Goal: Information Seeking & Learning: Learn about a topic

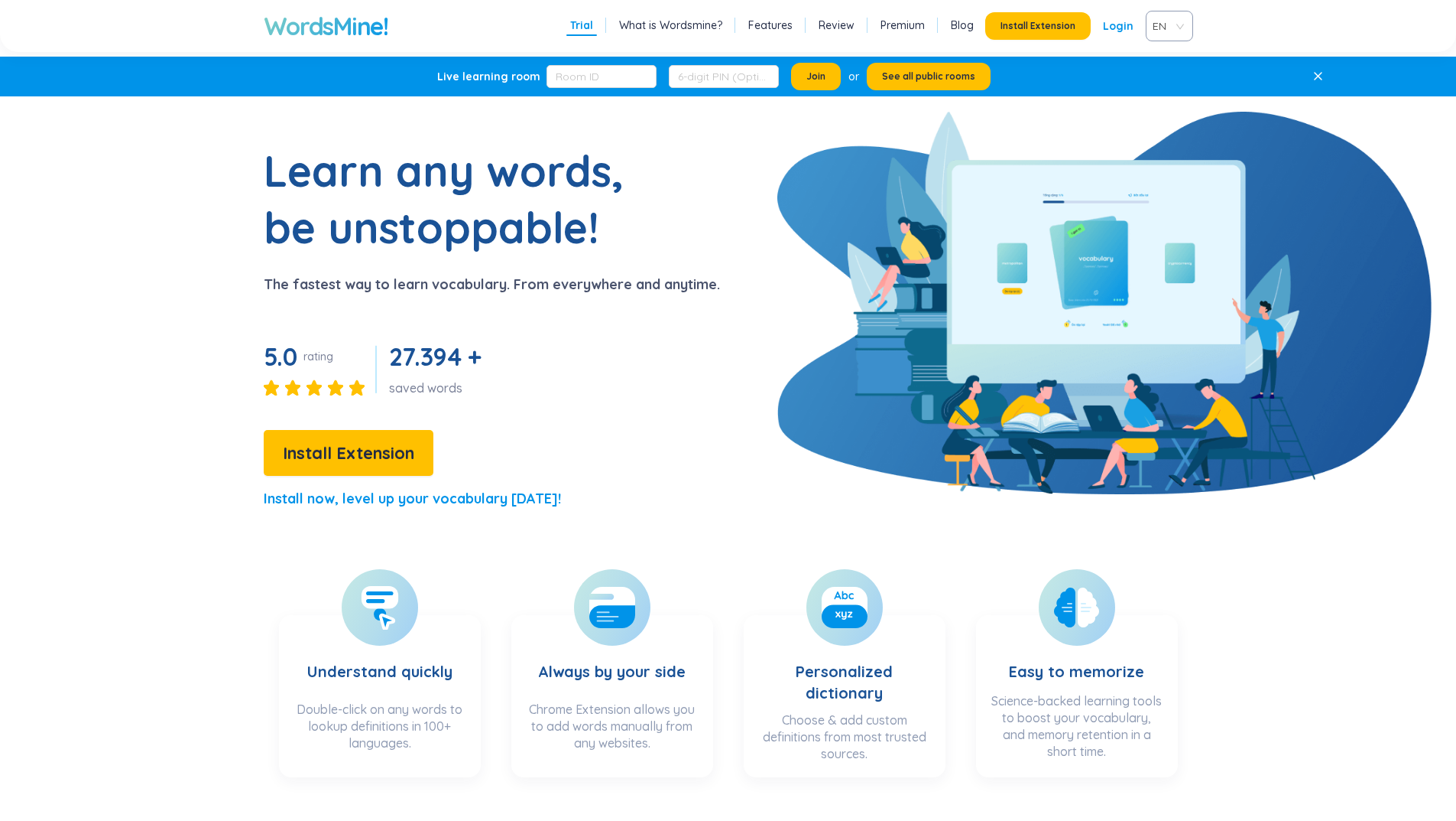
click at [674, 25] on link "What is Wordsmine?" at bounding box center [670, 25] width 104 height 16
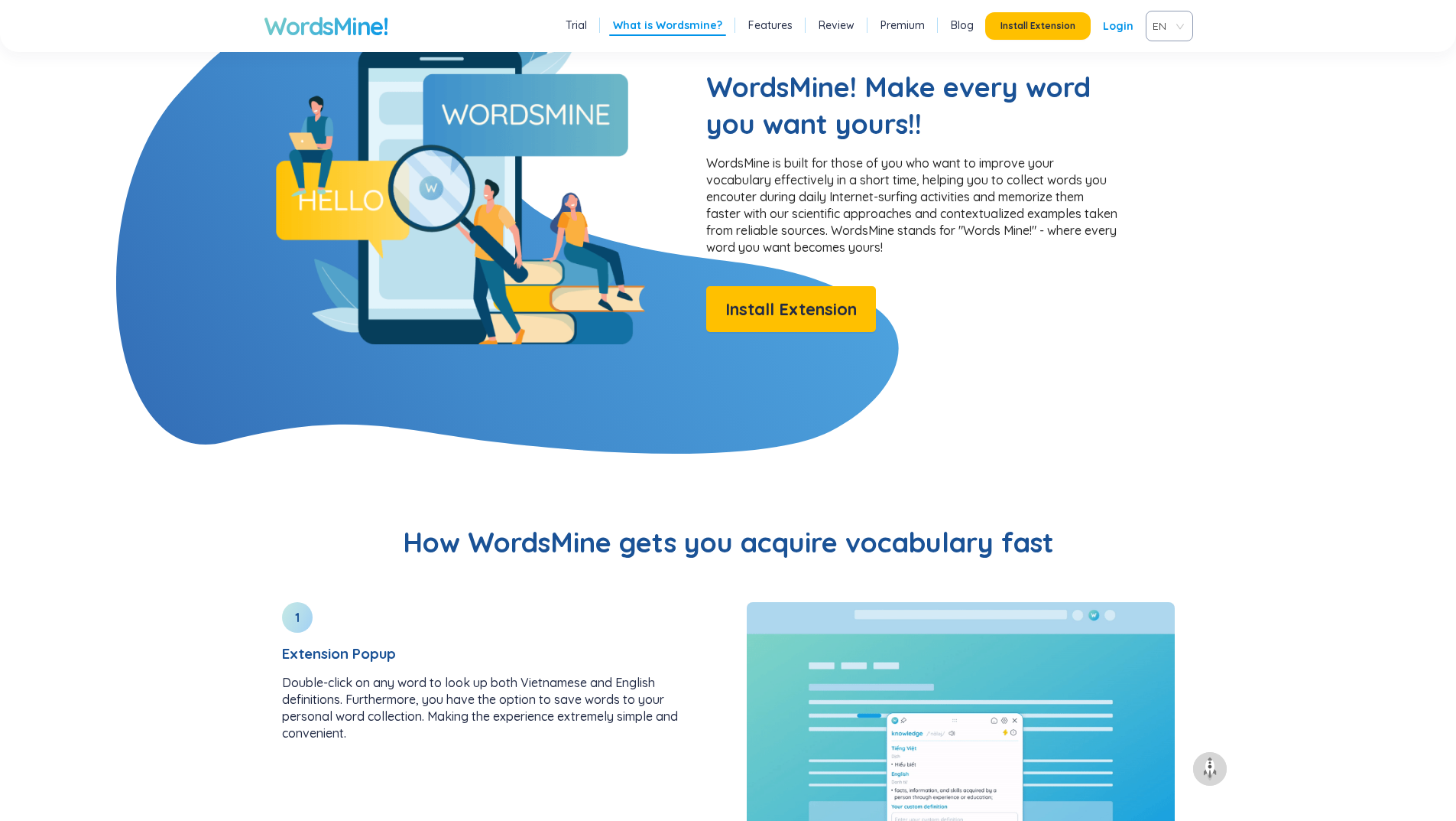
click at [763, 23] on link "Features" at bounding box center [770, 25] width 45 height 16
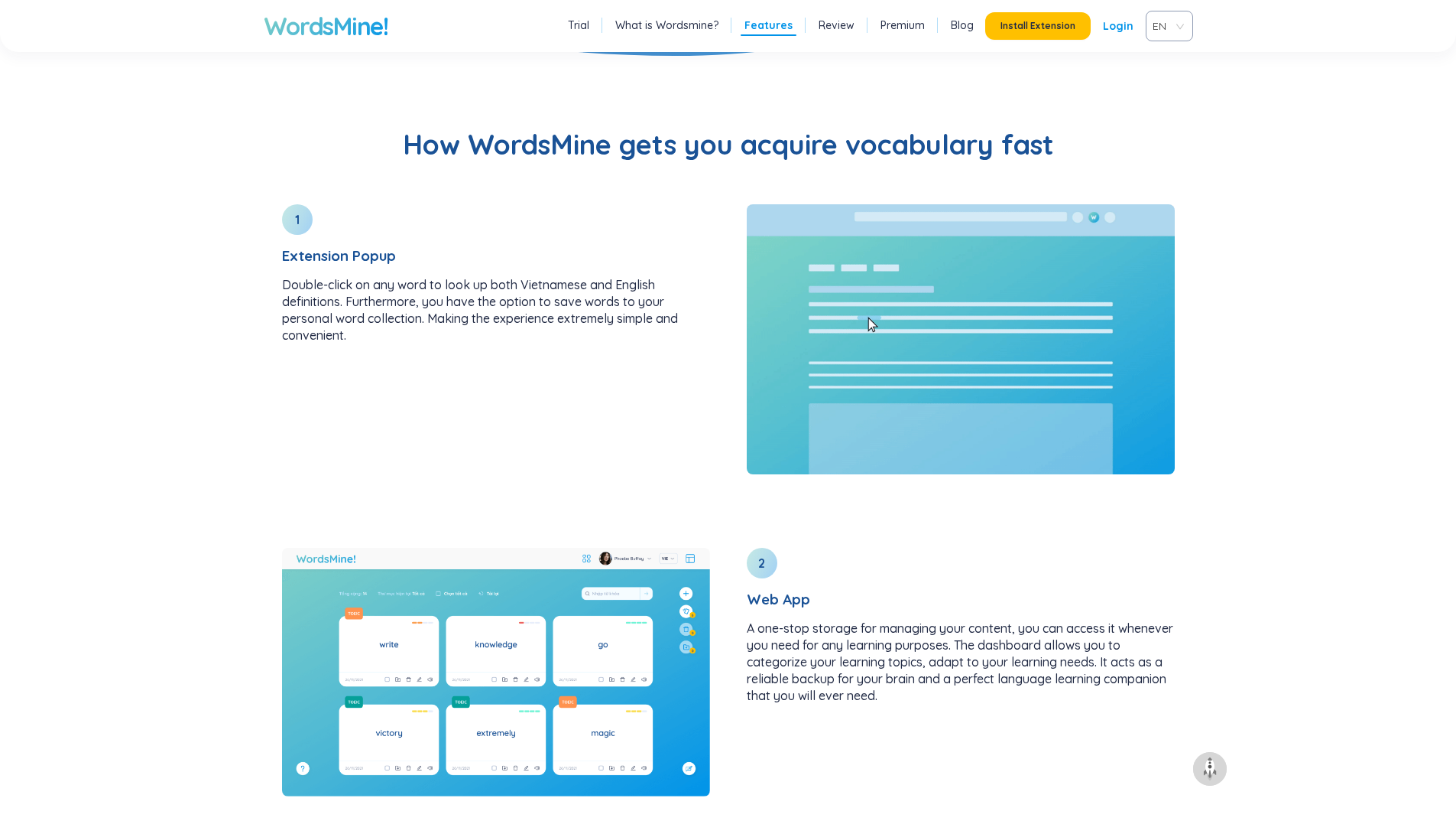
click at [840, 23] on link "Review" at bounding box center [836, 25] width 36 height 16
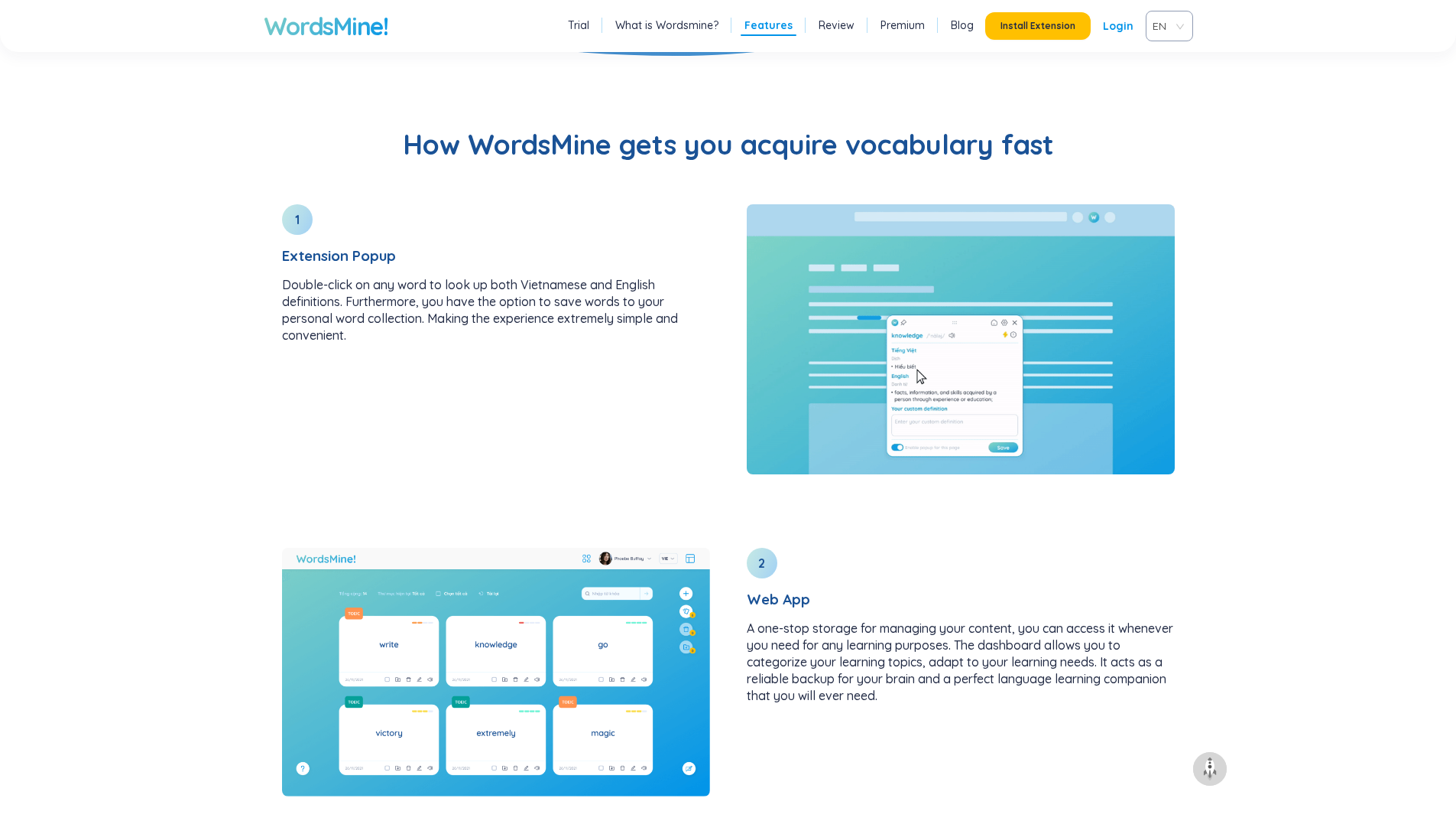
scroll to position [2899, 0]
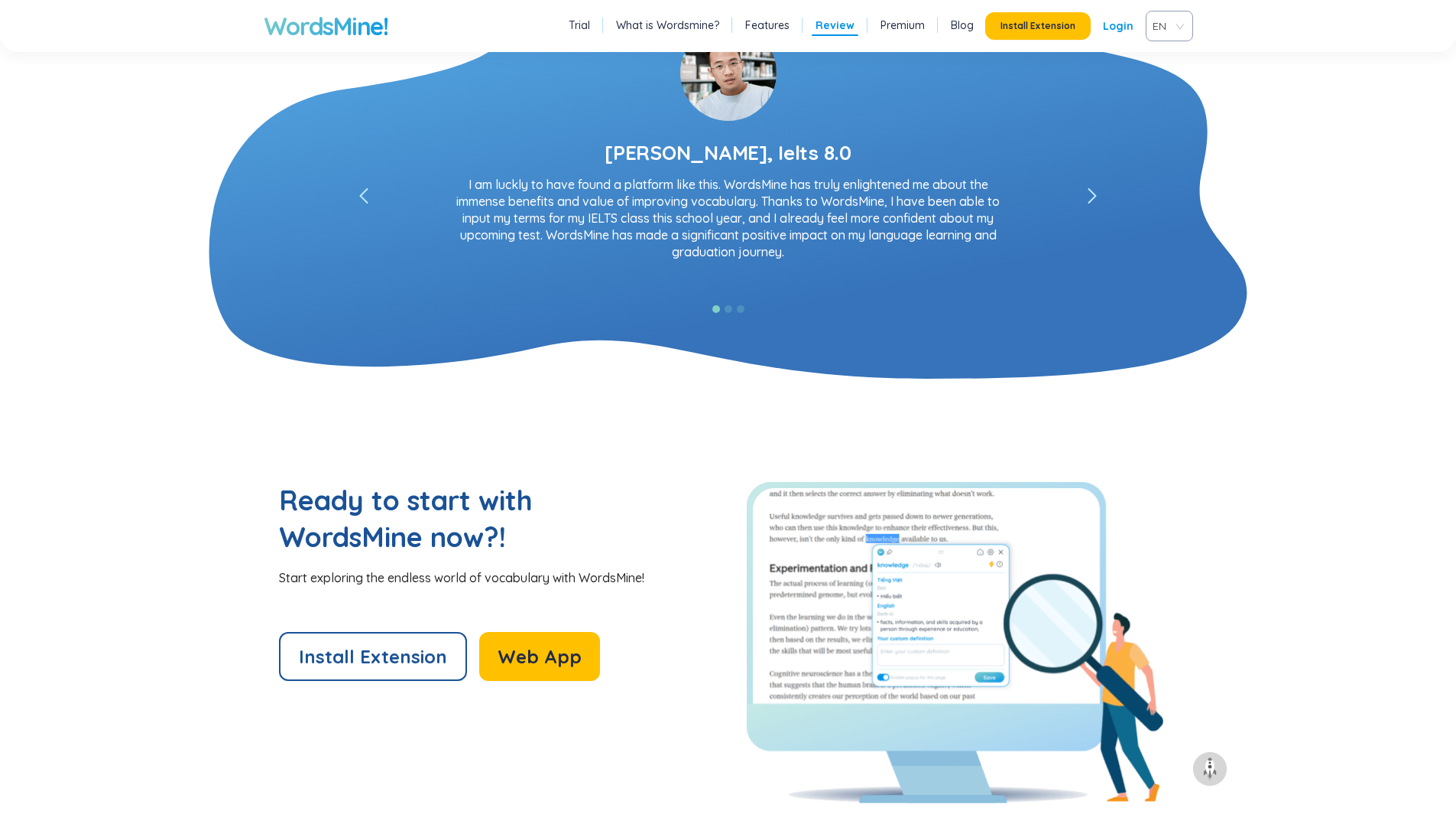
click at [919, 27] on link "Premium" at bounding box center [903, 25] width 45 height 16
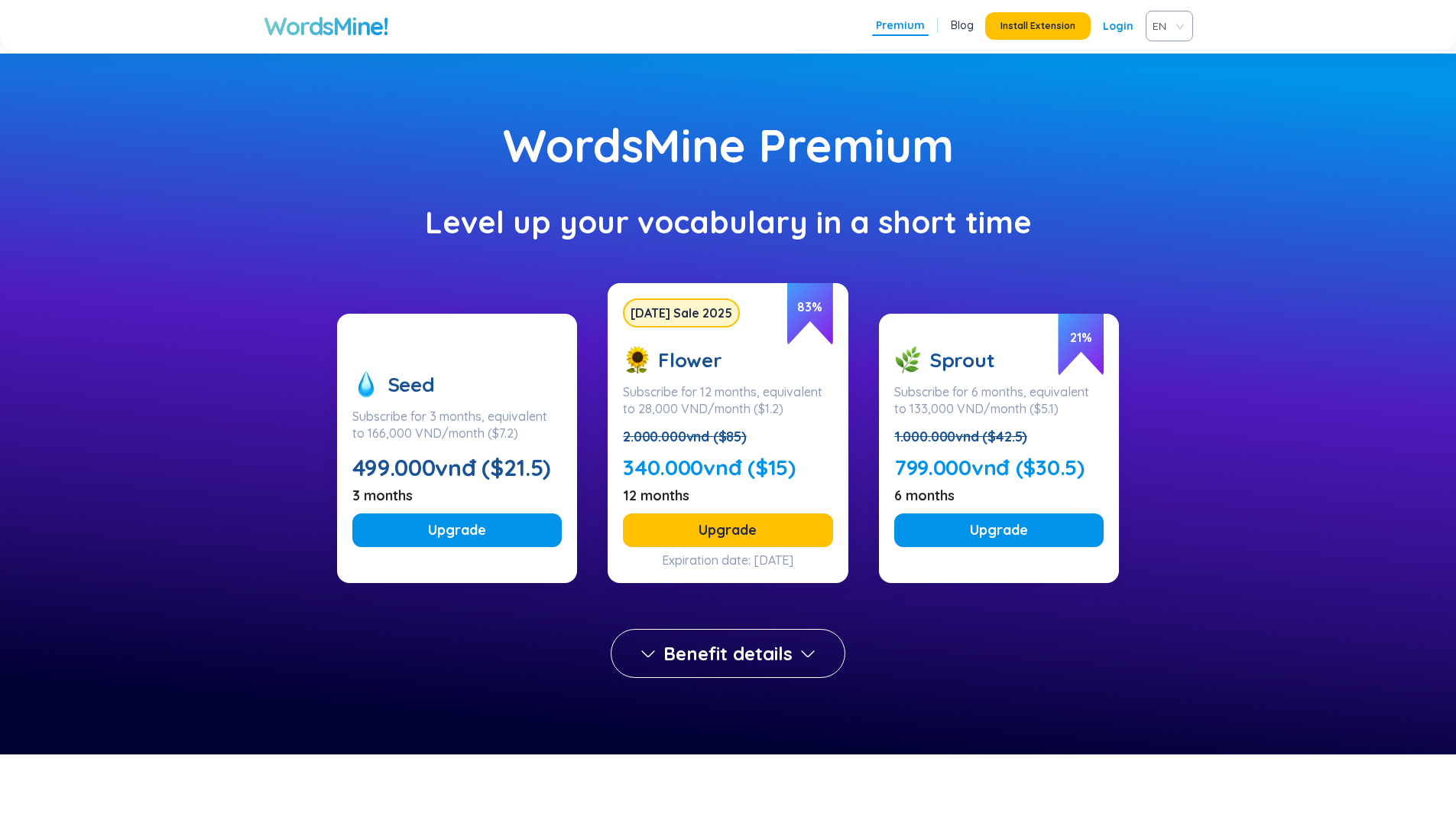
click at [965, 28] on link "Blog" at bounding box center [962, 25] width 23 height 16
click at [1019, 35] on button "Install Extension" at bounding box center [1038, 26] width 106 height 27
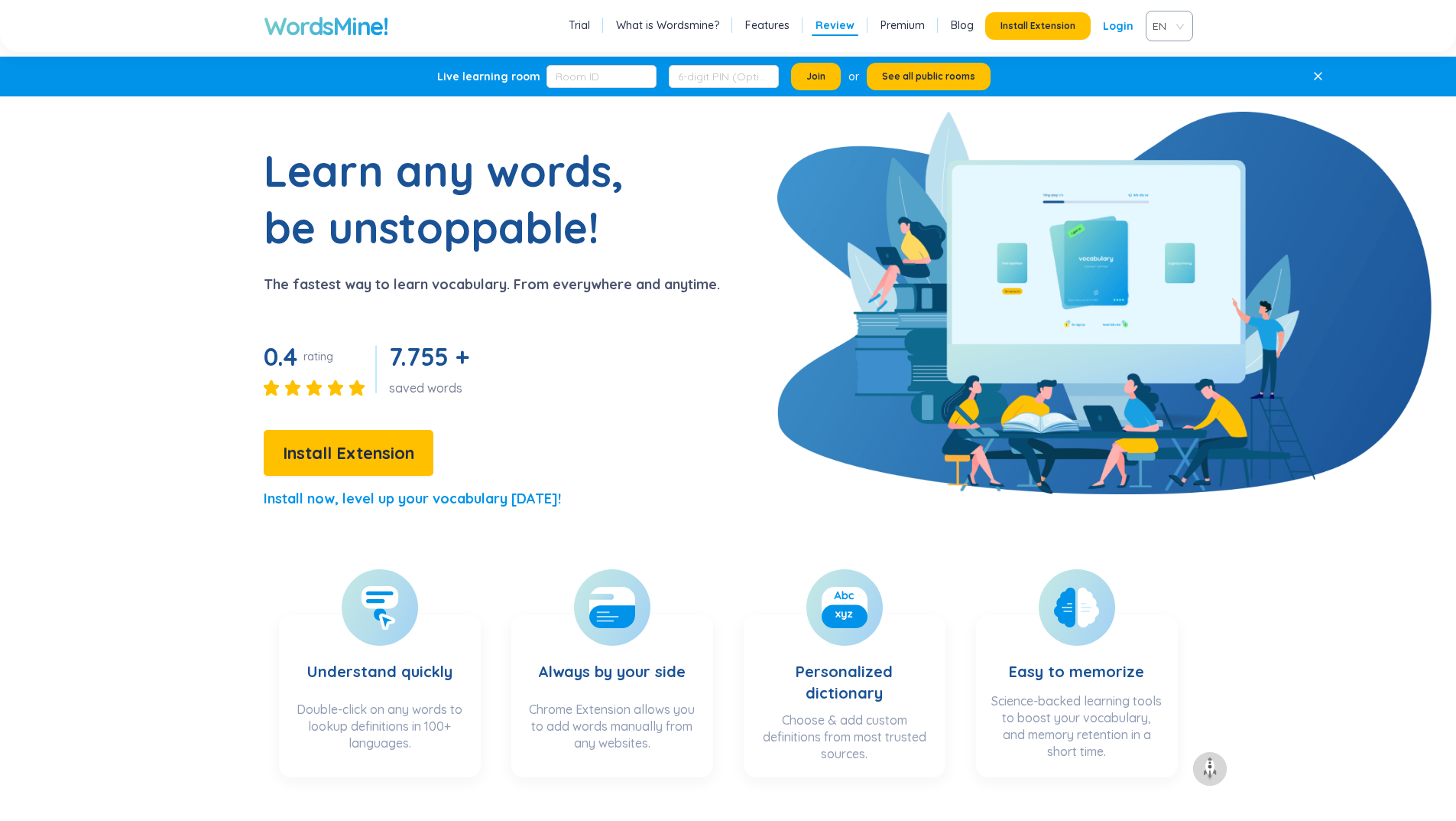
scroll to position [2899, 0]
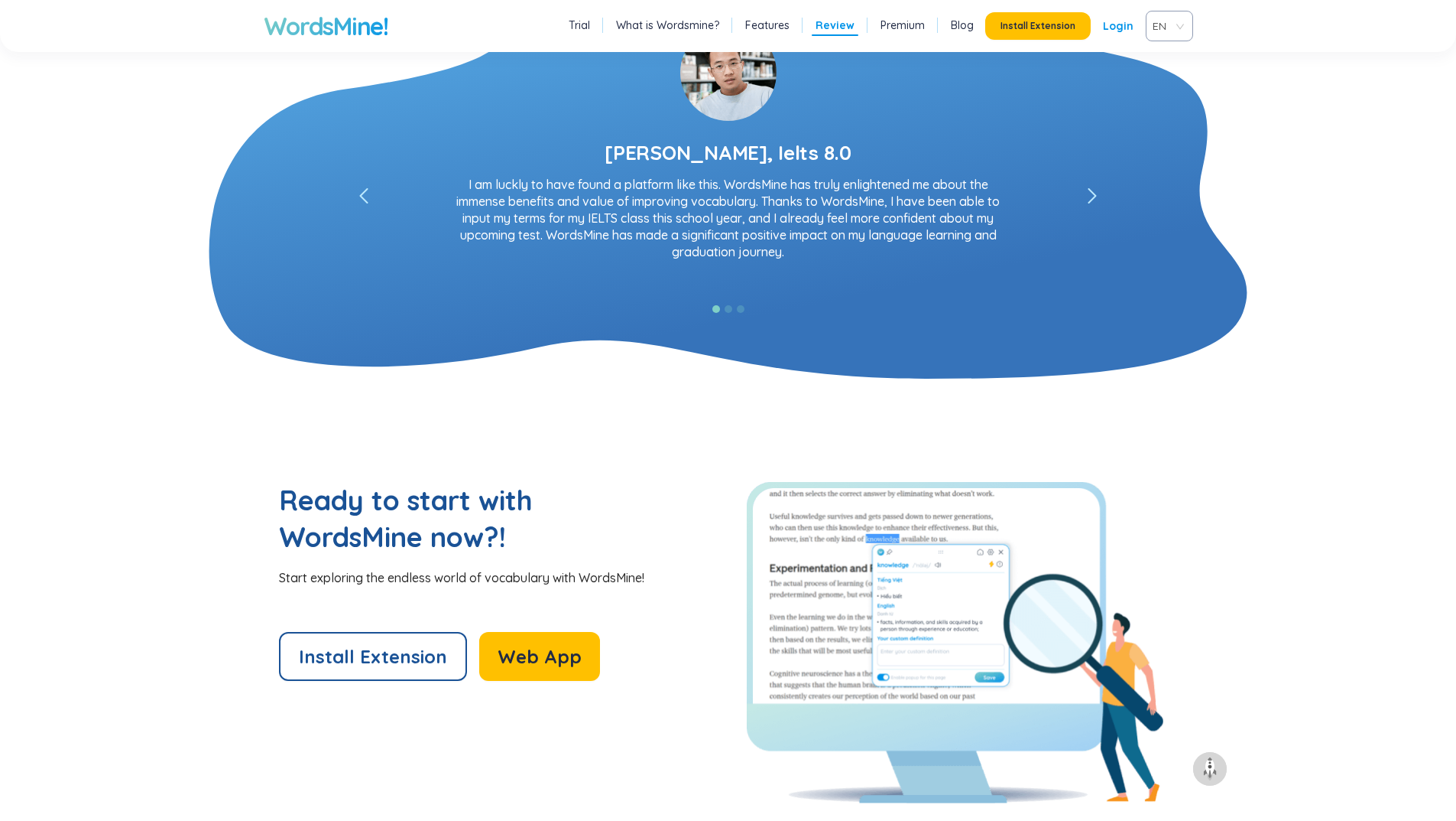
click at [590, 23] on link "Trial" at bounding box center [579, 25] width 21 height 16
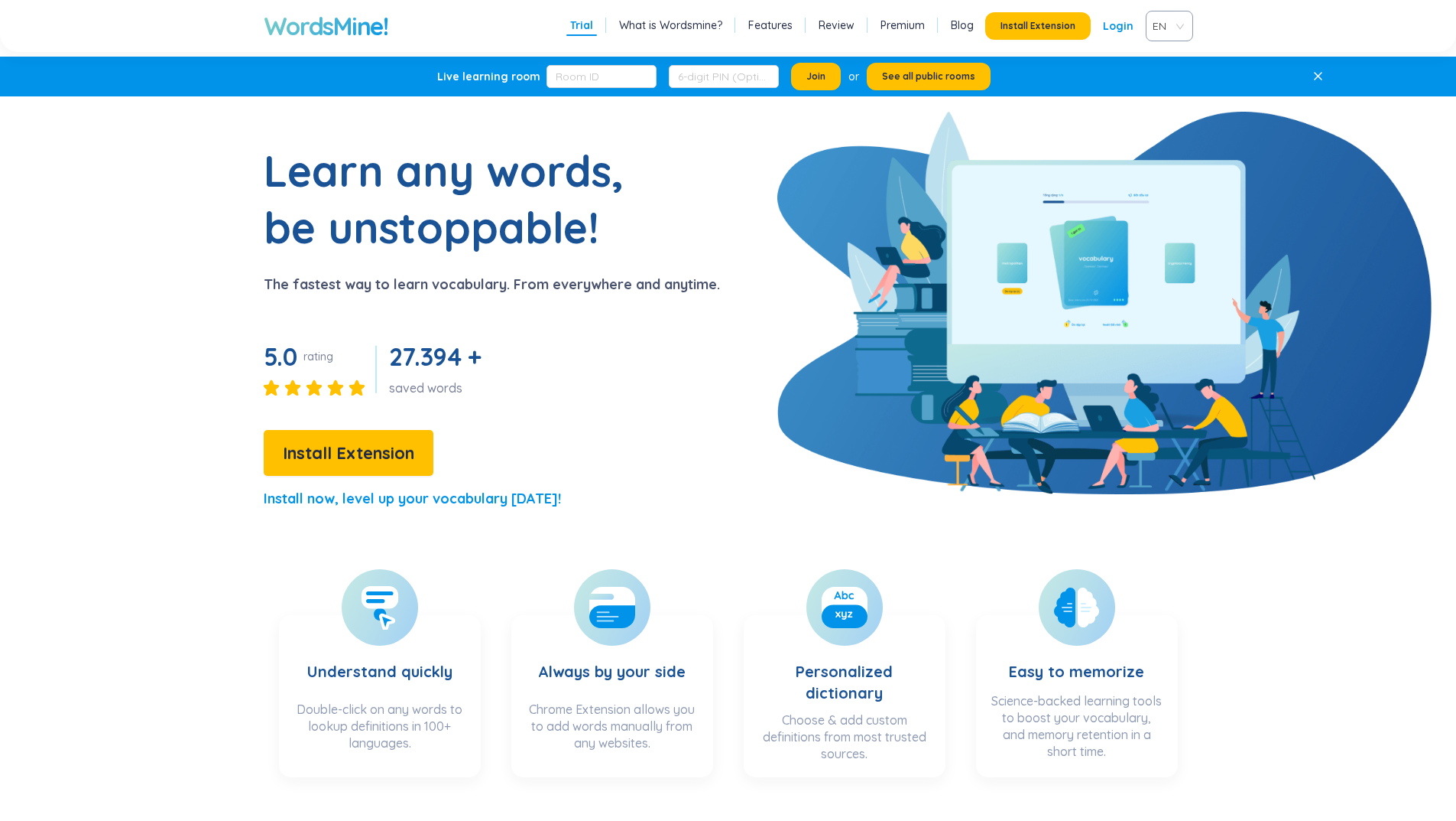
click at [1125, 28] on link "Login" at bounding box center [1118, 26] width 31 height 27
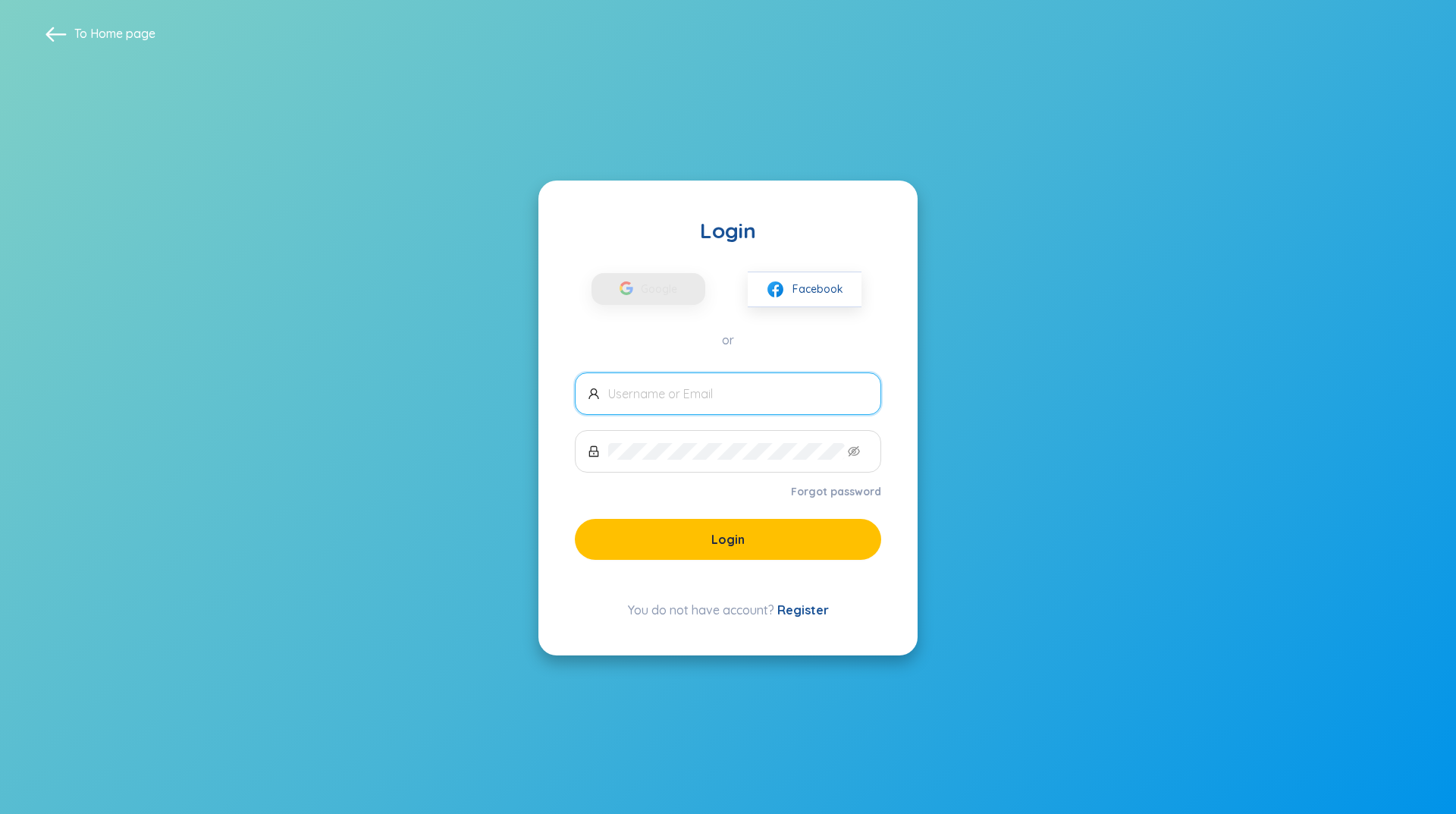
type input "[PERSON_NAME][EMAIL_ADDRESS][DOMAIN_NAME]"
click at [652, 288] on span "Google" at bounding box center [663, 288] width 44 height 32
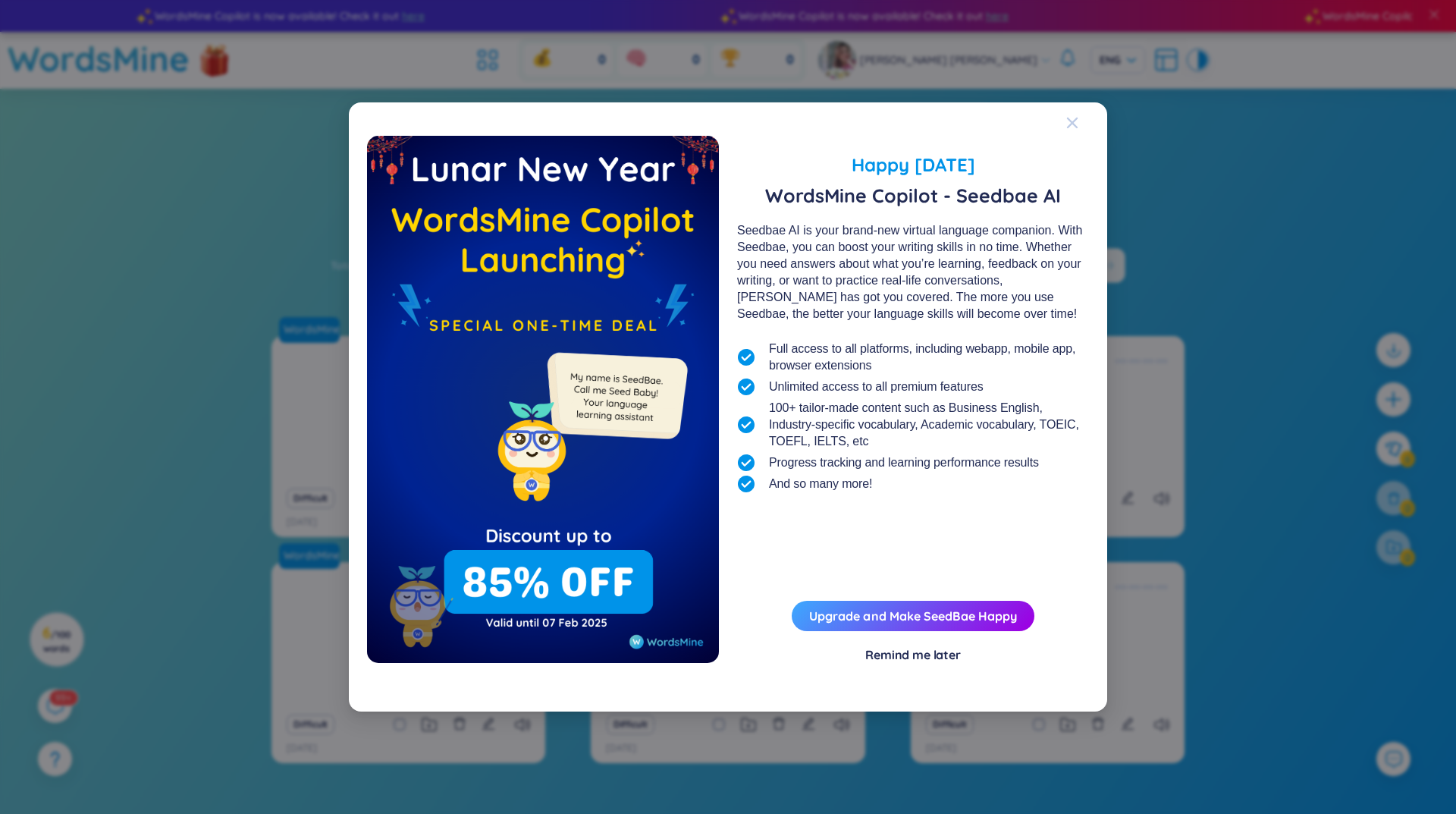
click at [1079, 128] on span "Close" at bounding box center [1086, 123] width 41 height 41
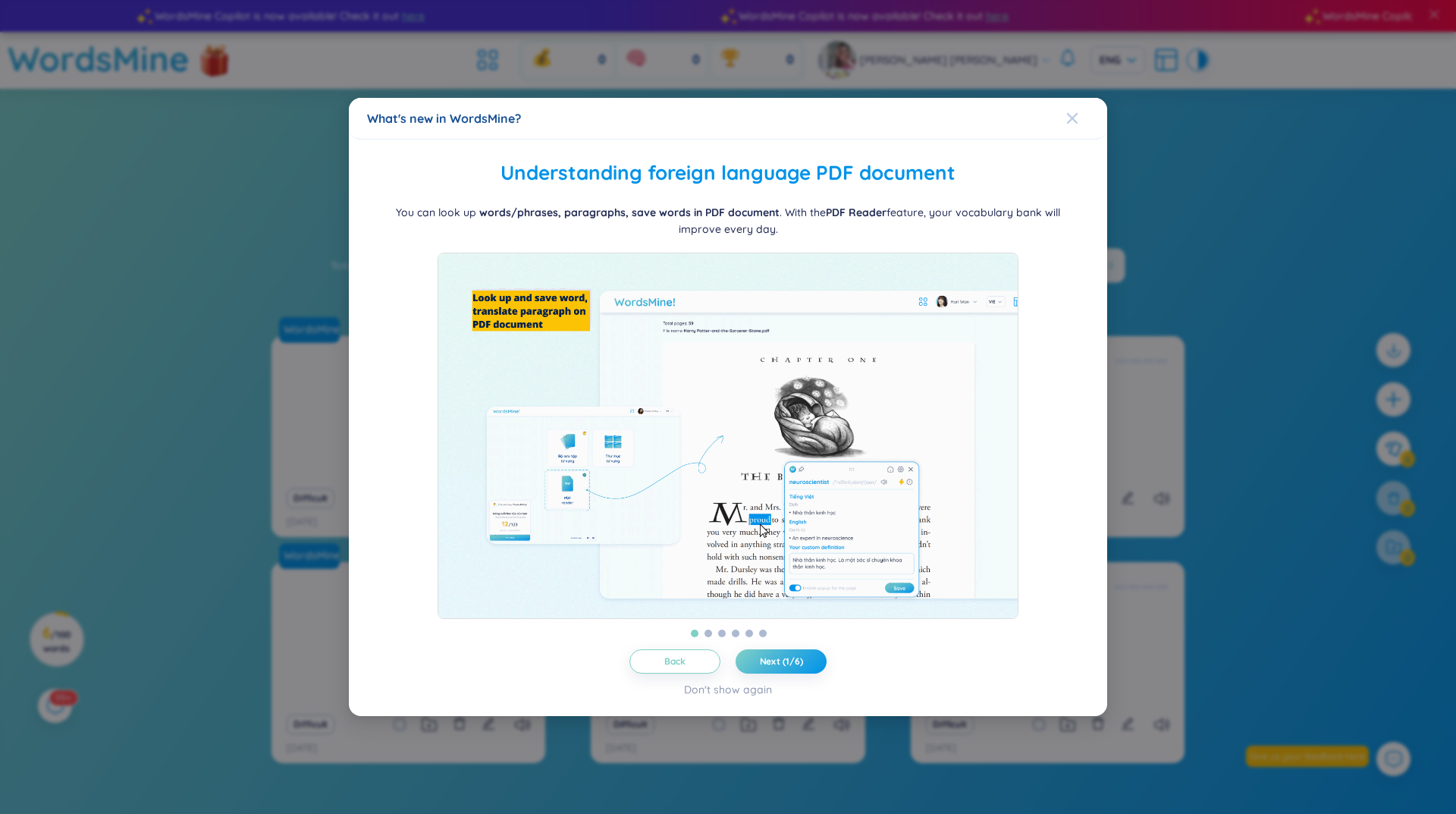
click at [1072, 112] on icon "Close" at bounding box center [1072, 118] width 12 height 12
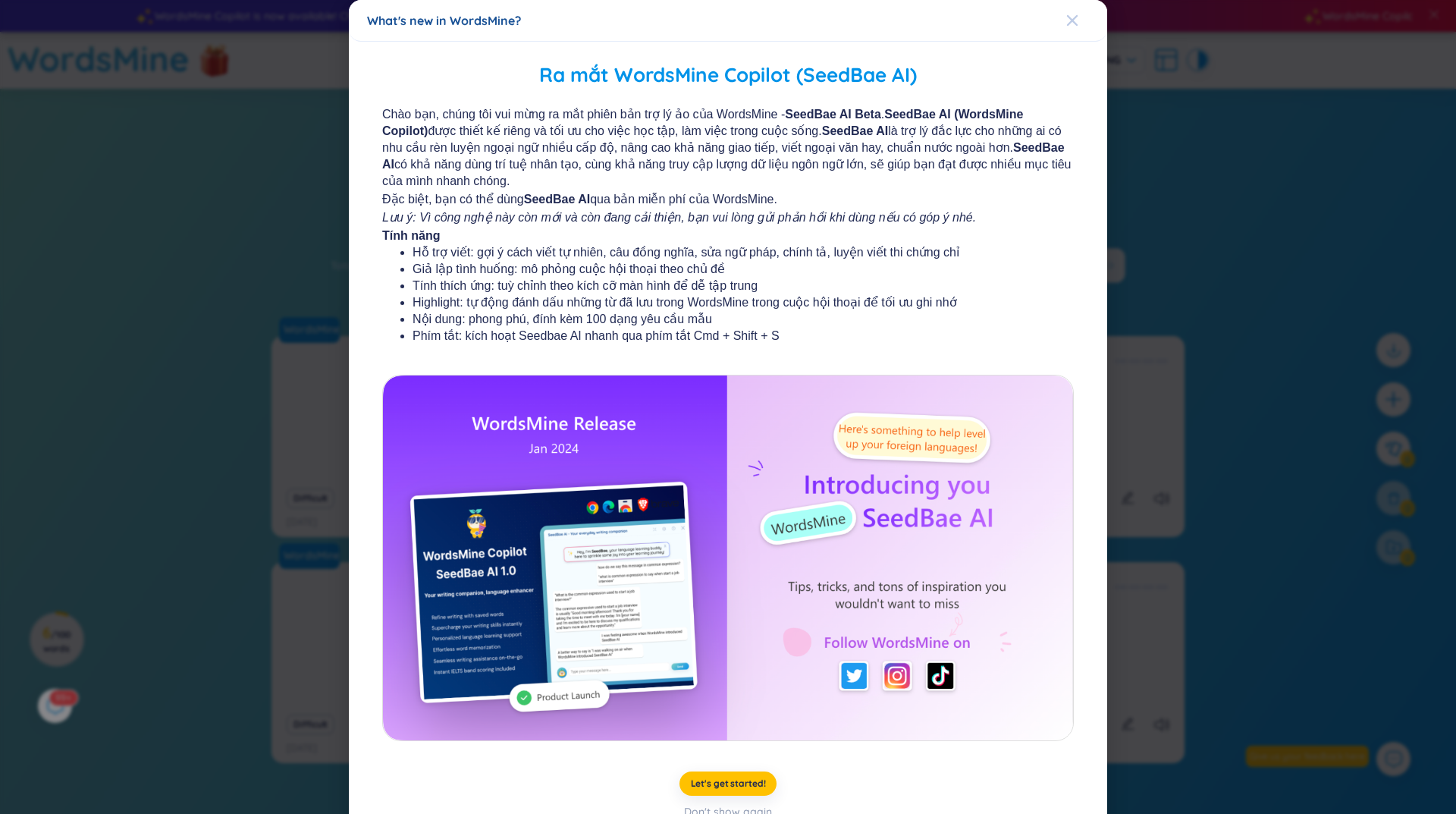
click at [1073, 12] on span "Close" at bounding box center [1086, 20] width 41 height 41
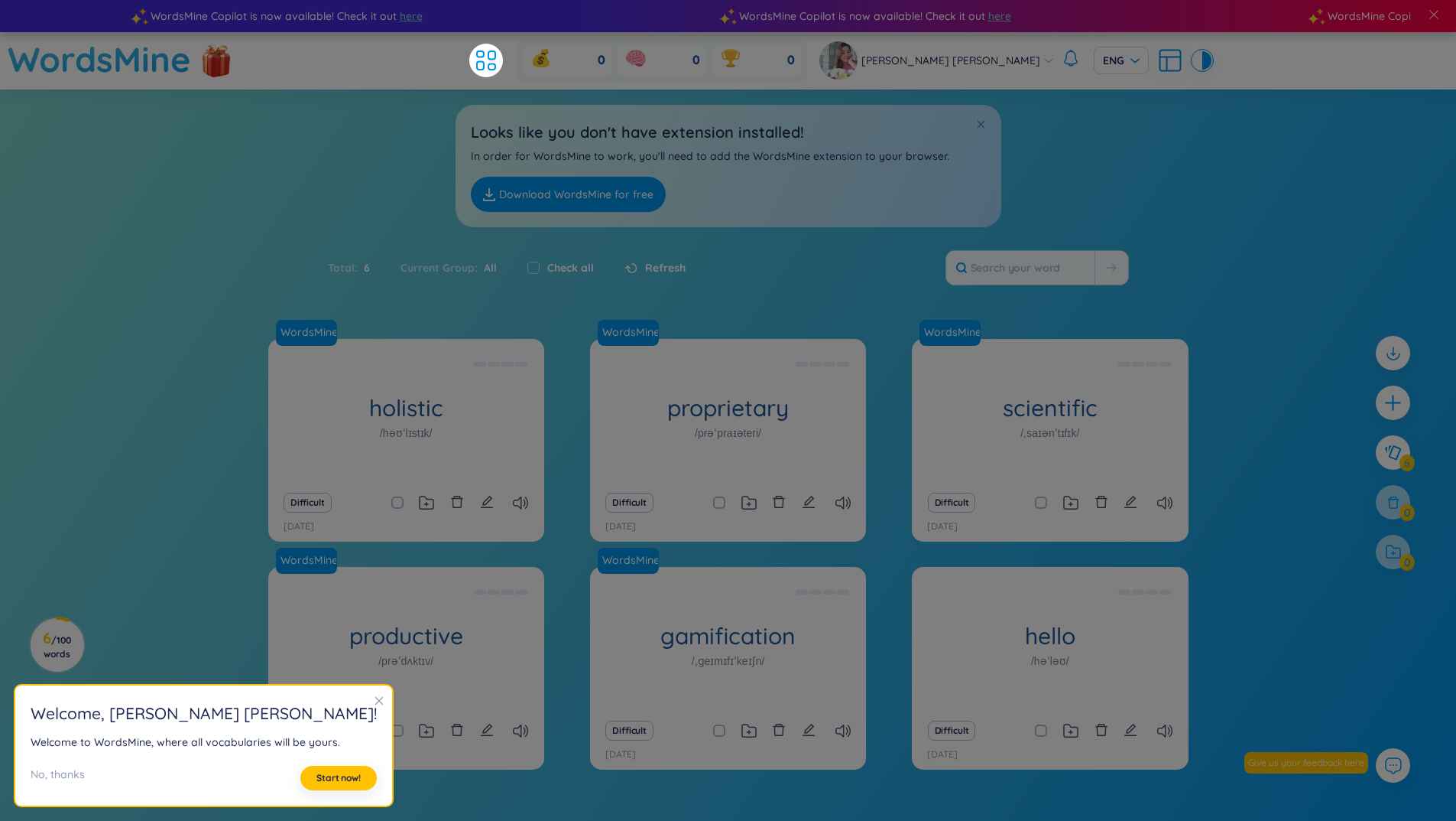
click at [374, 702] on icon "close" at bounding box center [379, 700] width 11 height 11
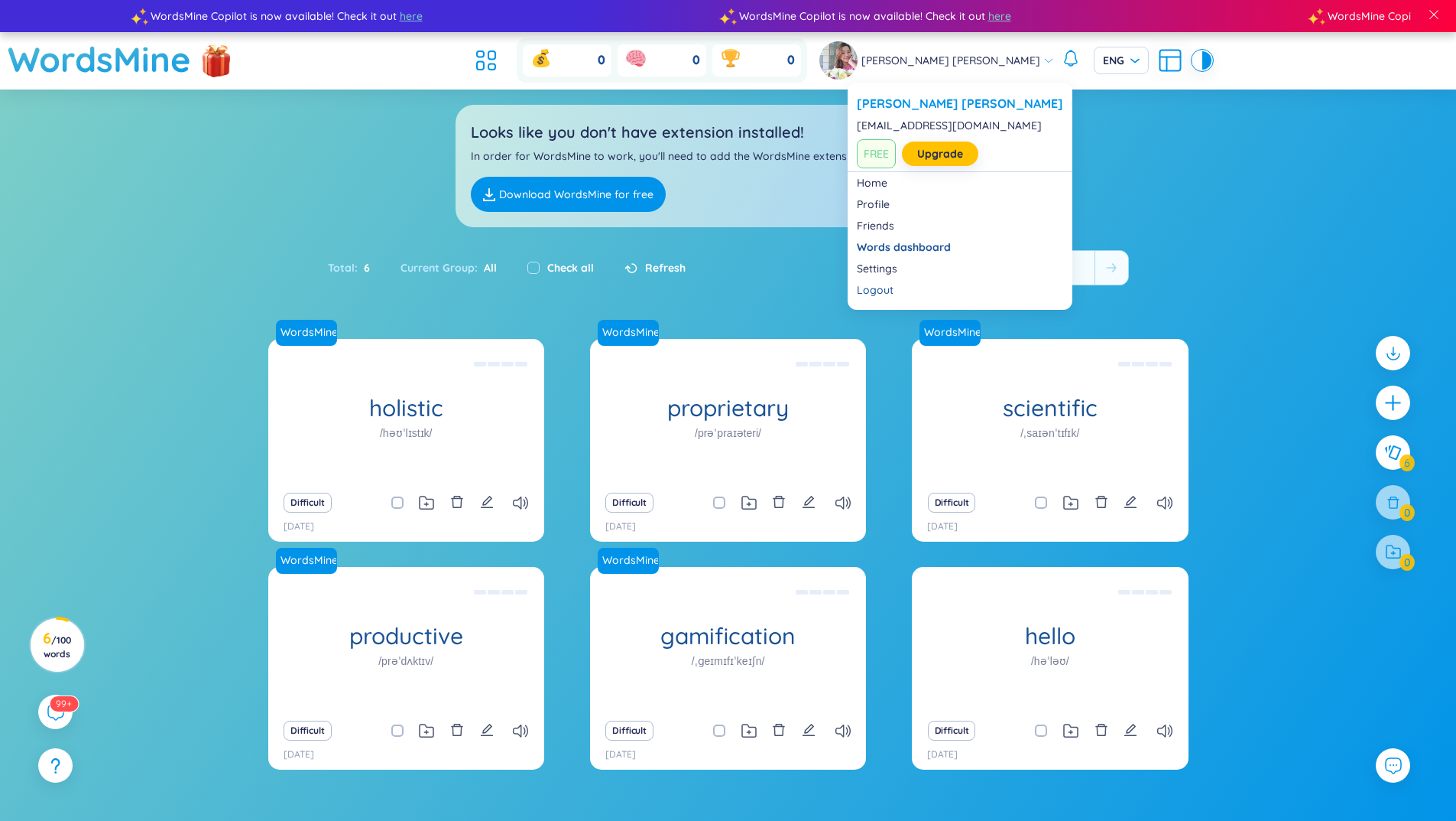
click at [868, 154] on span "FREE" at bounding box center [876, 154] width 39 height 29
click at [875, 181] on link "Home" at bounding box center [959, 183] width 206 height 16
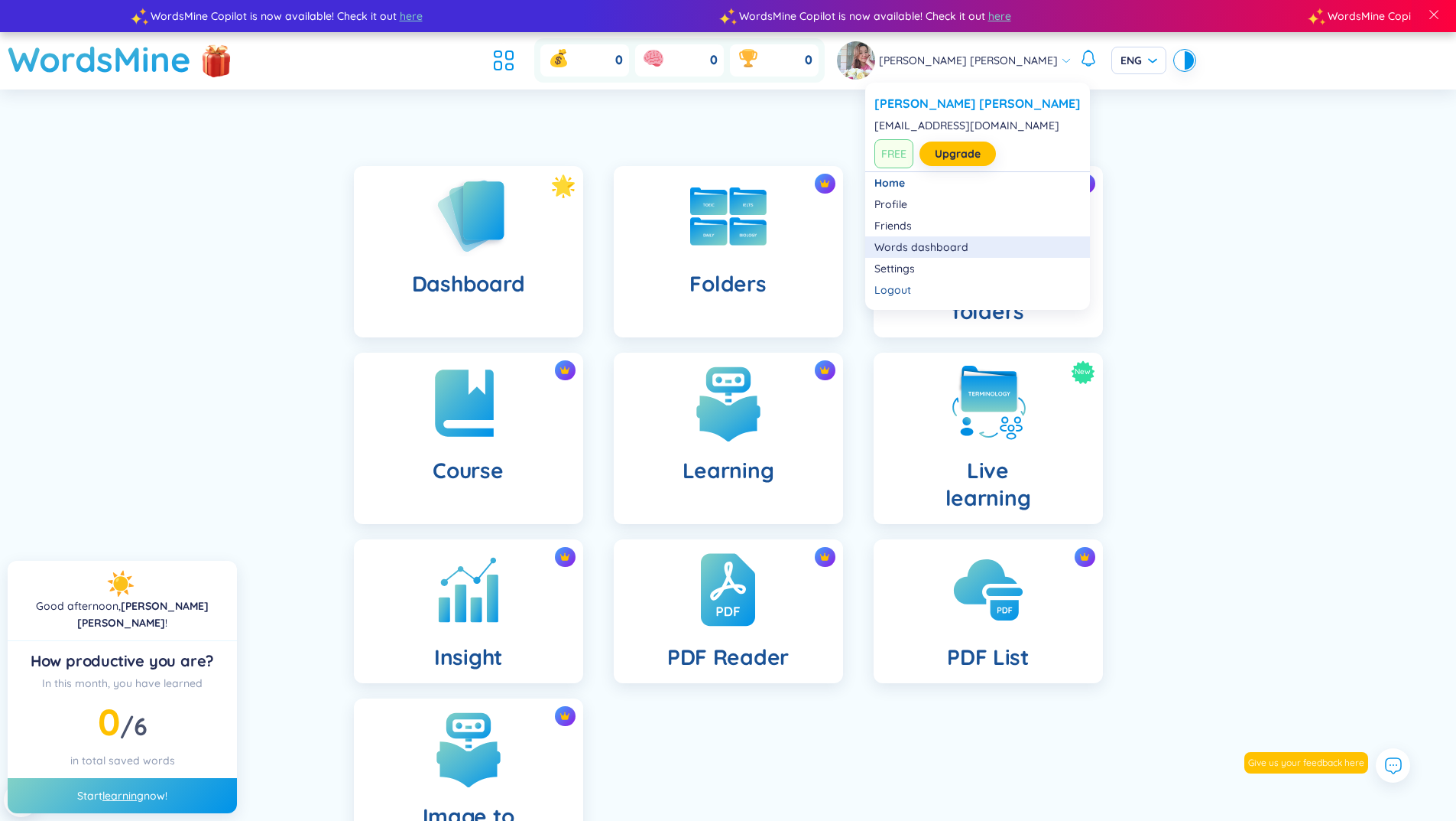
click at [932, 246] on link "Words dashboard" at bounding box center [977, 247] width 206 height 16
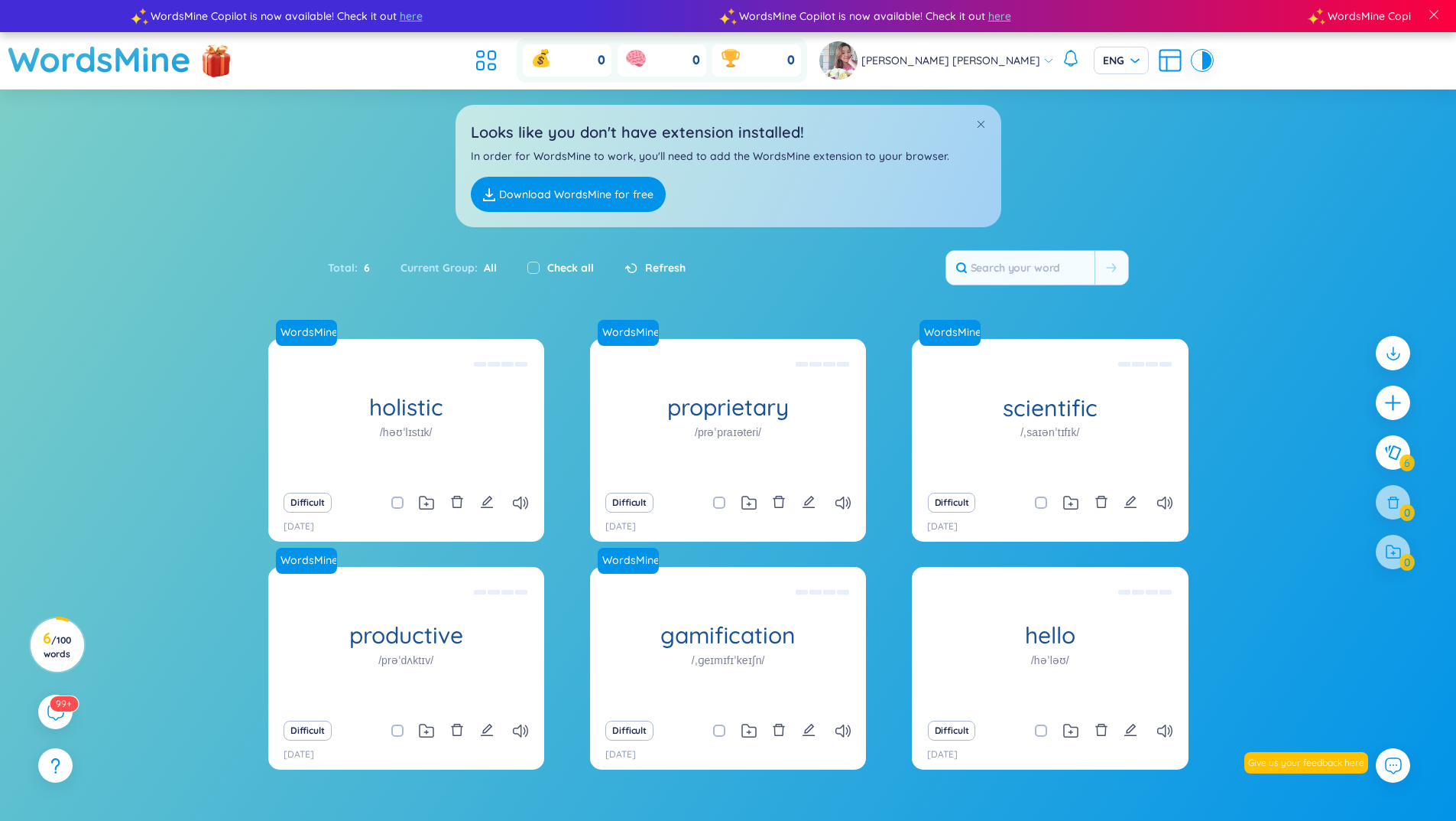
click at [981, 63] on span "Thuy Hoang Thi Phuong" at bounding box center [950, 60] width 179 height 16
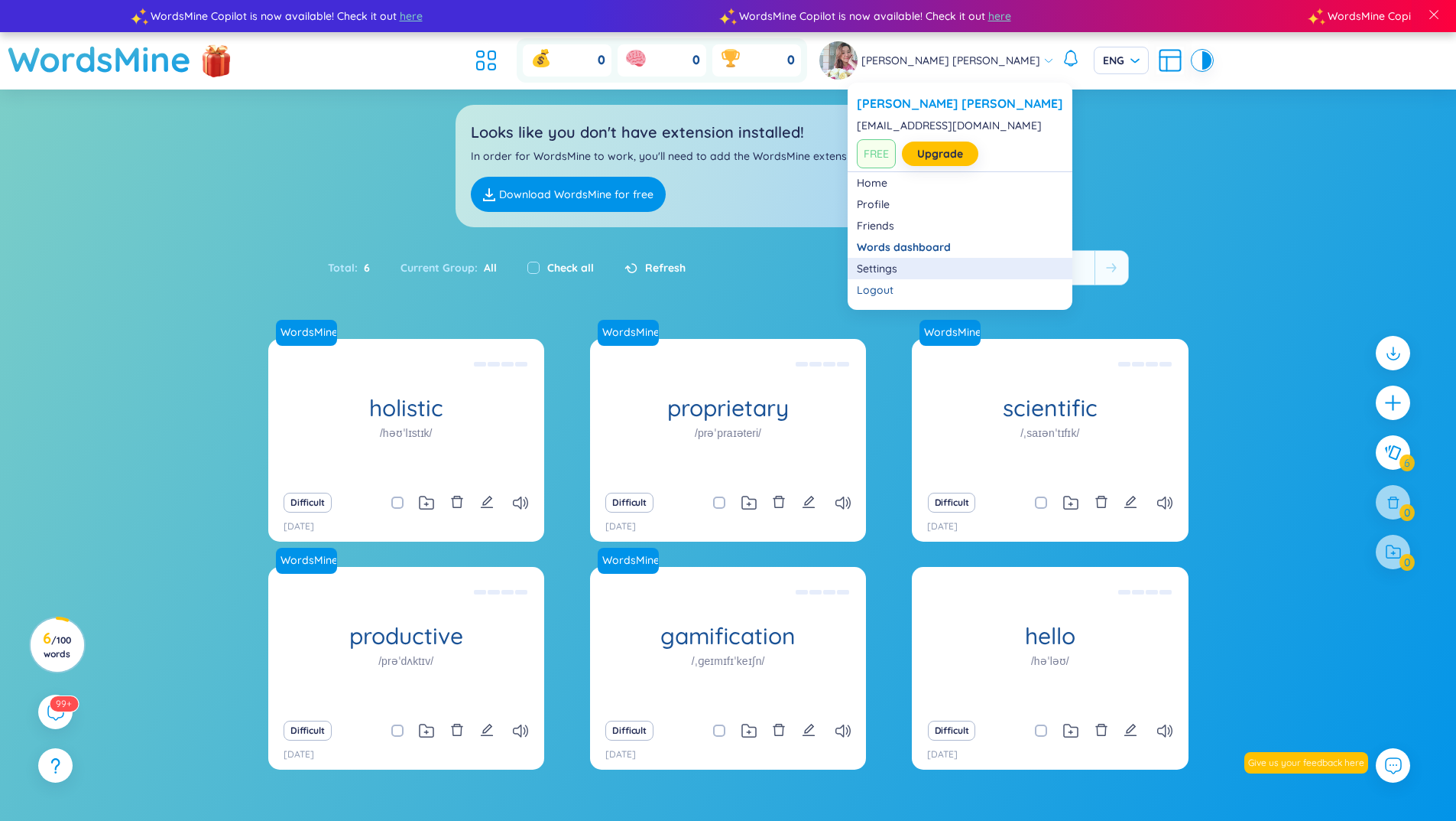
click at [871, 263] on link "Settings" at bounding box center [959, 268] width 206 height 16
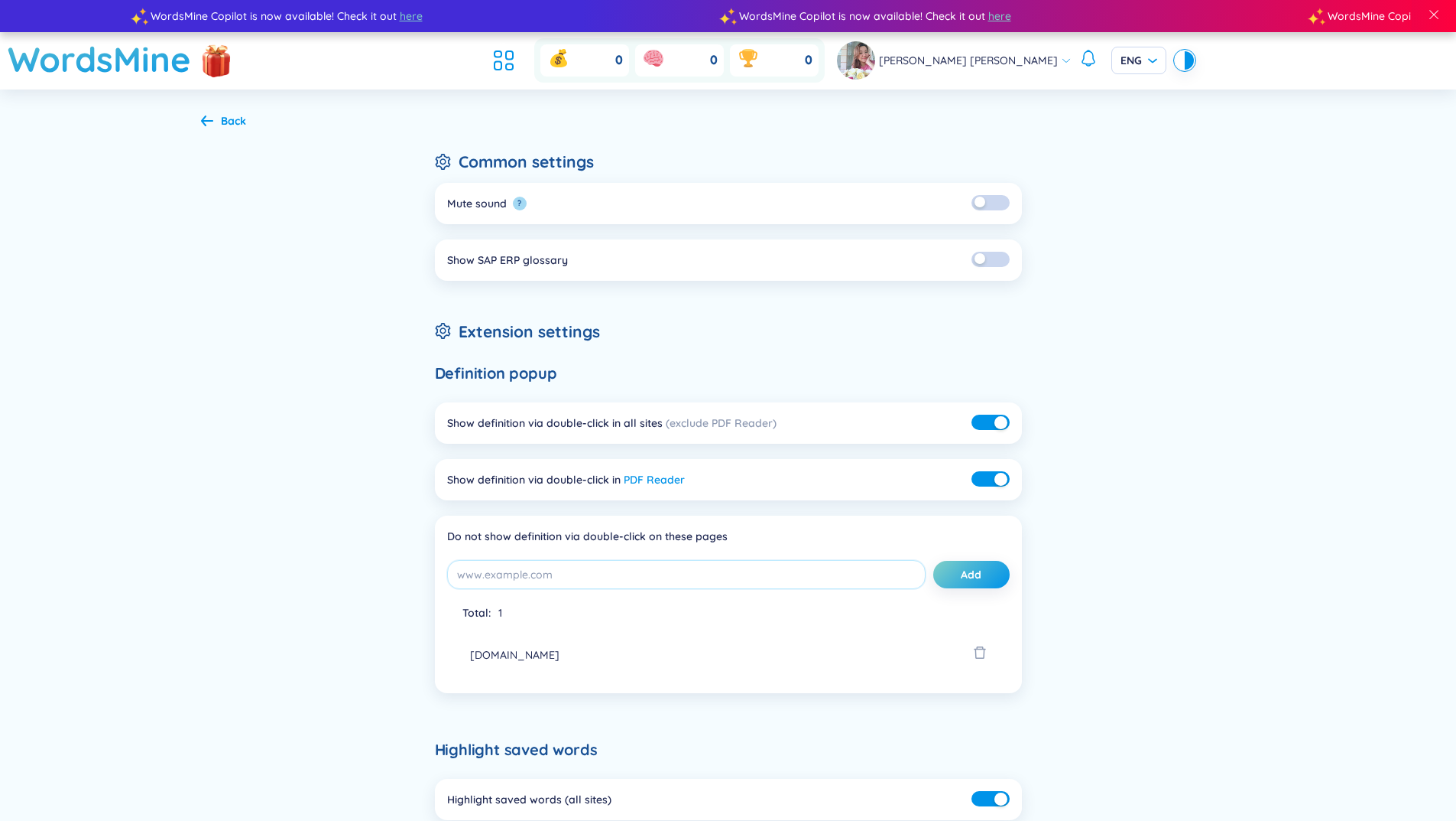
click at [1340, 298] on div "Back Common settings Mute sound ? Show SAP ERP glossary Extension settings Defi…" at bounding box center [728, 692] width 1456 height 1207
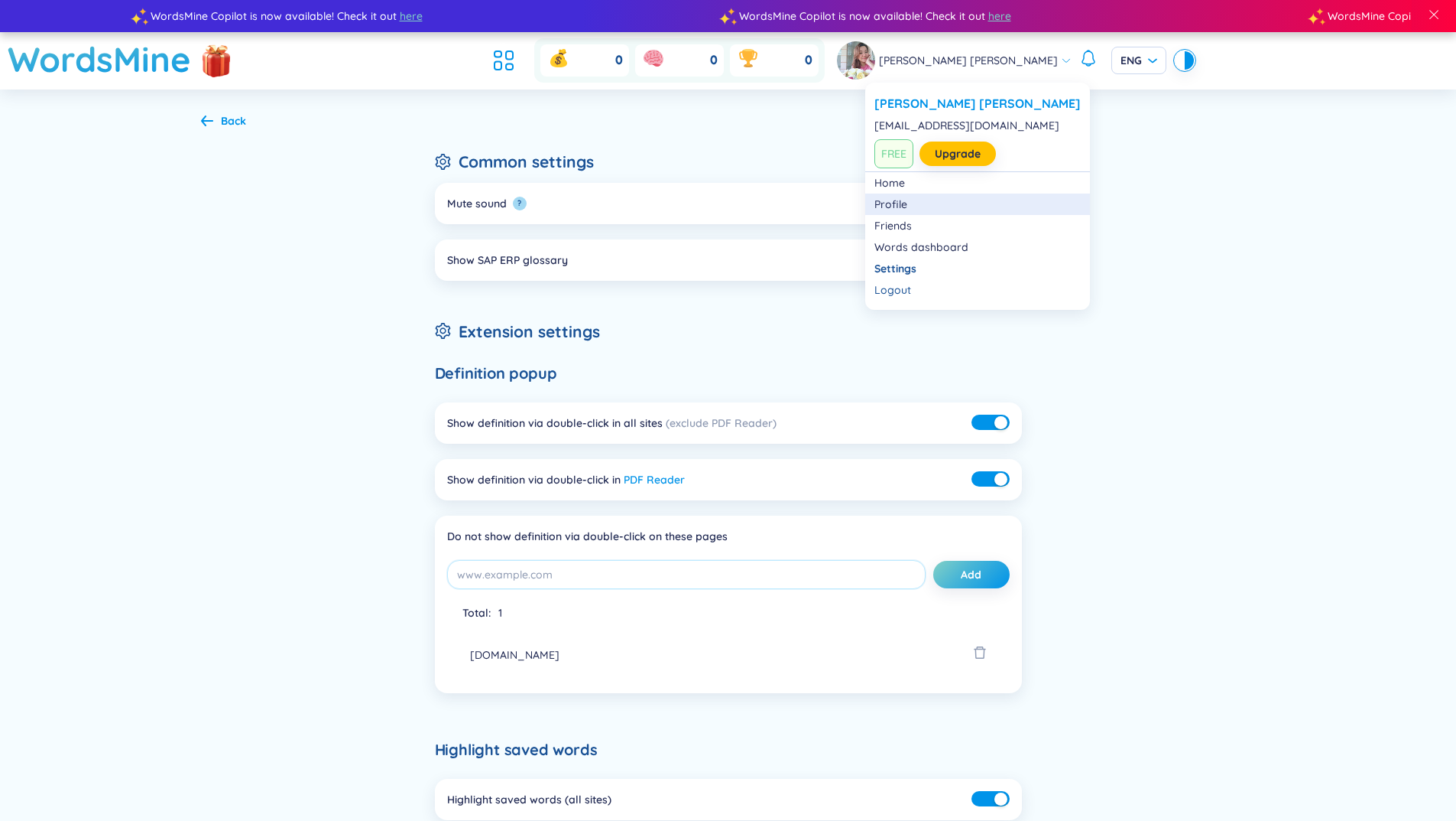
click at [887, 205] on link "Profile" at bounding box center [977, 205] width 206 height 16
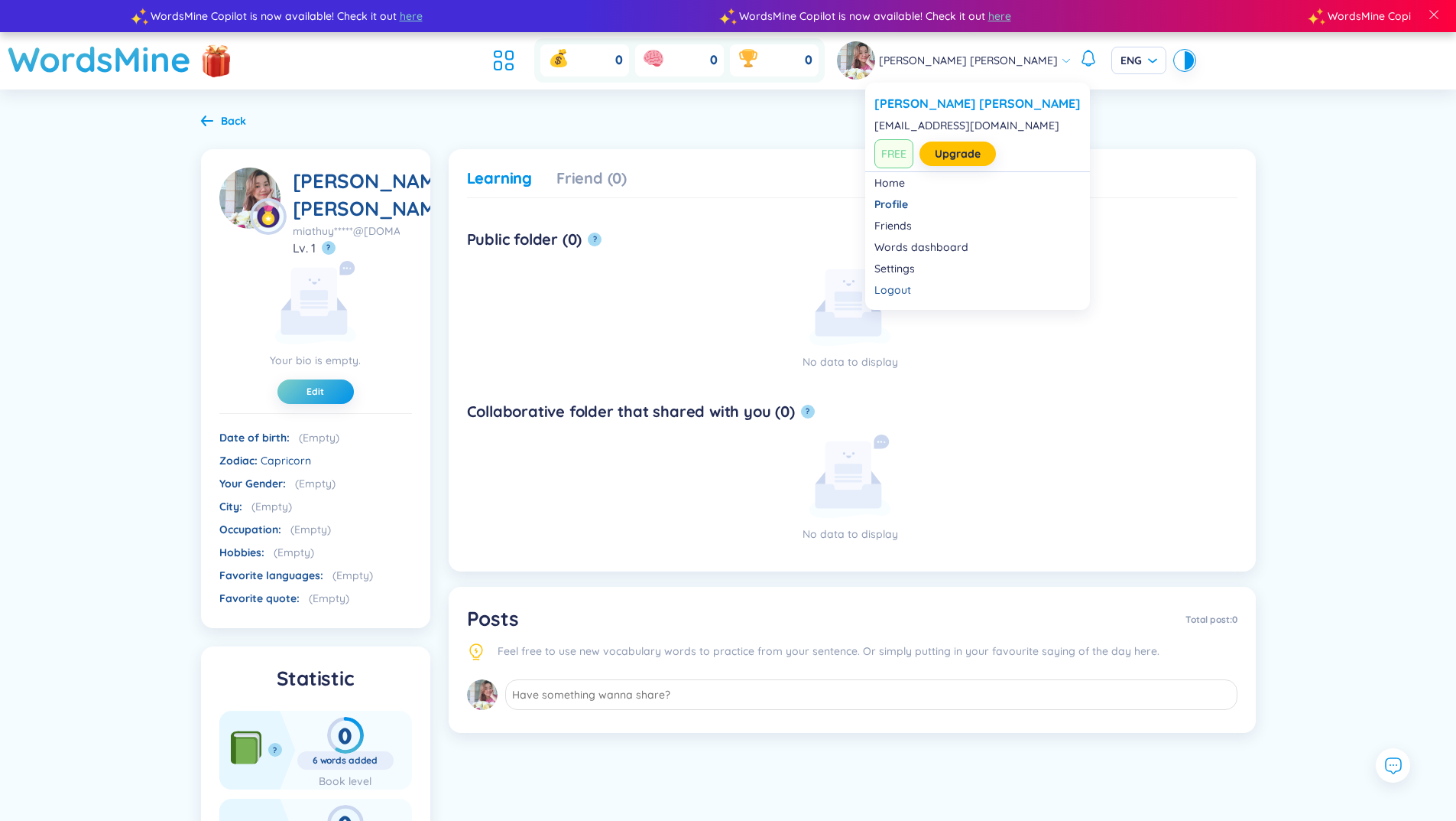
click at [875, 67] on img at bounding box center [855, 60] width 38 height 38
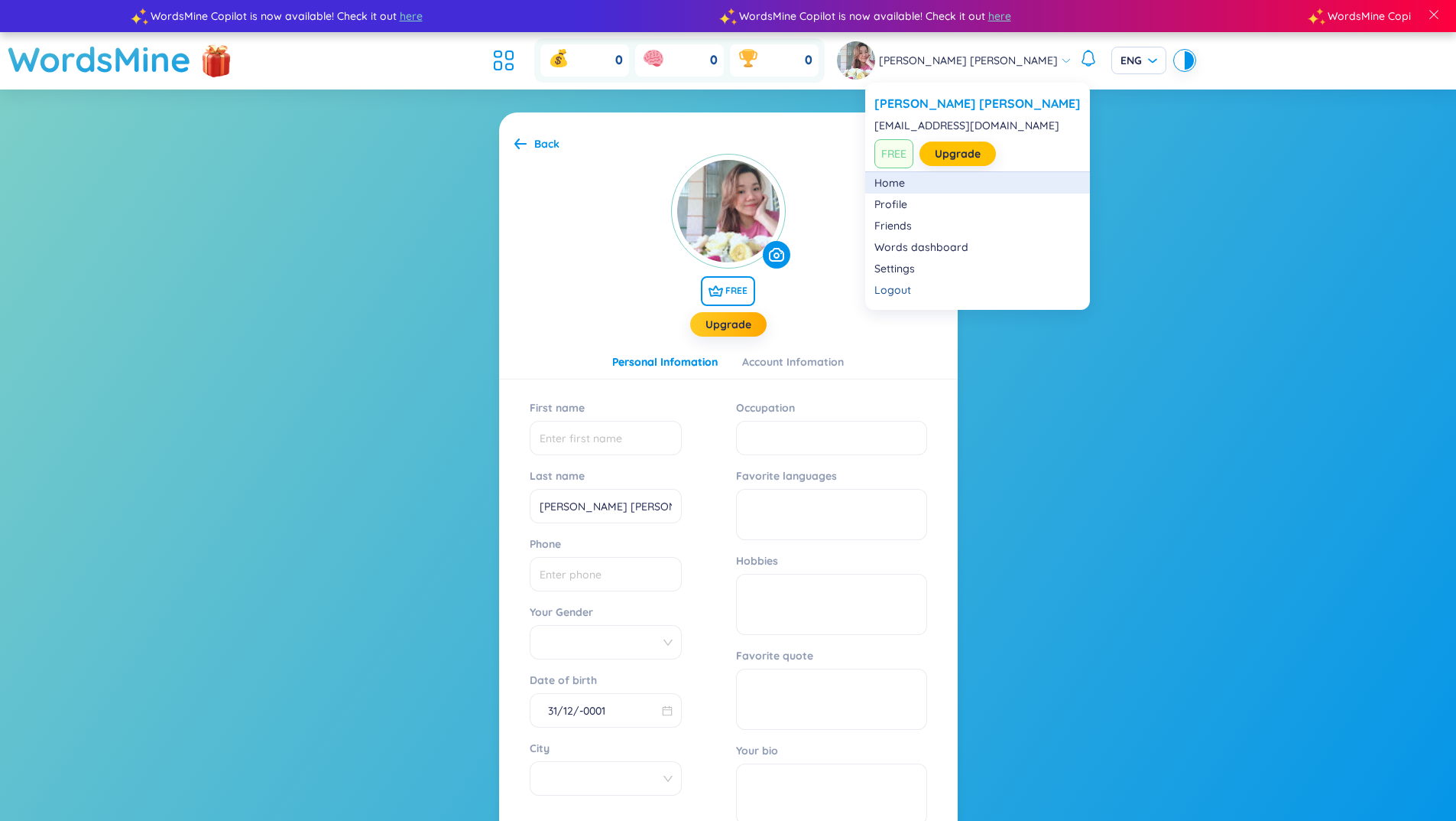
click at [881, 186] on link "Home" at bounding box center [977, 183] width 206 height 16
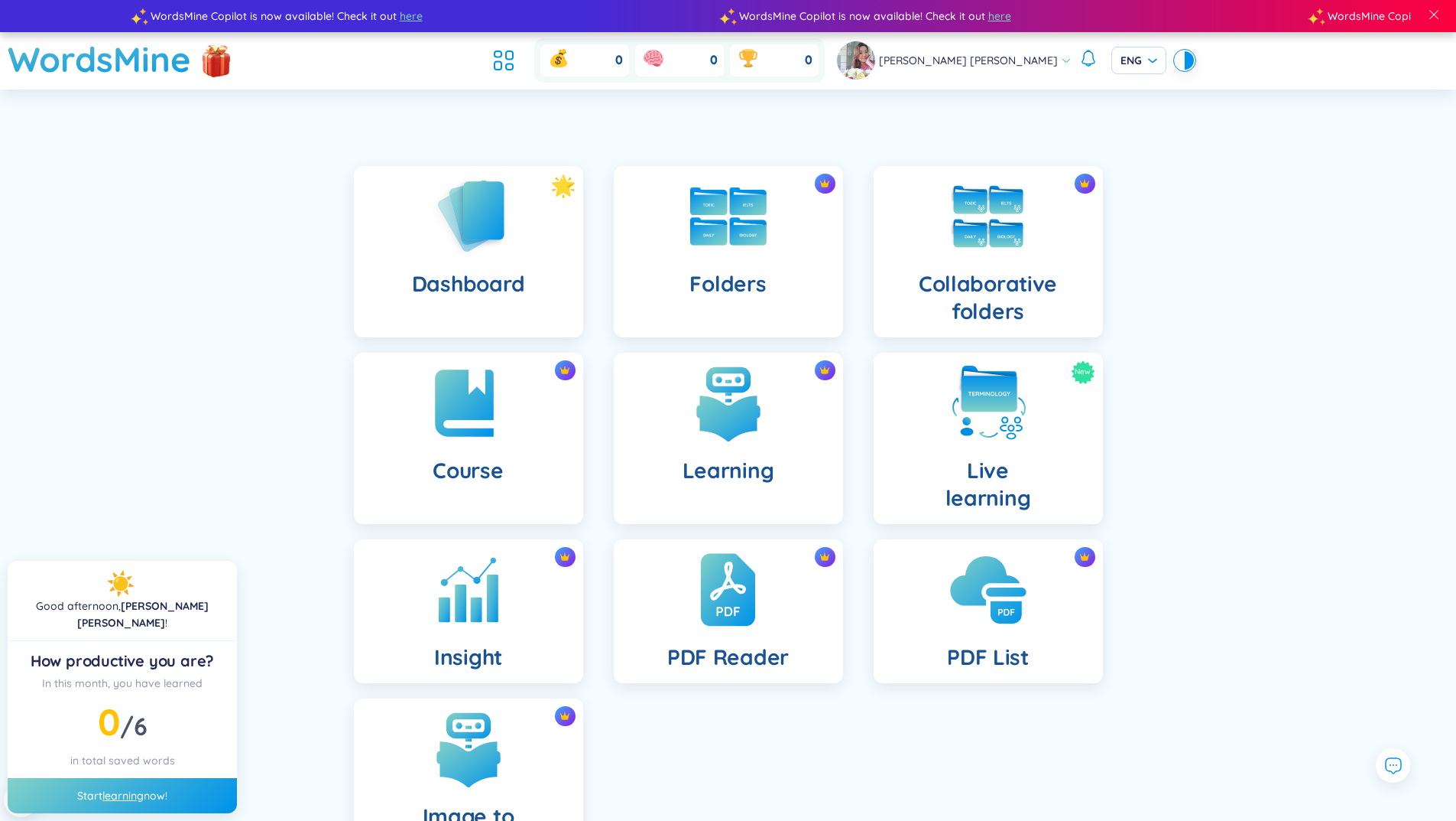
scroll to position [133, 0]
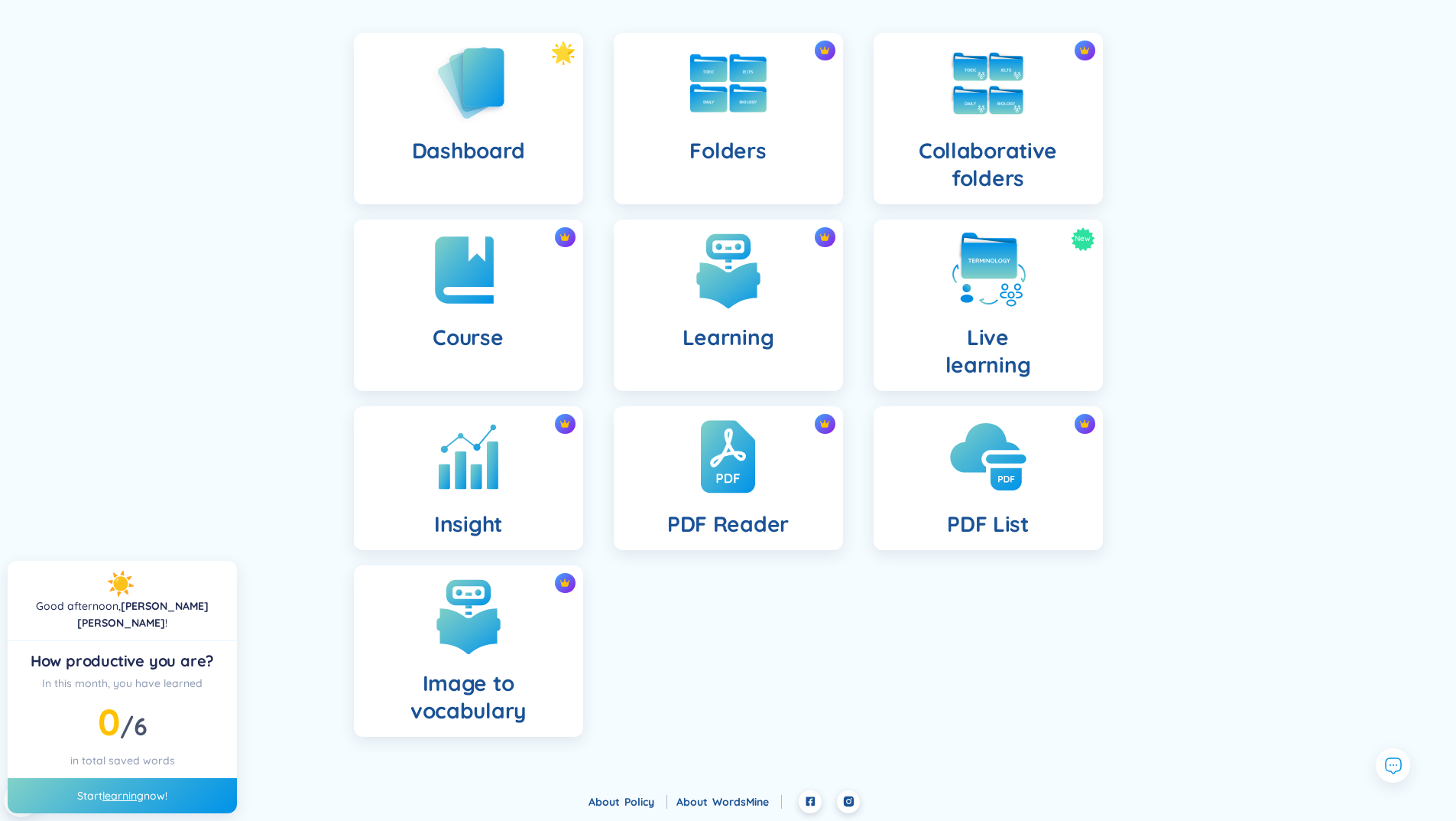
click at [983, 503] on div "PDF List" at bounding box center [988, 478] width 230 height 143
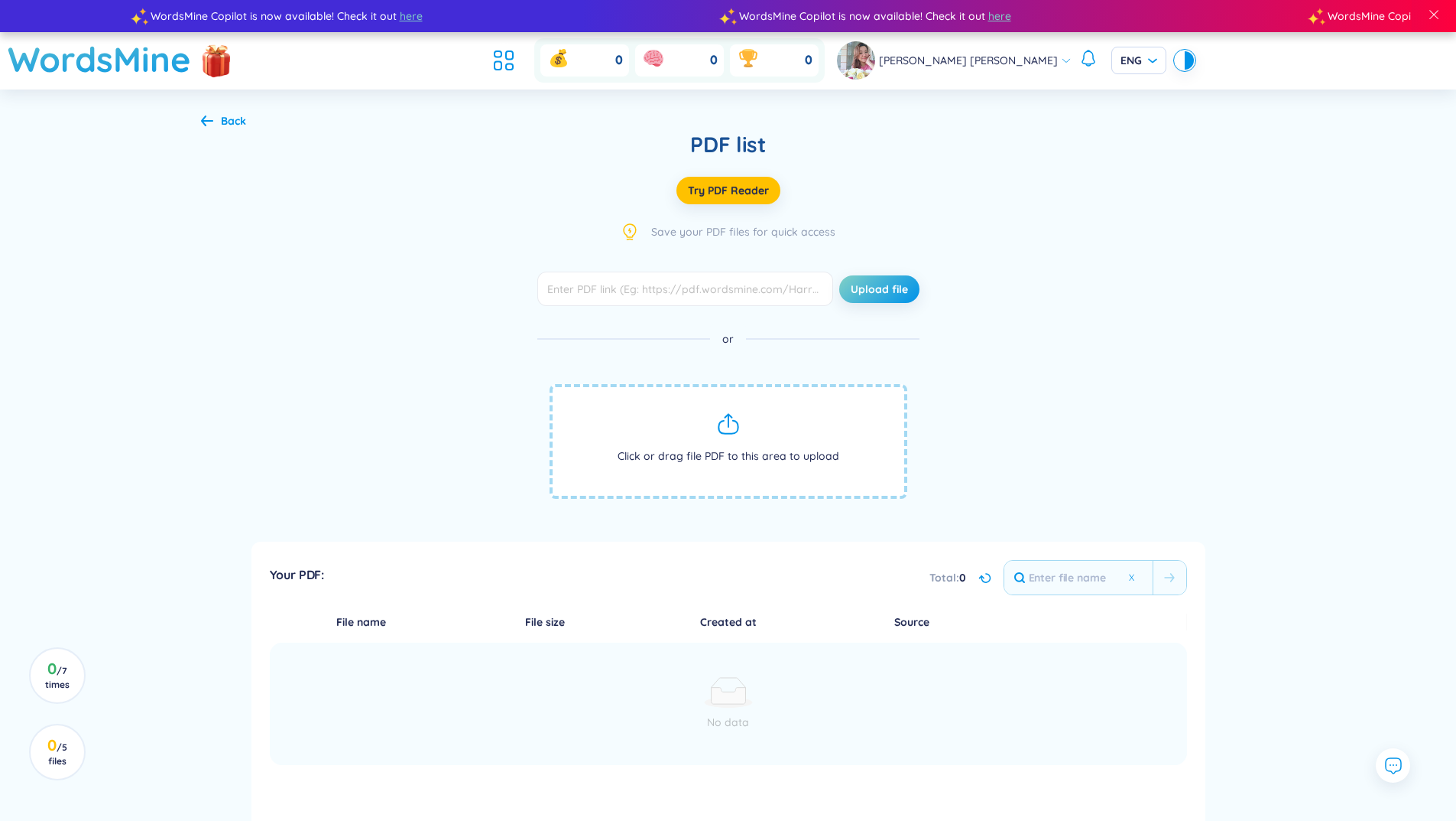
click at [1110, 346] on div "Upload file or Click or drag file PDF to this area to upload" at bounding box center [728, 397] width 1055 height 252
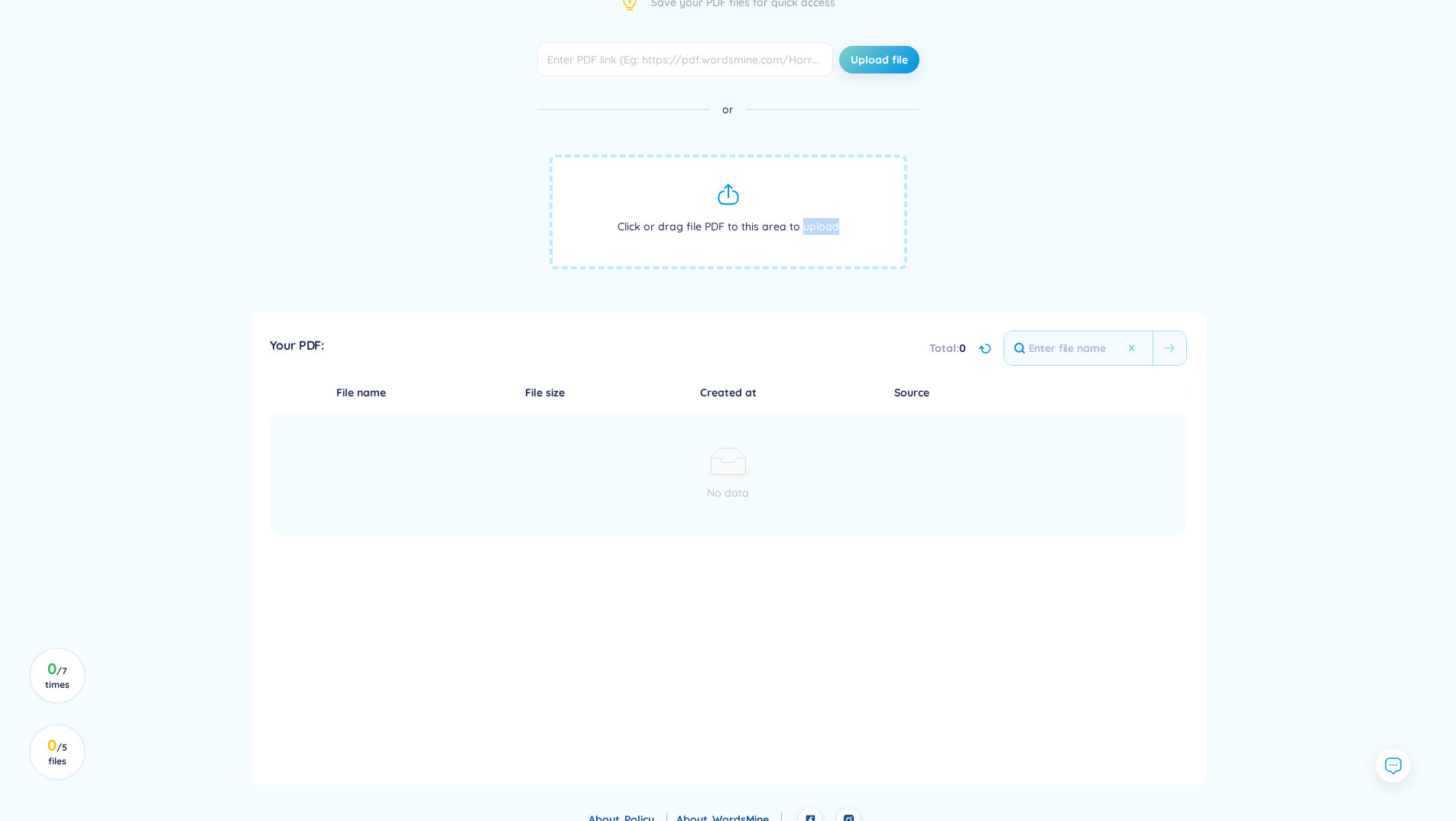
drag, startPoint x: 847, startPoint y: 225, endPoint x: 801, endPoint y: 223, distance: 46.0
click at [801, 223] on span "Click or drag file PDF to this area to upload" at bounding box center [728, 211] width 357 height 114
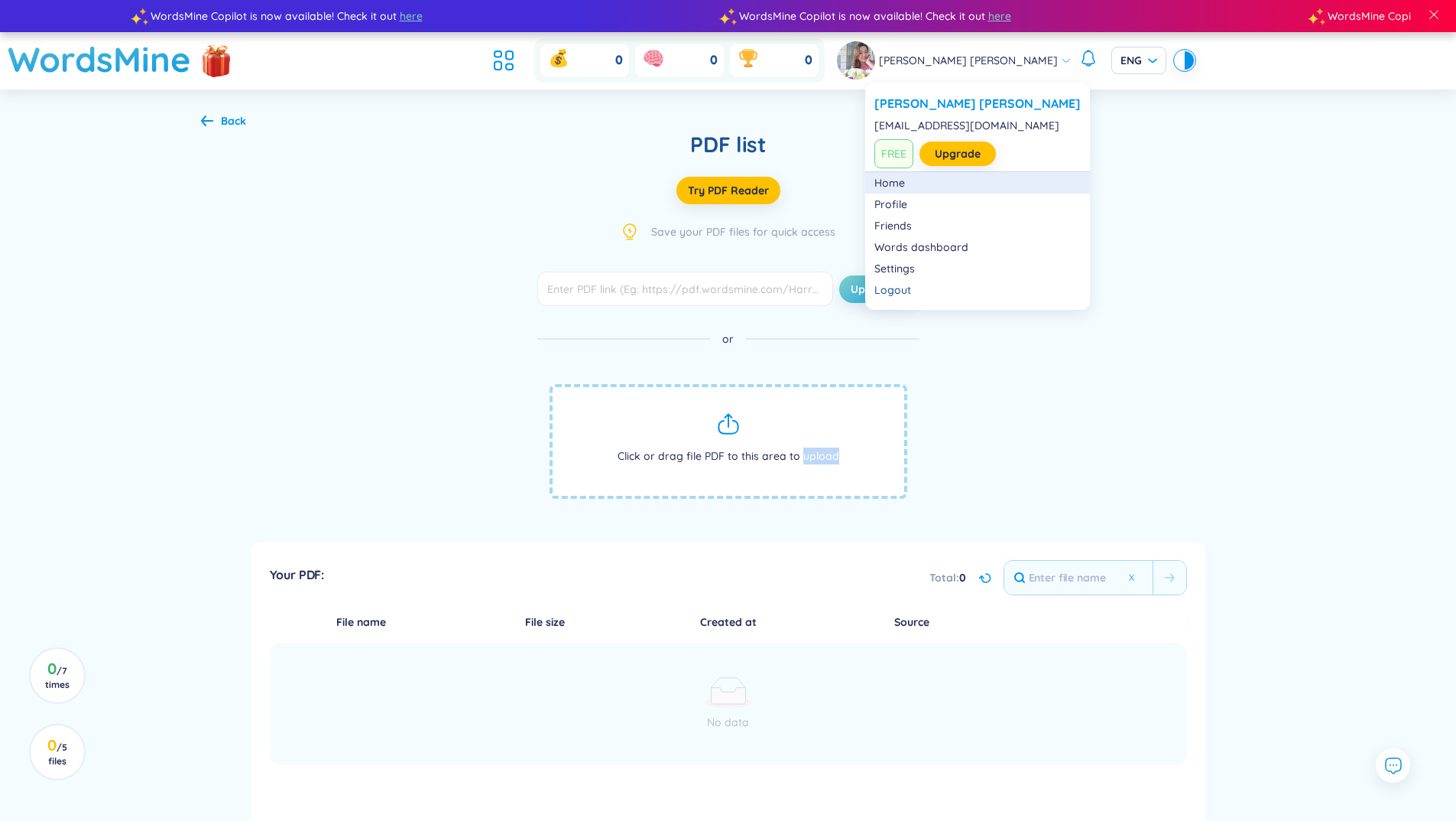
click at [886, 187] on link "Home" at bounding box center [977, 183] width 206 height 16
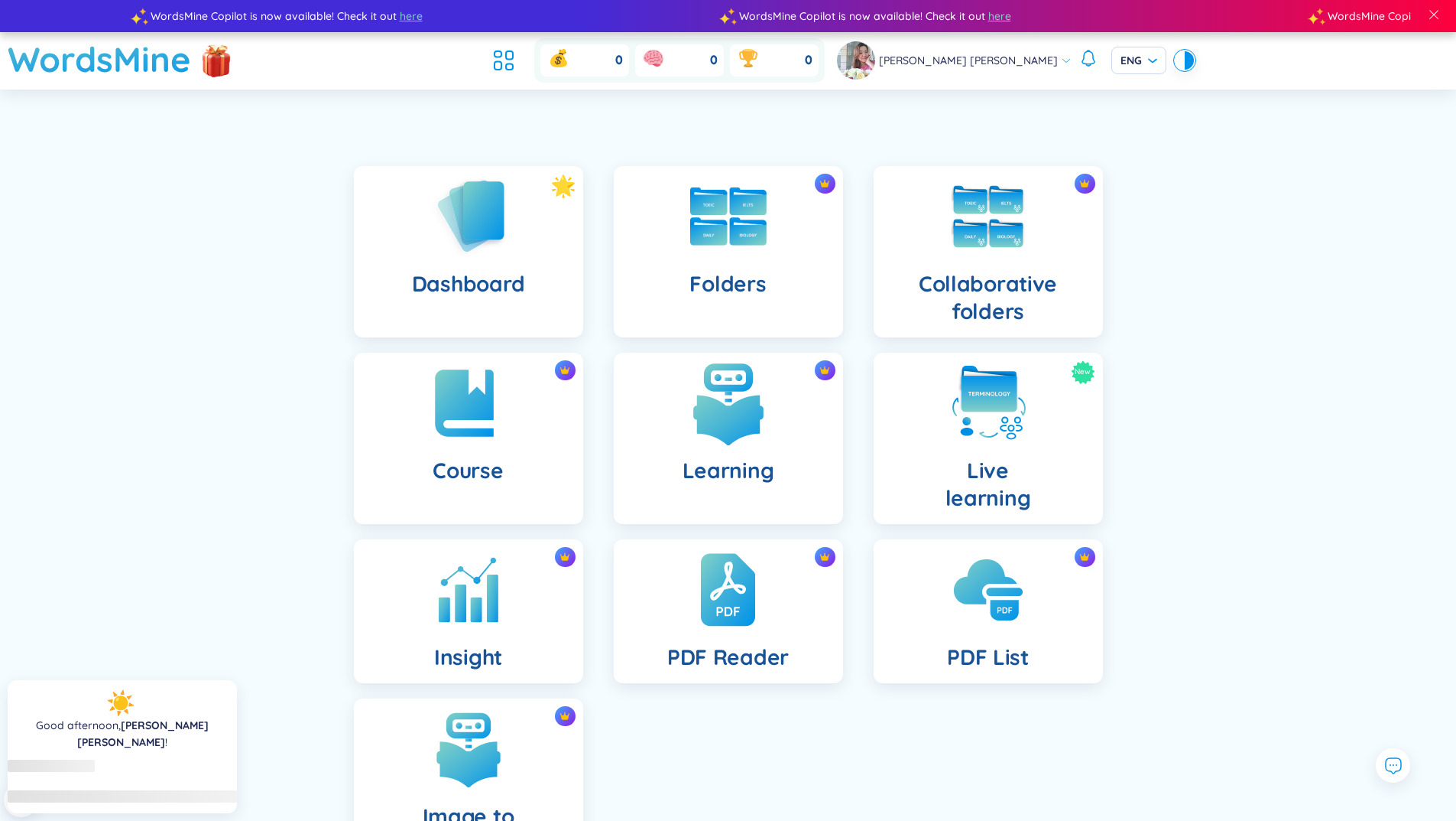
scroll to position [133, 0]
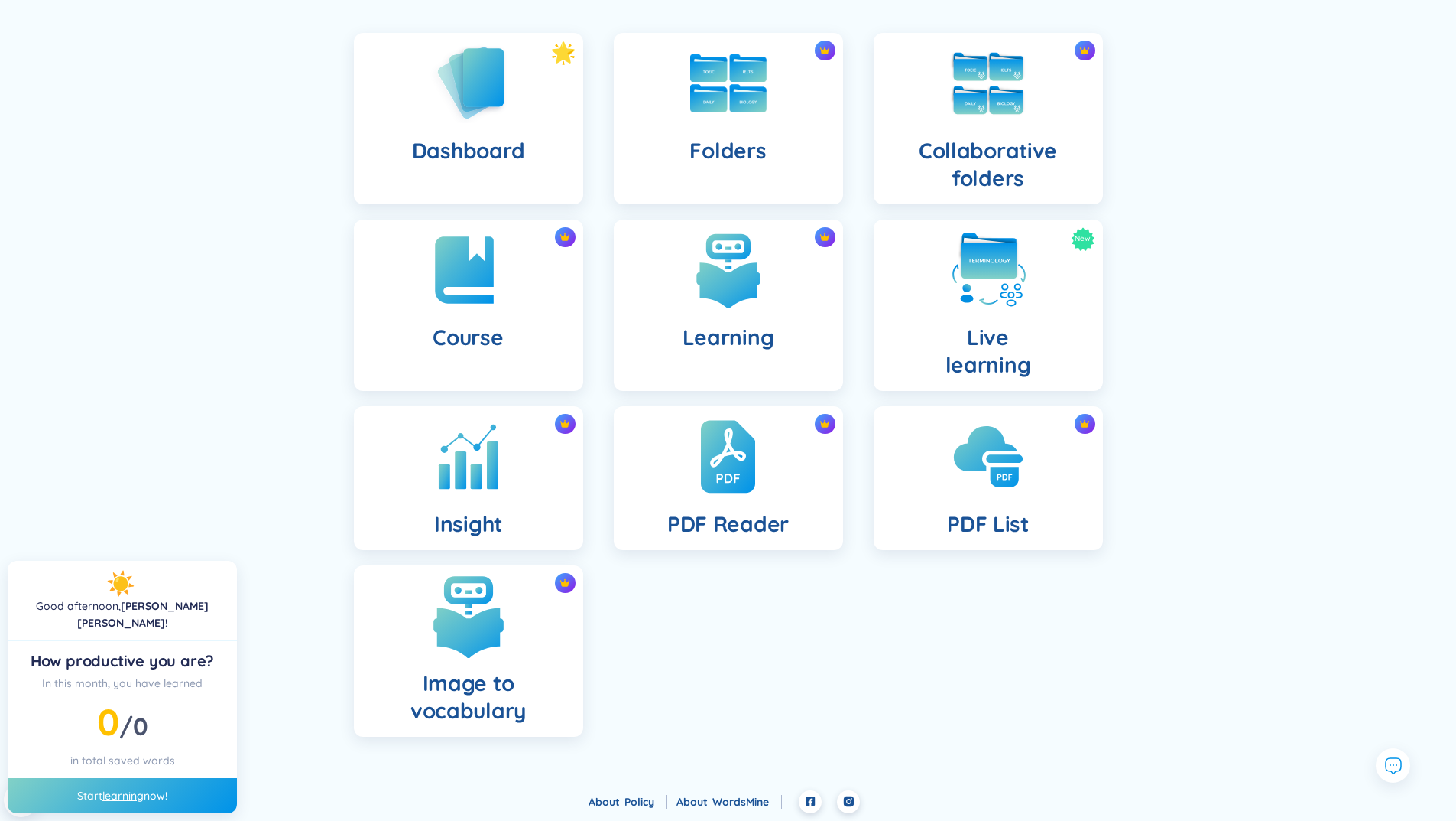
click at [466, 602] on img at bounding box center [468, 616] width 84 height 84
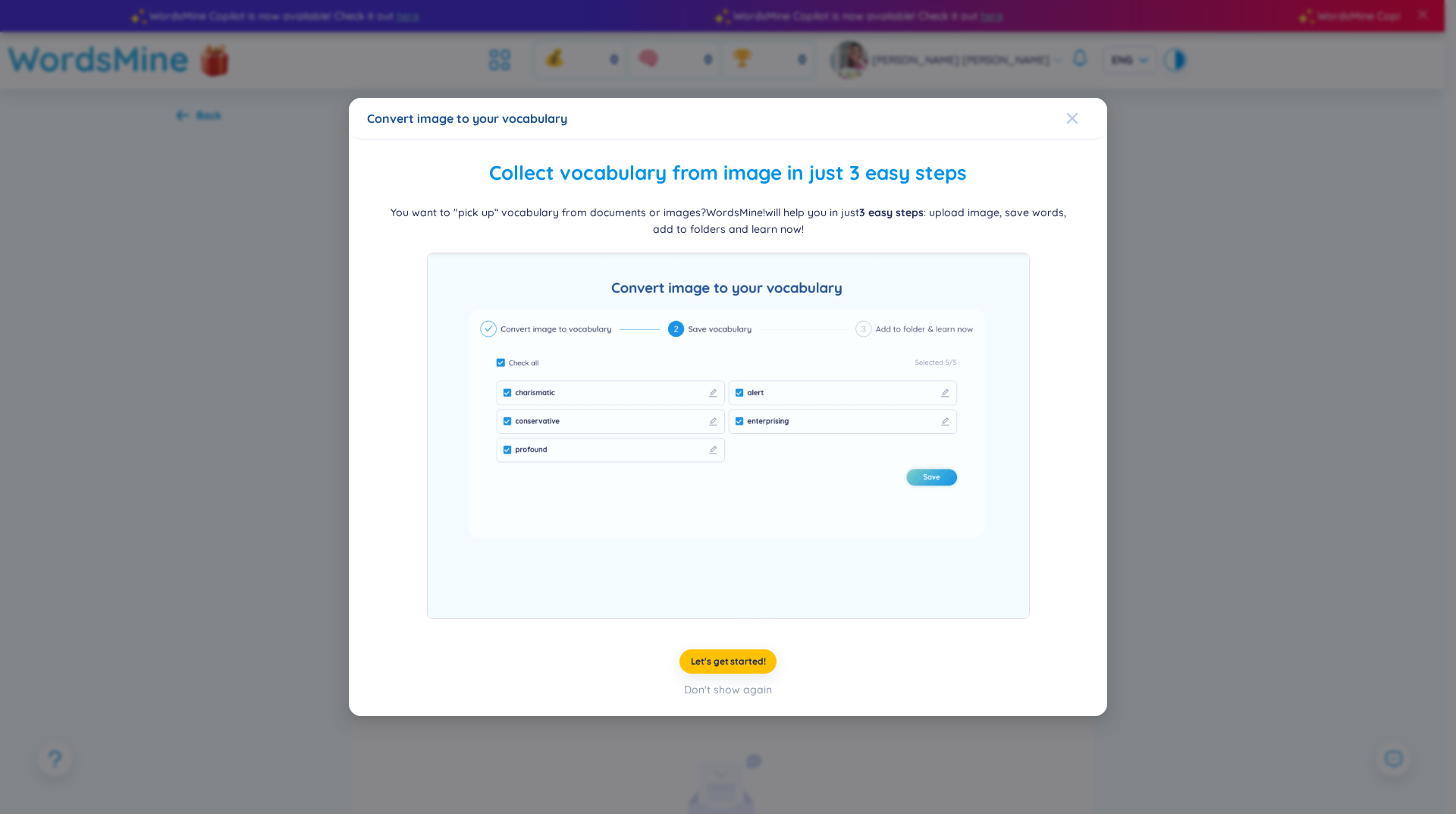
click at [1074, 118] on icon "Close" at bounding box center [1072, 118] width 12 height 12
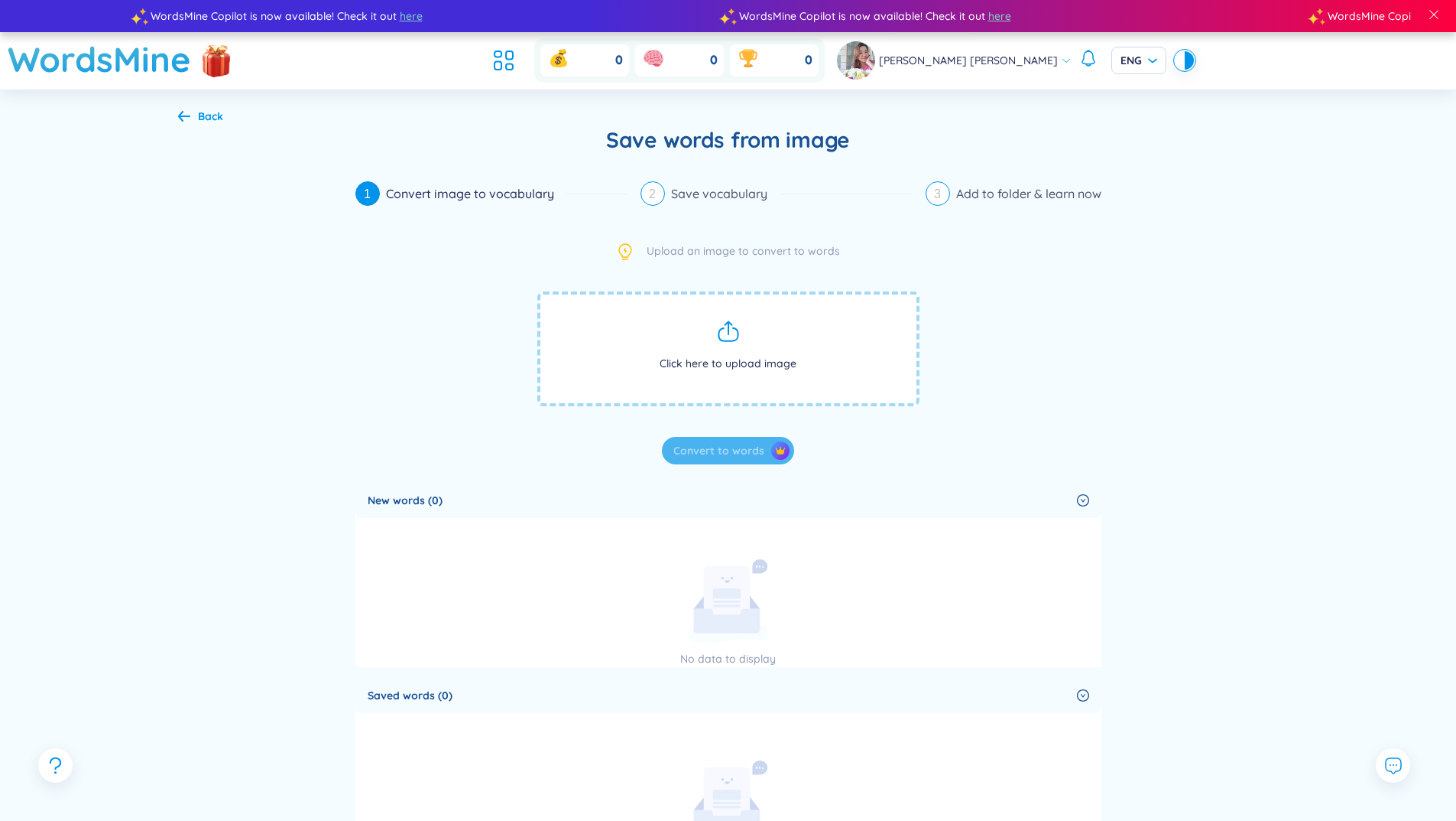
click at [1031, 458] on div "Upload an image to convert to words Click here to upload image Convert to words" at bounding box center [728, 353] width 746 height 222
click at [468, 225] on div "1 Convert image to vocabulary 2 Save vocabulary 3 Add to folder & learn now Upl…" at bounding box center [728, 680] width 783 height 1036
click at [450, 193] on div "Convert image to vocabulary" at bounding box center [476, 193] width 180 height 24
click at [628, 544] on div "New words (0) No data to display" at bounding box center [728, 575] width 746 height 184
drag, startPoint x: 999, startPoint y: 265, endPoint x: 931, endPoint y: 131, distance: 150.3
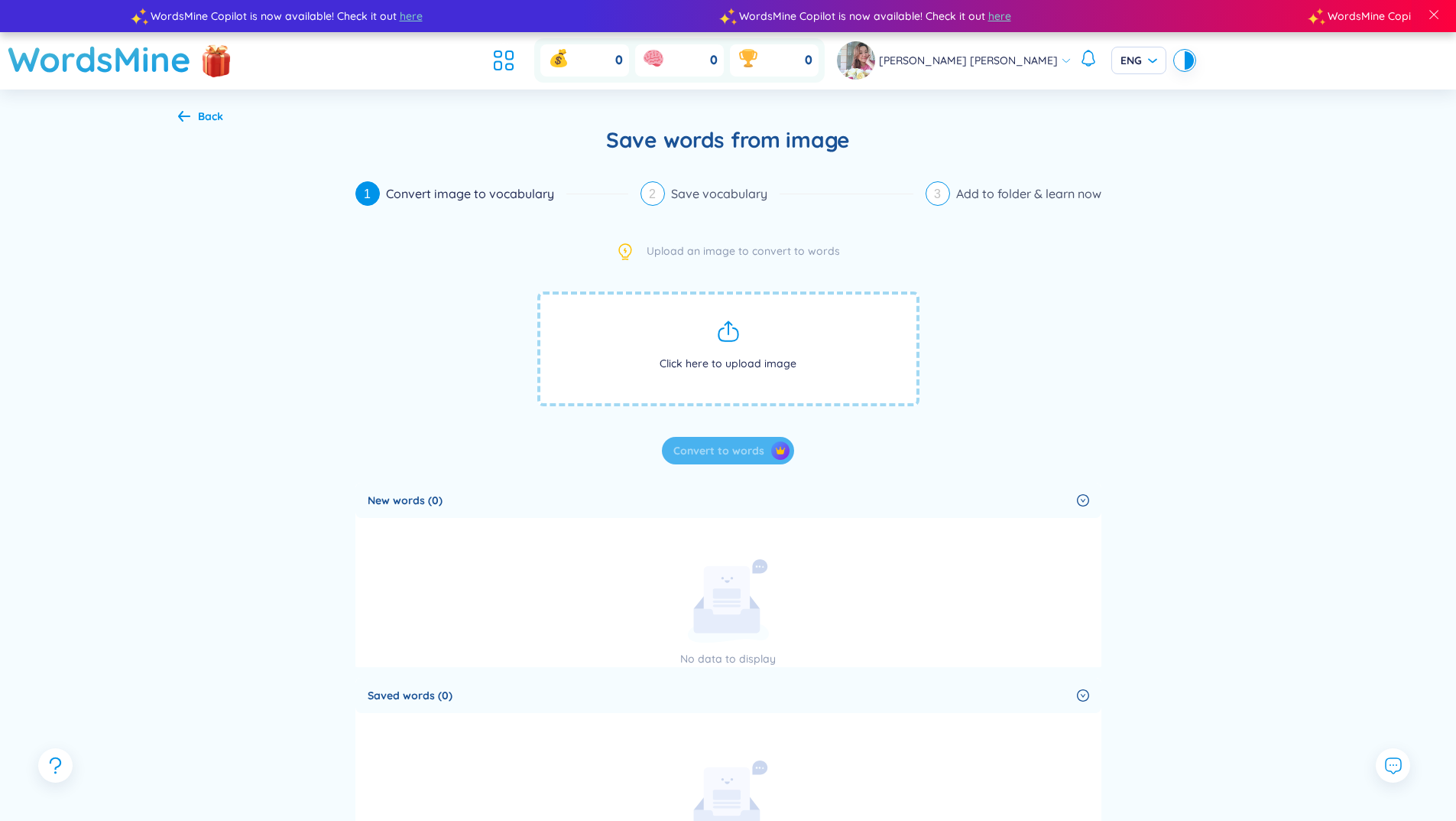
click at [999, 264] on div "Upload an image to convert to words Click here to upload image Convert to words" at bounding box center [728, 353] width 746 height 222
click at [946, 60] on span "Thuy Hoang Thi Phuong" at bounding box center [968, 60] width 179 height 16
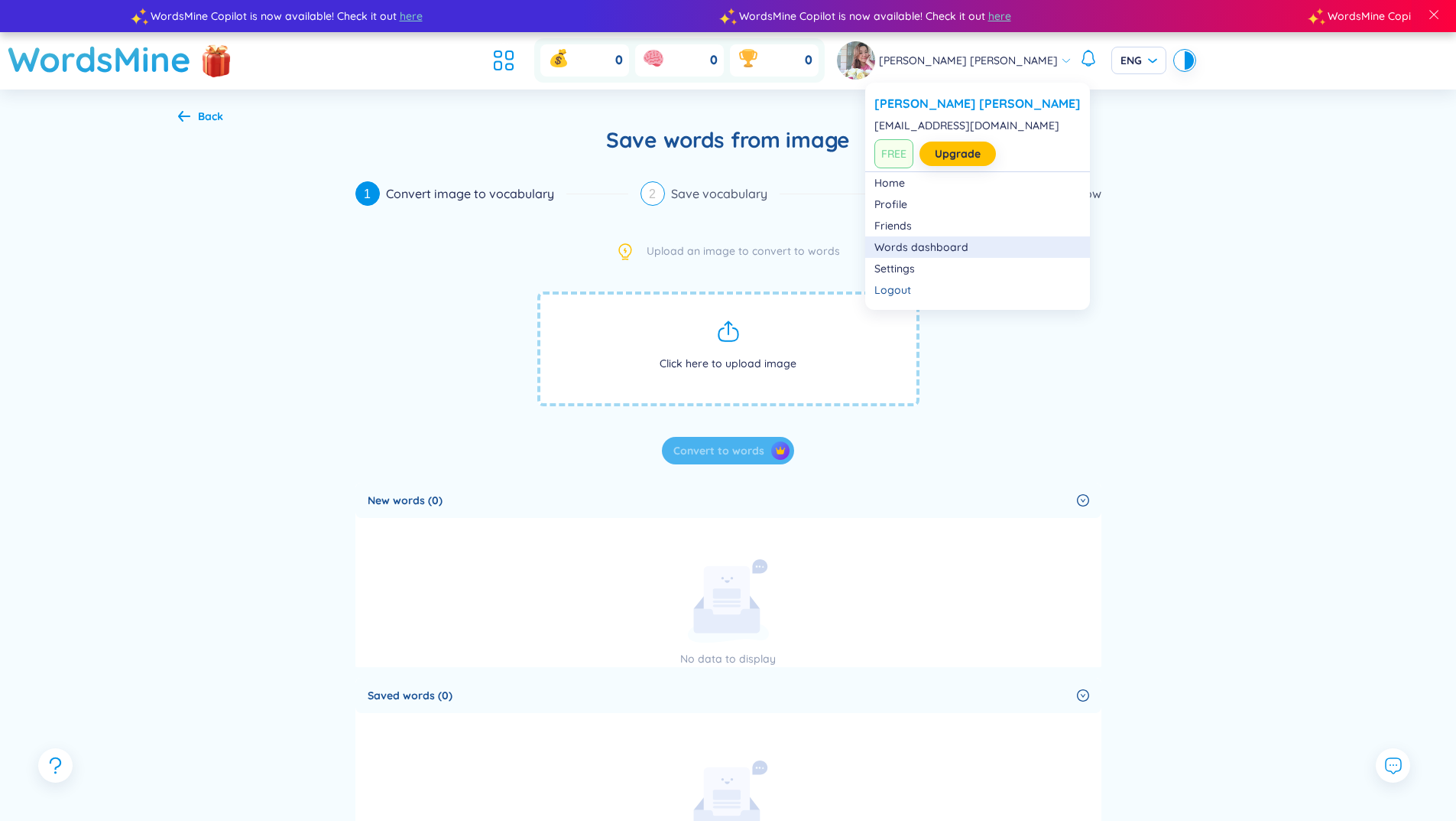
click at [901, 245] on link "Words dashboard" at bounding box center [977, 247] width 206 height 16
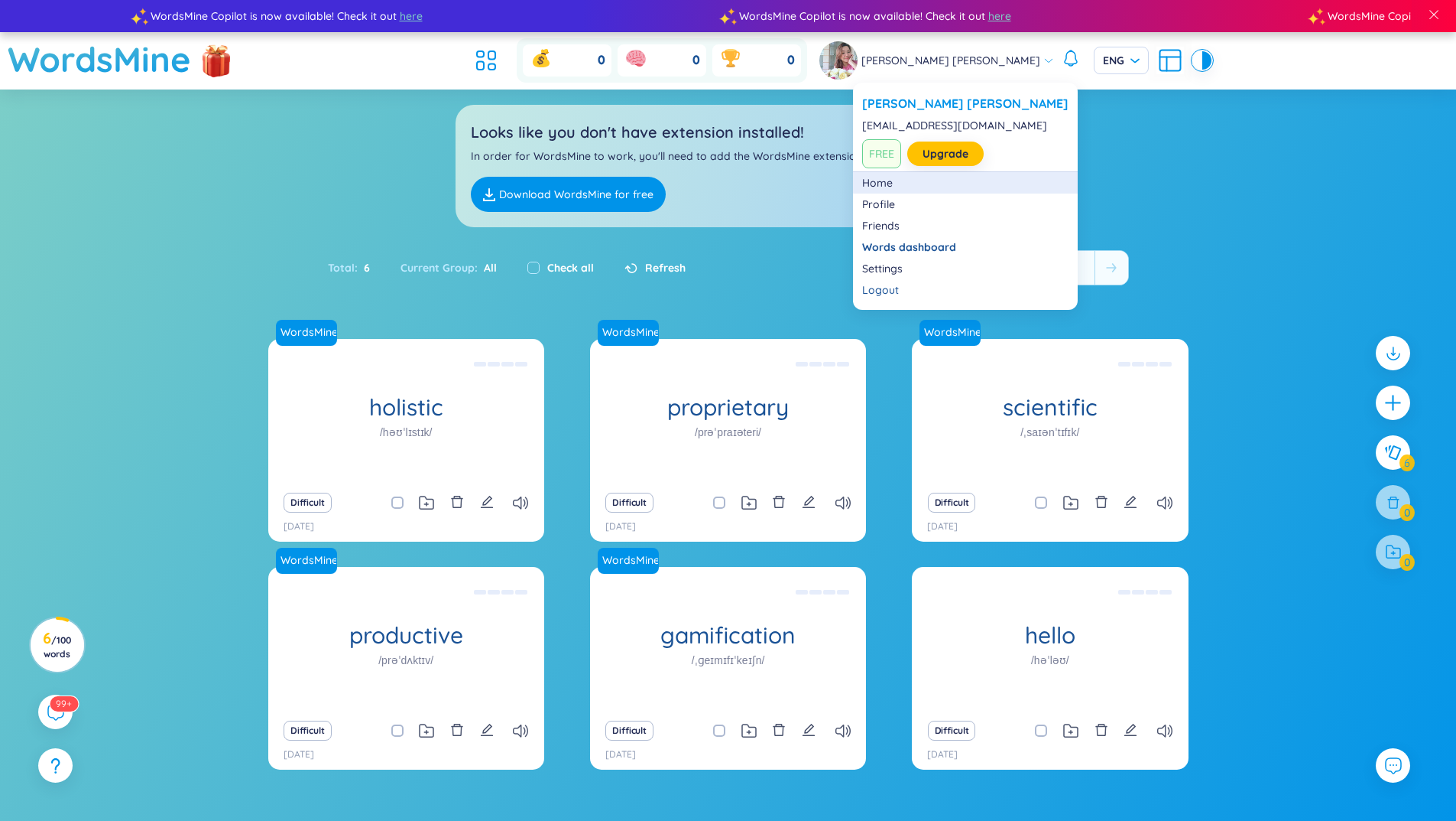
click at [882, 183] on link "Home" at bounding box center [965, 183] width 206 height 16
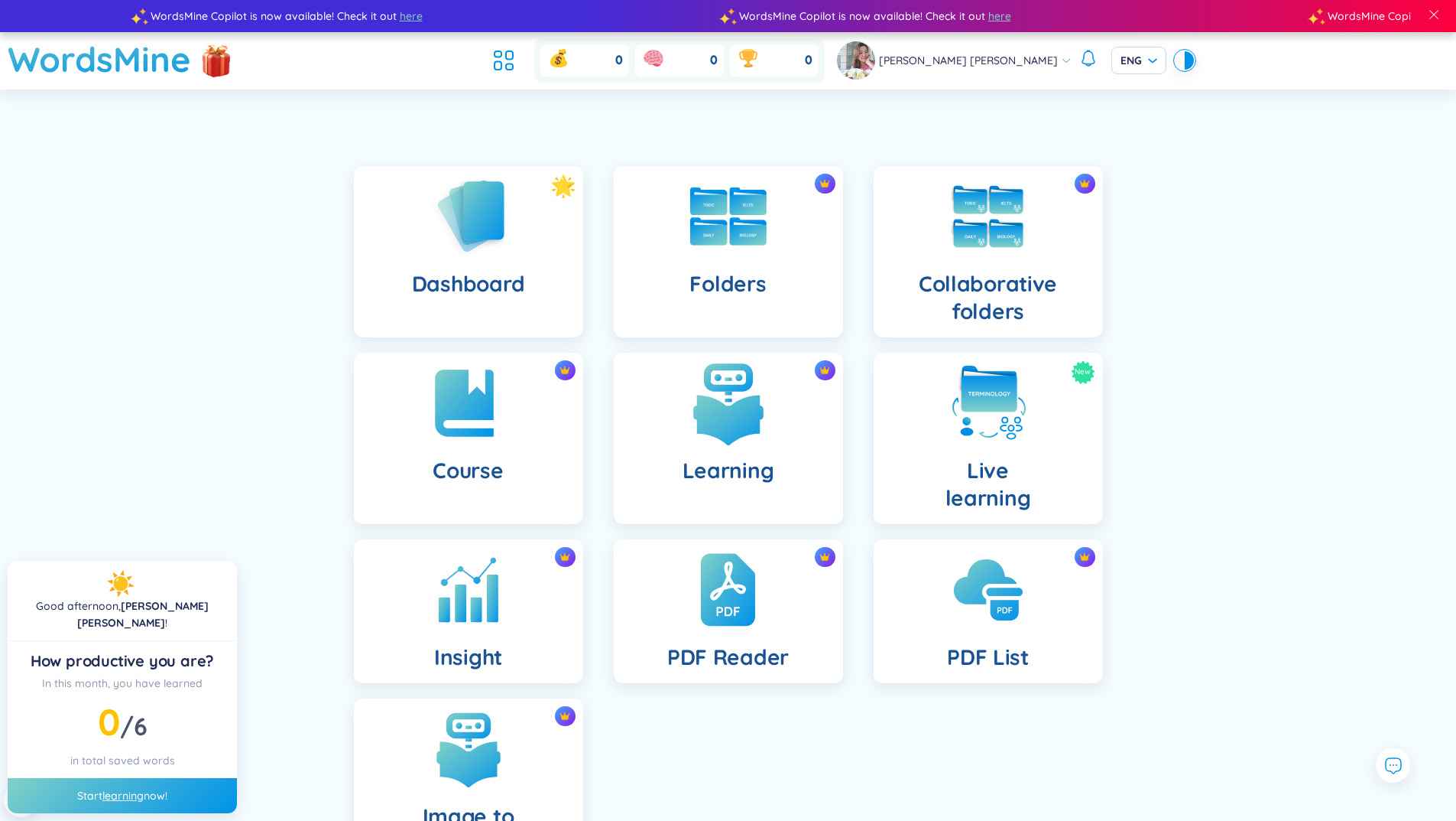
click at [745, 441] on img at bounding box center [728, 402] width 84 height 84
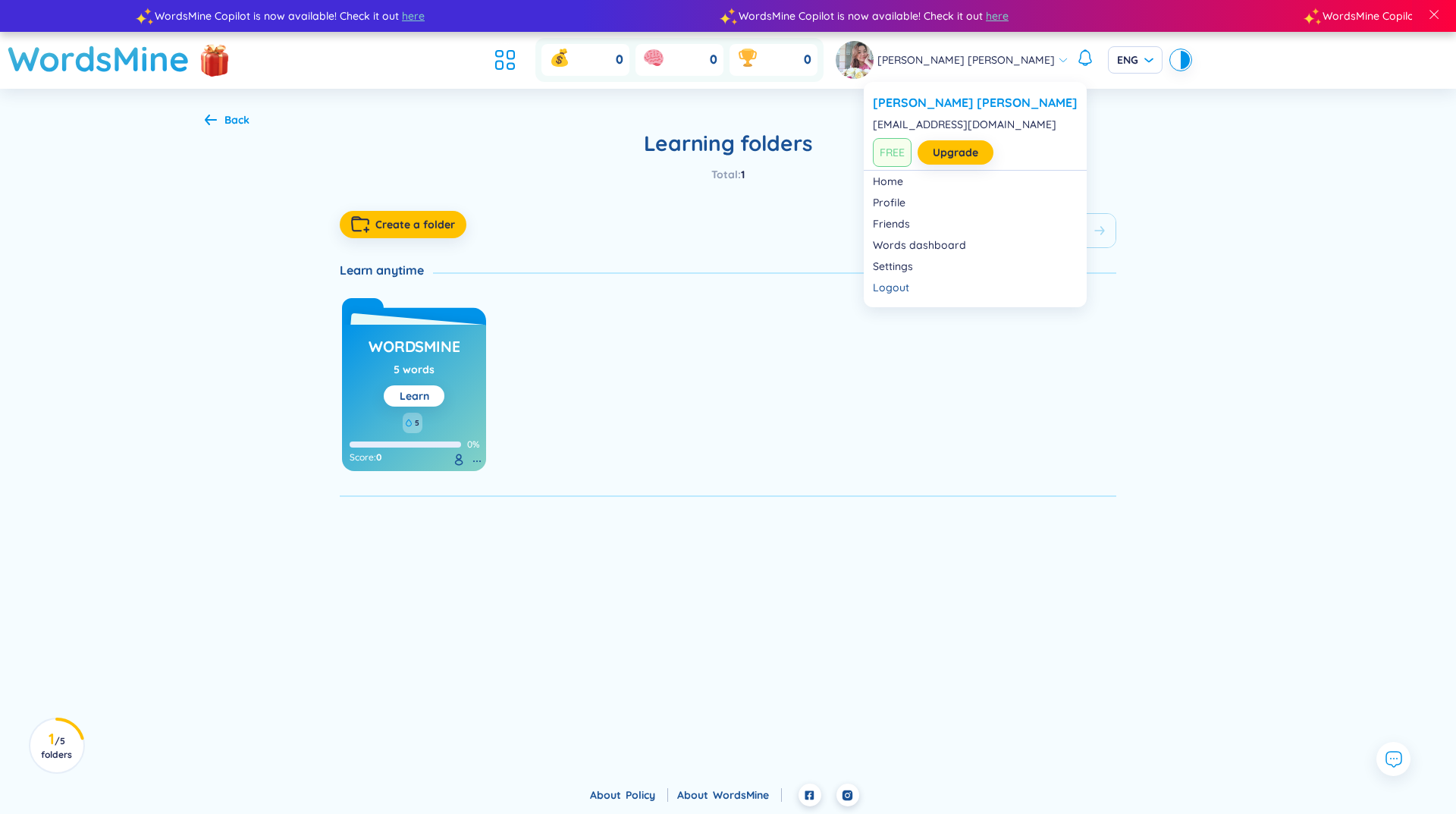
click at [955, 62] on span "Thuy Hoang Thi Phuong" at bounding box center [966, 60] width 178 height 16
click at [896, 182] on link "Home" at bounding box center [975, 182] width 205 height 15
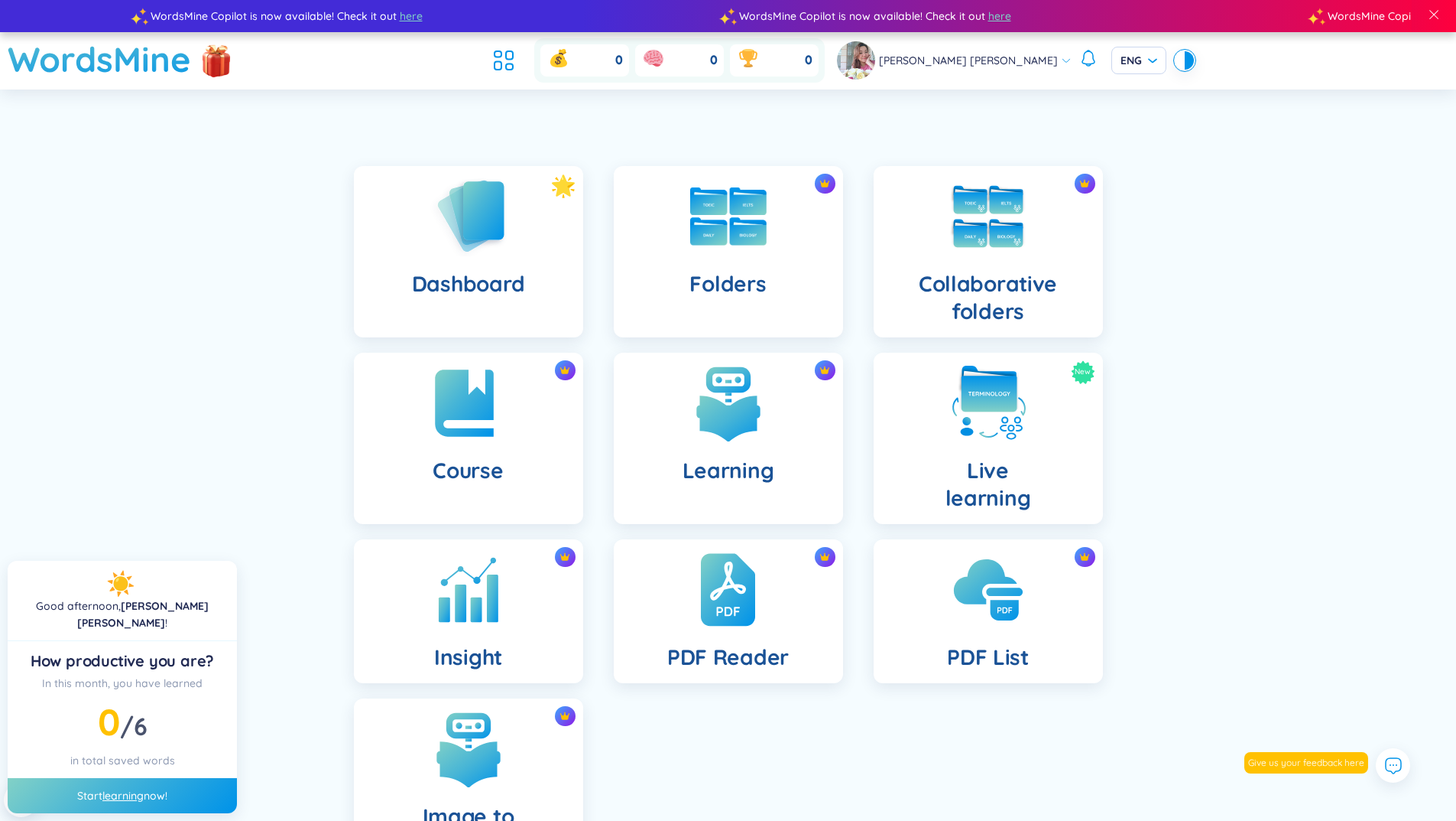
click at [1228, 280] on div "Dashboard Folders Collaborative folders Course Learning New Live learning Insig…" at bounding box center [728, 525] width 1456 height 796
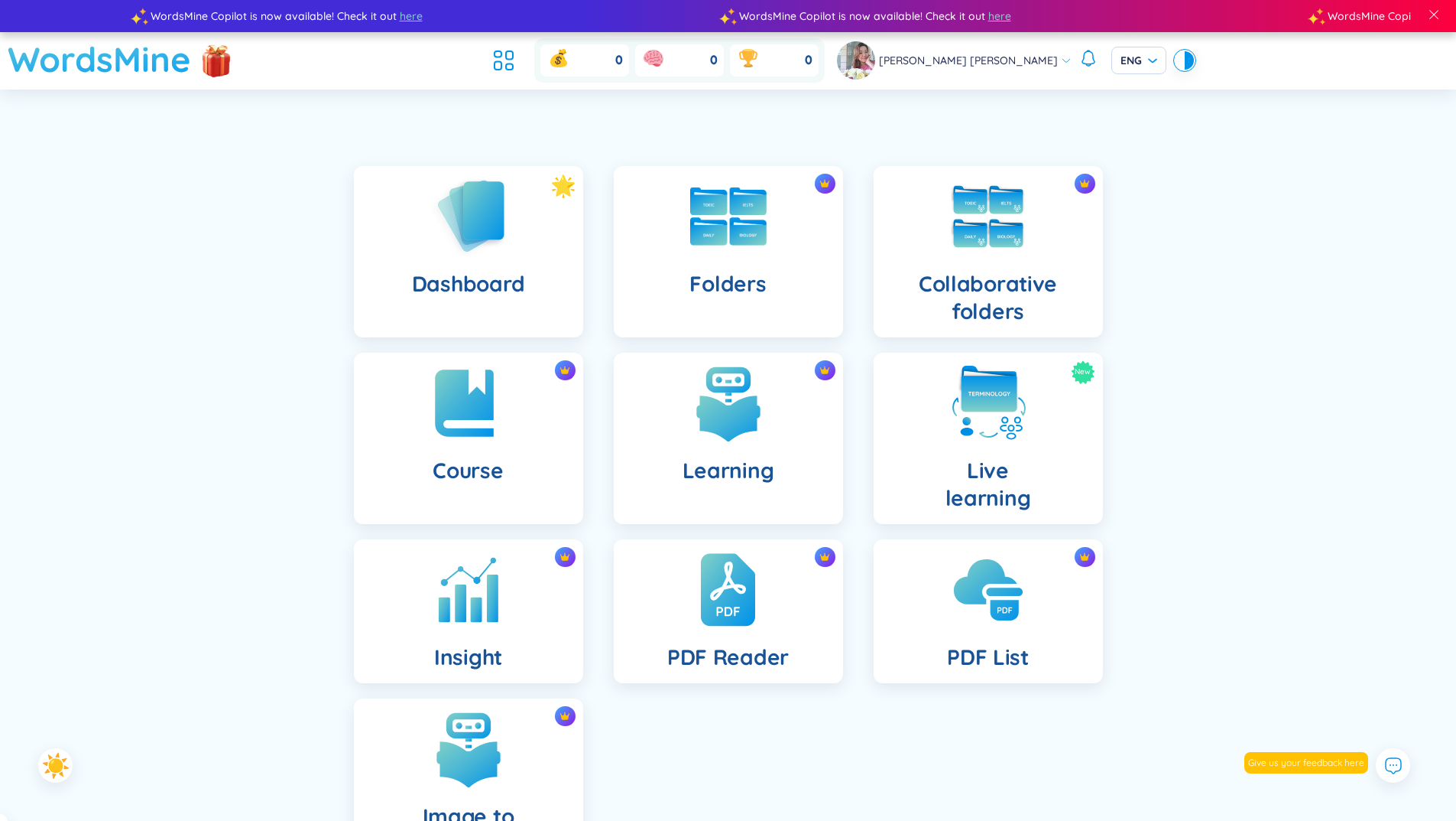
click at [96, 60] on h1 "WordsMine" at bounding box center [99, 59] width 183 height 54
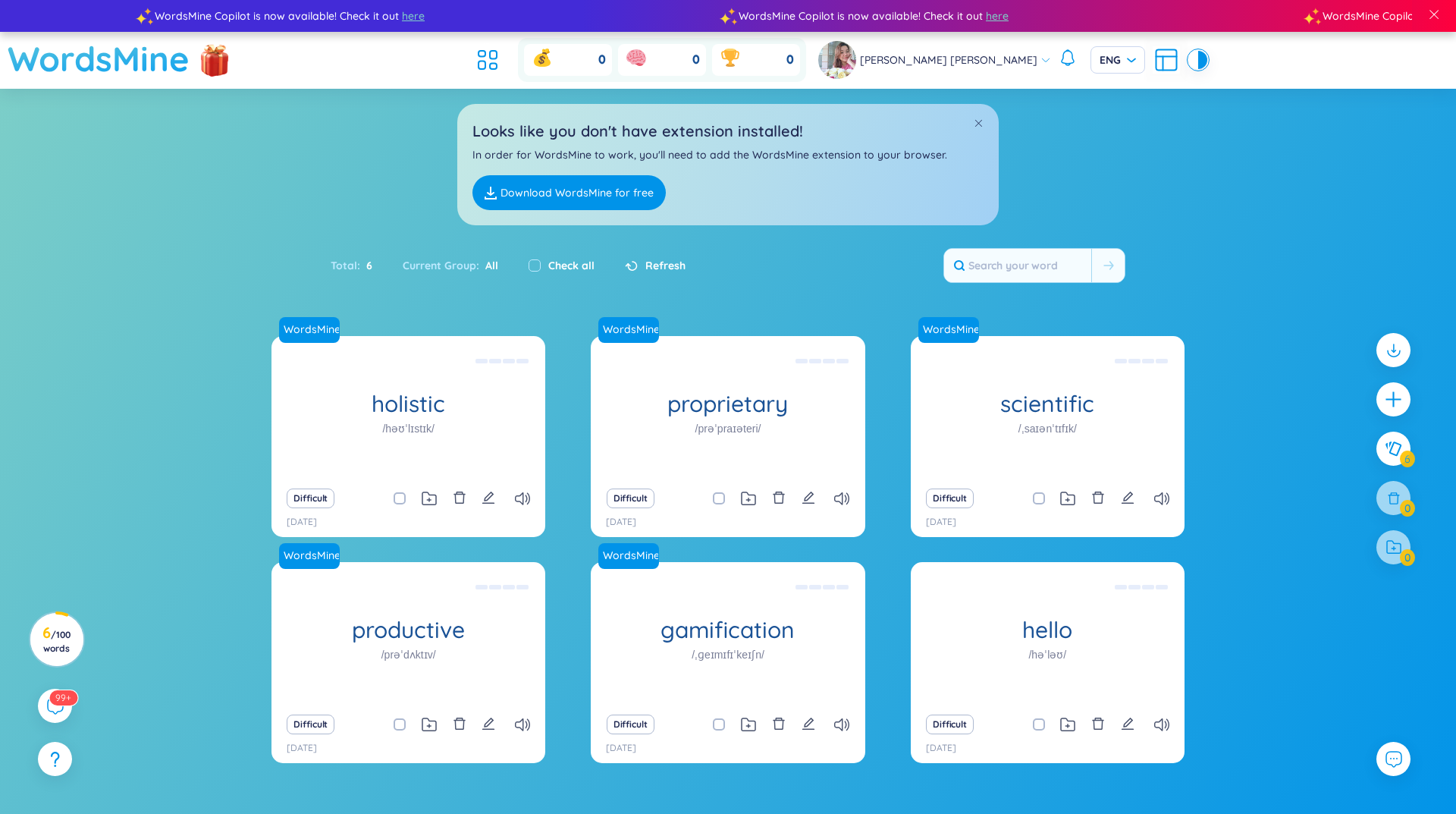
click at [145, 62] on h1 "WordsMine" at bounding box center [98, 59] width 182 height 54
click at [57, 641] on h3 "6 / 100 words" at bounding box center [57, 640] width 35 height 27
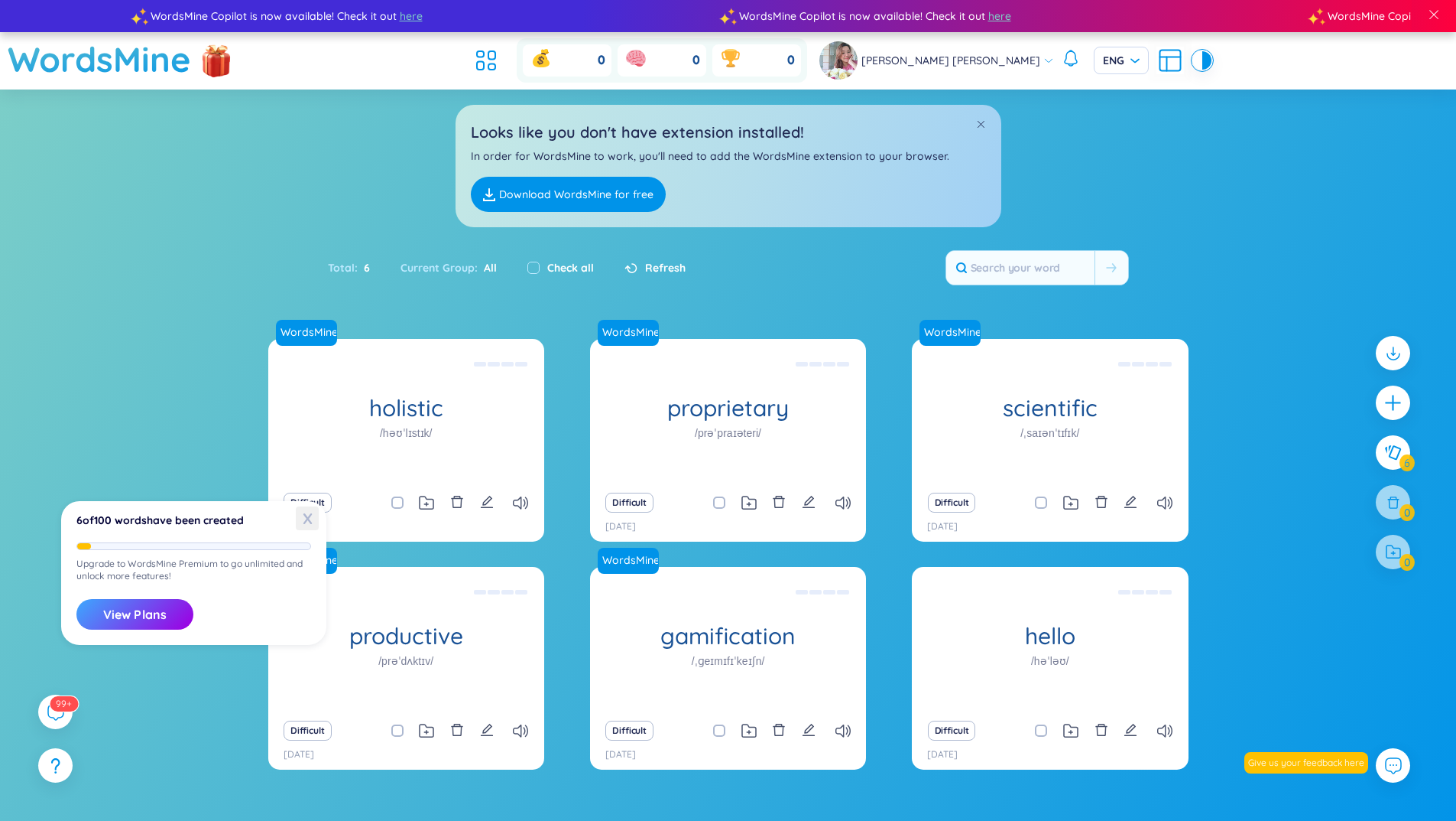
click at [310, 525] on span "X" at bounding box center [307, 518] width 23 height 23
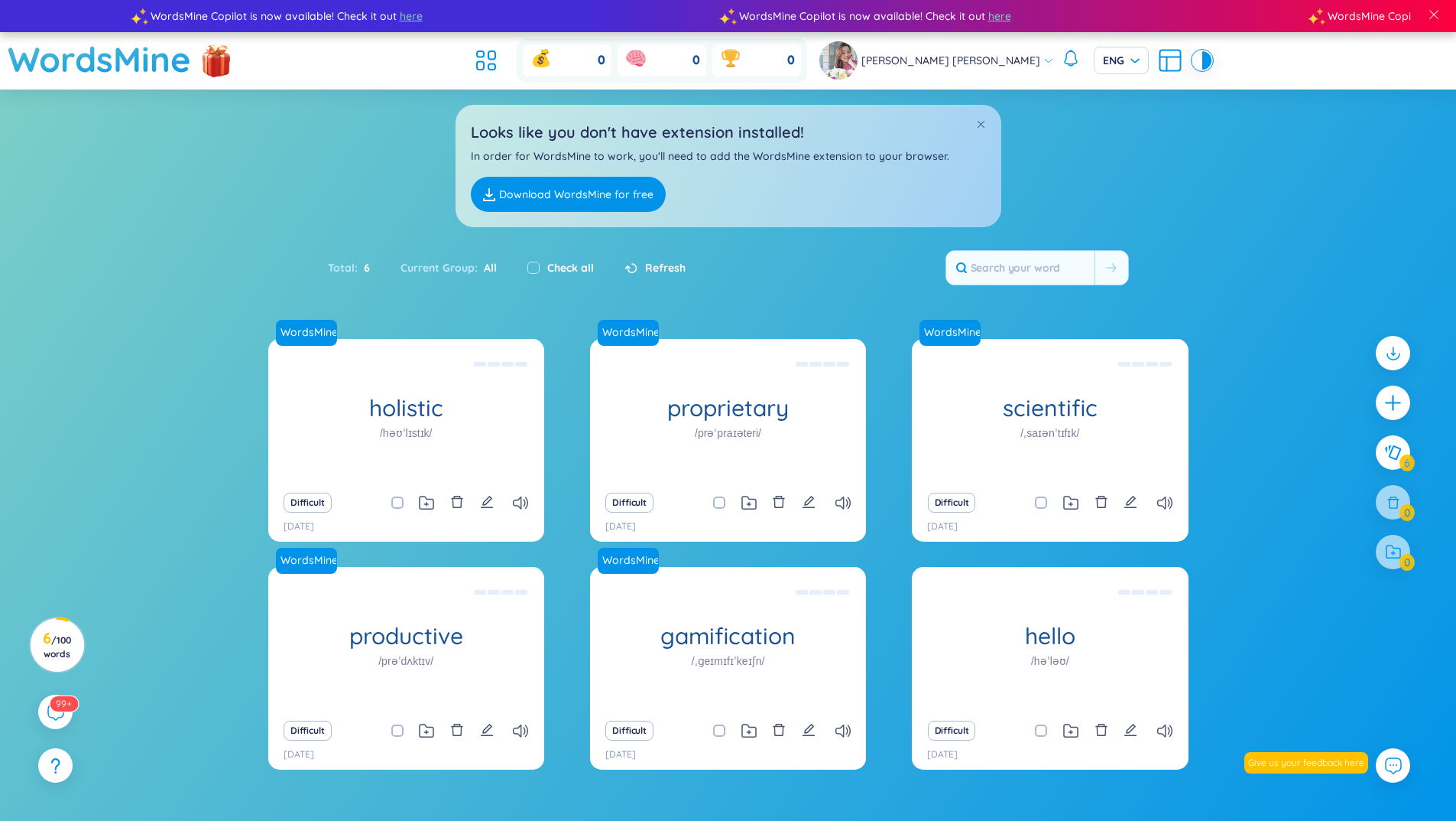
click at [1239, 215] on div "Looks like you don't have extension installed! In order for WordsMine to work, …" at bounding box center [728, 158] width 1456 height 138
click at [1431, 234] on section "Sort Alphabet Ascending Alphabet Descending Time-based Ascending Time-based Des…" at bounding box center [728, 459] width 1456 height 742
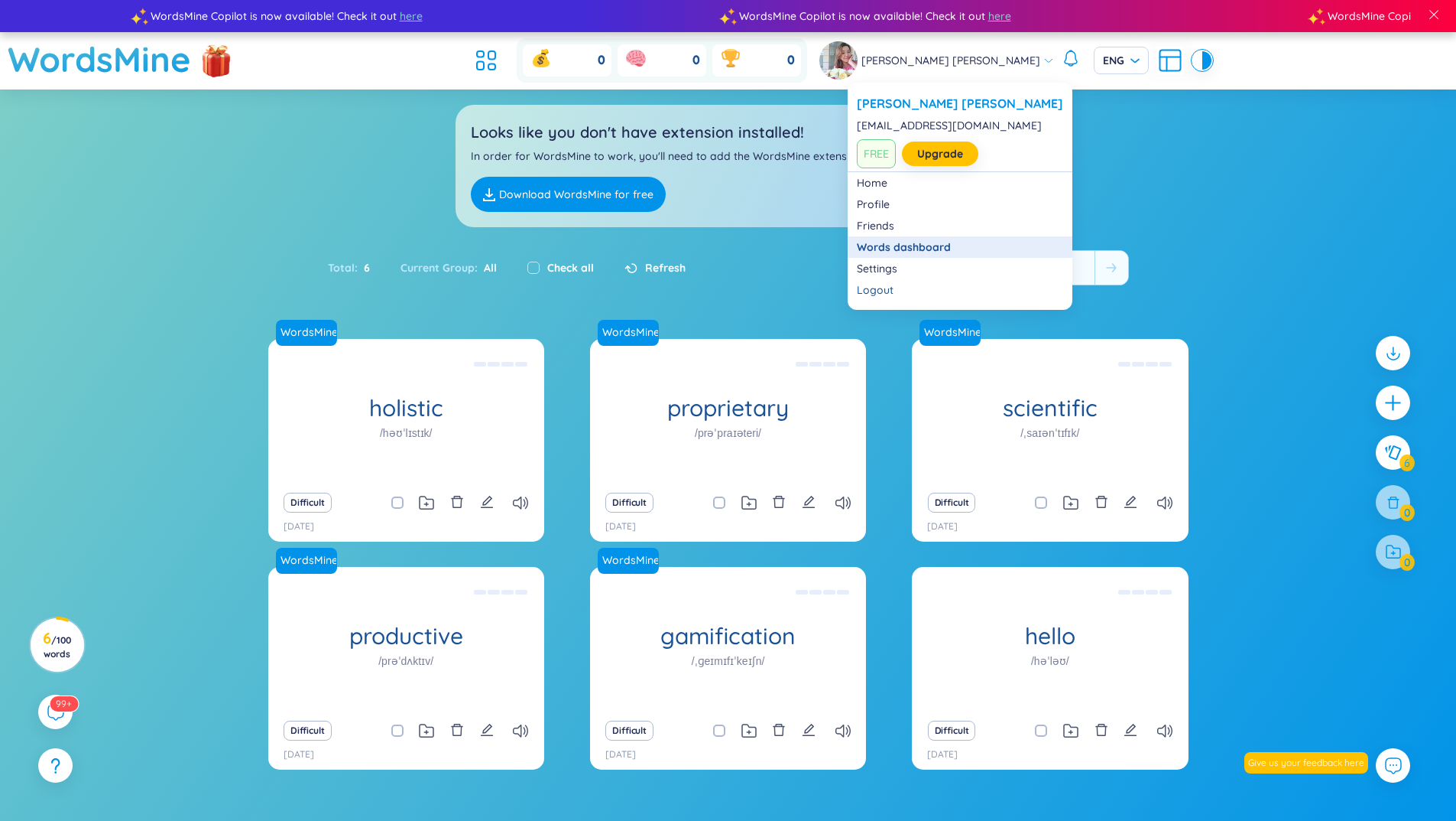
click at [879, 251] on link "Words dashboard" at bounding box center [959, 247] width 206 height 16
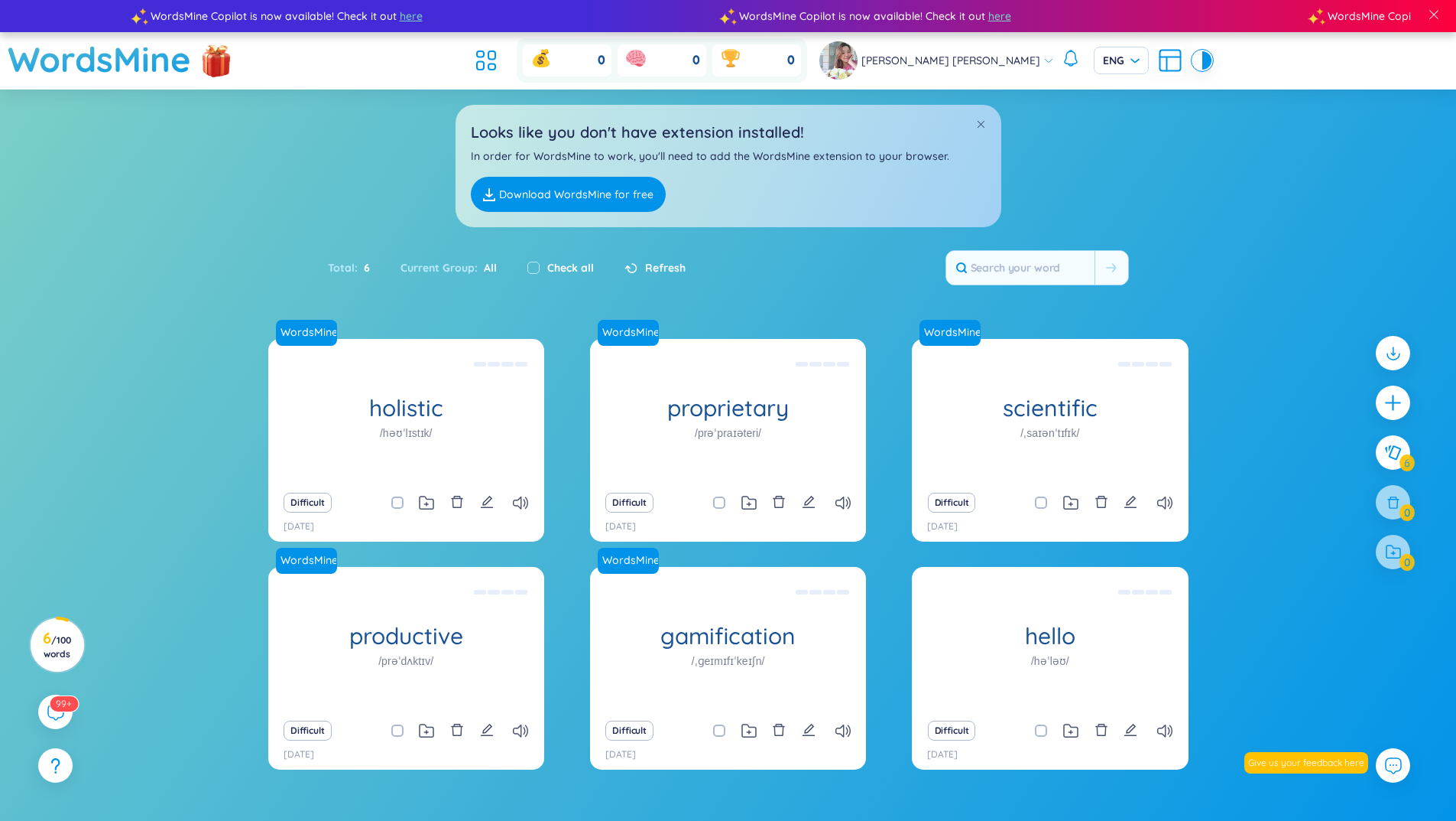
click at [938, 55] on span "Thuy Hoang Thi Phuong" at bounding box center [950, 60] width 179 height 16
click at [795, 56] on span "0" at bounding box center [791, 60] width 8 height 16
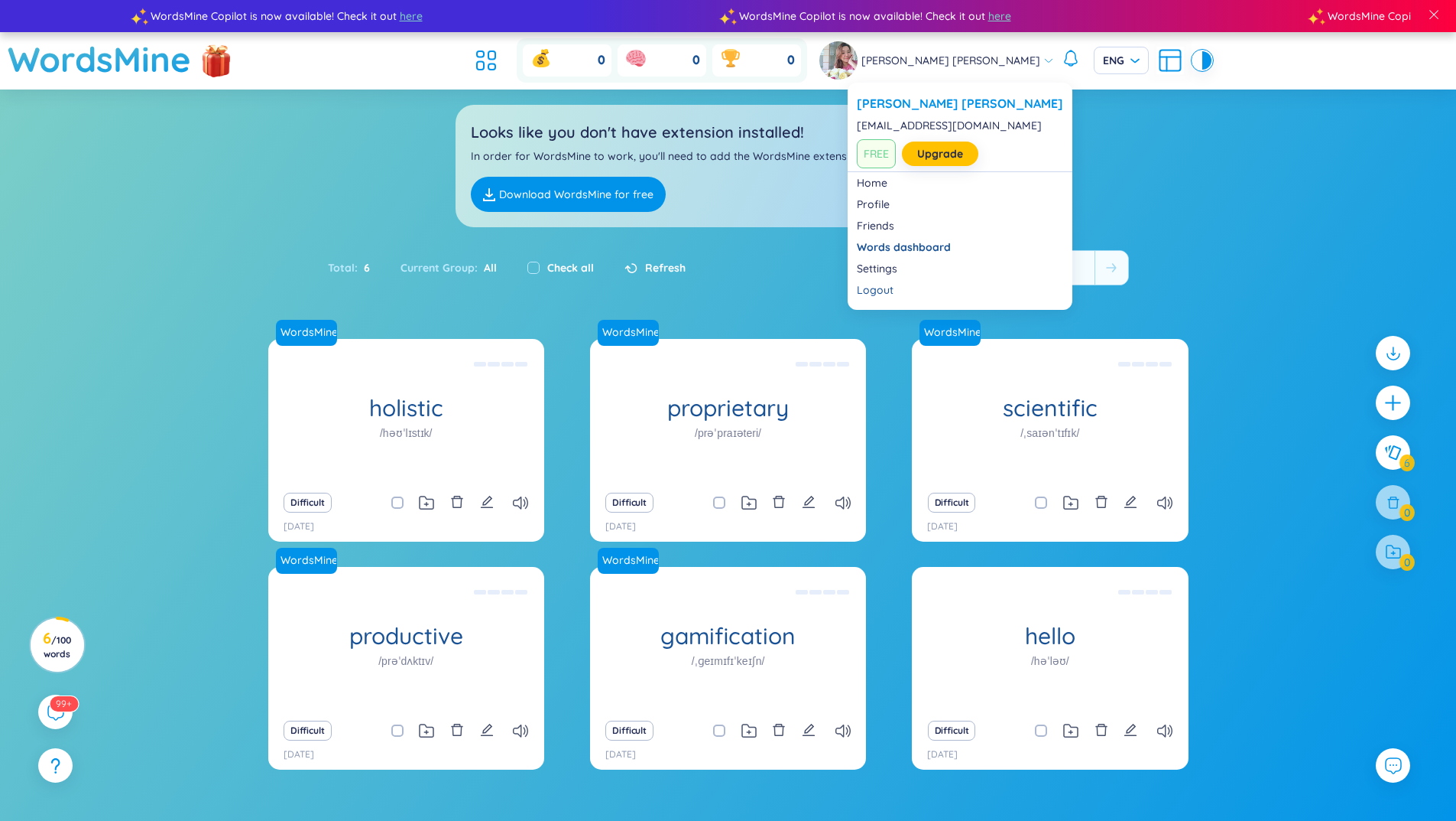
click at [978, 74] on div "Thuy Hoang Thi Phuong" at bounding box center [937, 60] width 234 height 38
click at [881, 267] on link "Settings" at bounding box center [959, 268] width 206 height 16
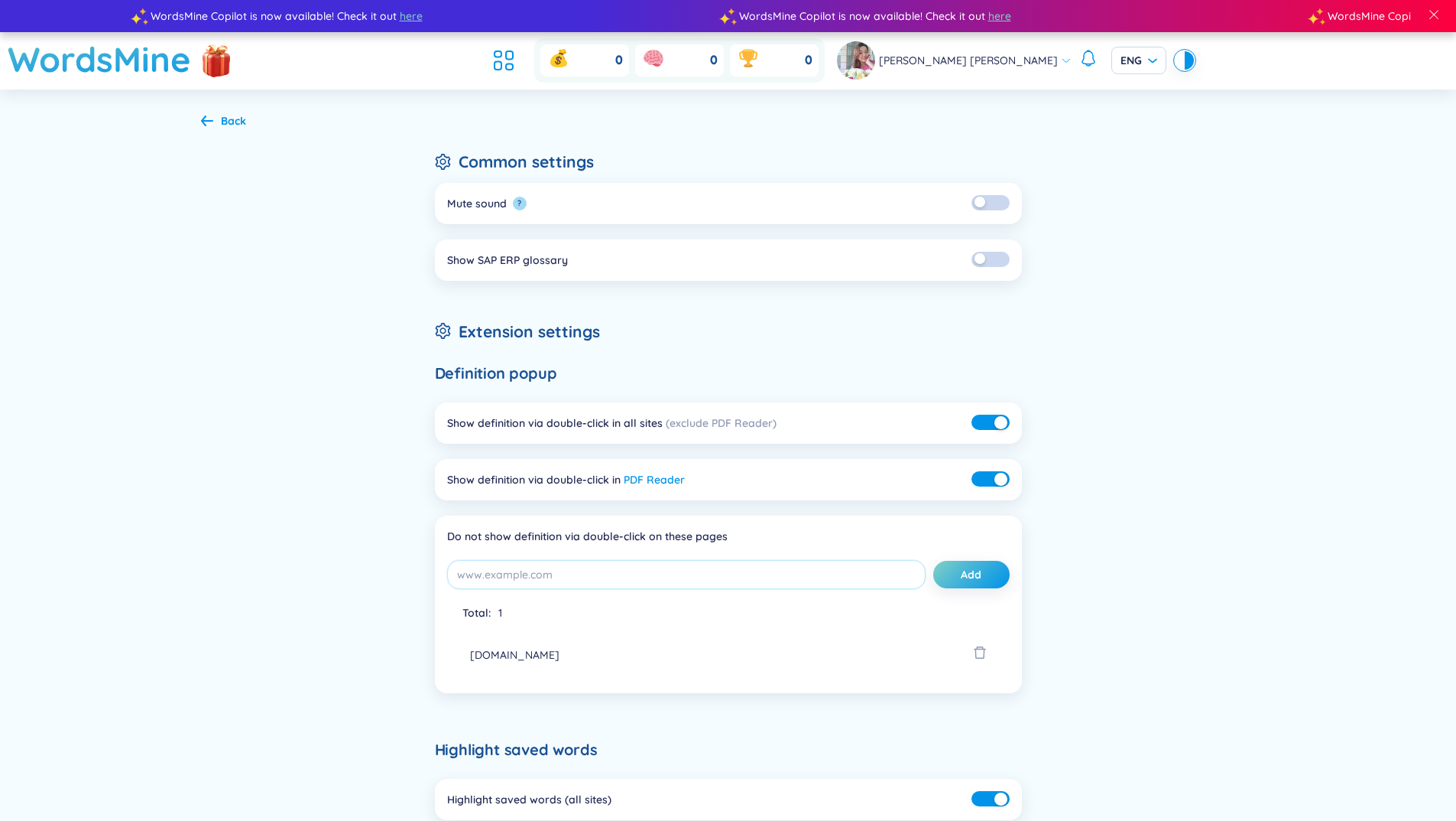
click at [1290, 362] on div "Back Common settings Mute sound ? Show SAP ERP glossary Extension settings Defi…" at bounding box center [728, 692] width 1456 height 1207
drag, startPoint x: 897, startPoint y: 48, endPoint x: 881, endPoint y: 161, distance: 114.1
click at [875, 49] on img at bounding box center [855, 60] width 38 height 38
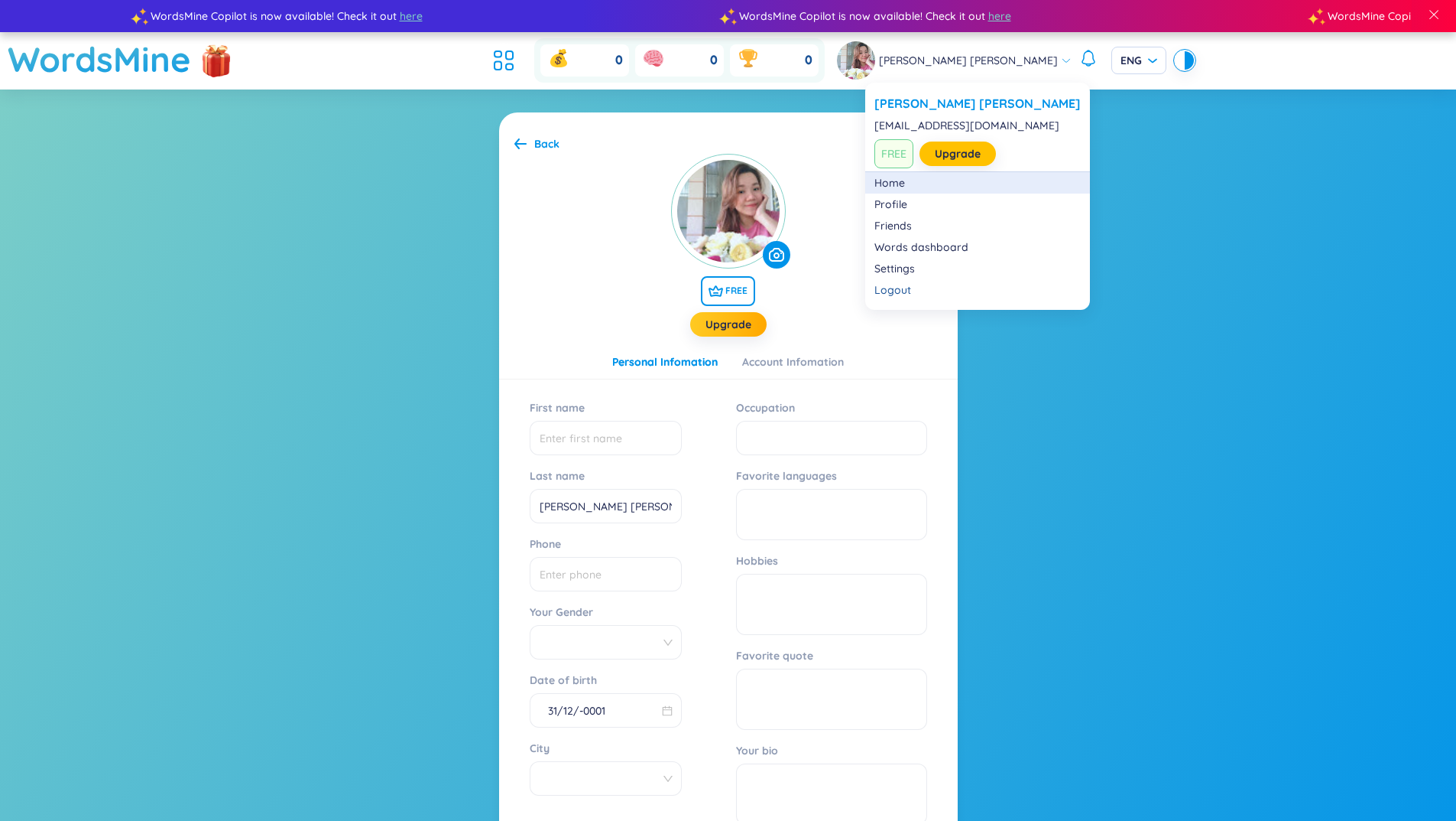
click at [891, 181] on link "Home" at bounding box center [977, 183] width 206 height 16
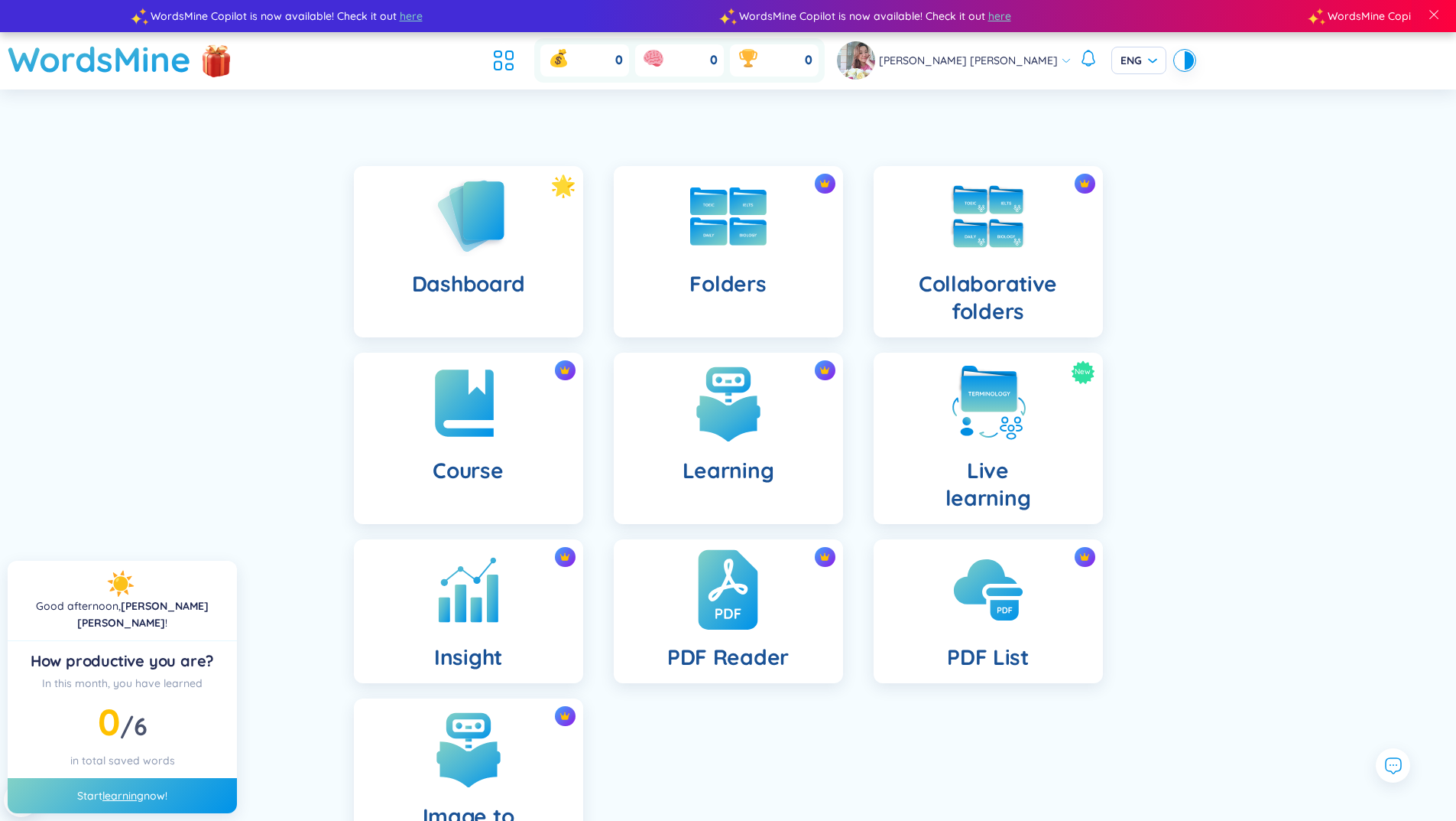
click at [671, 608] on div "PDF Reader" at bounding box center [728, 611] width 230 height 143
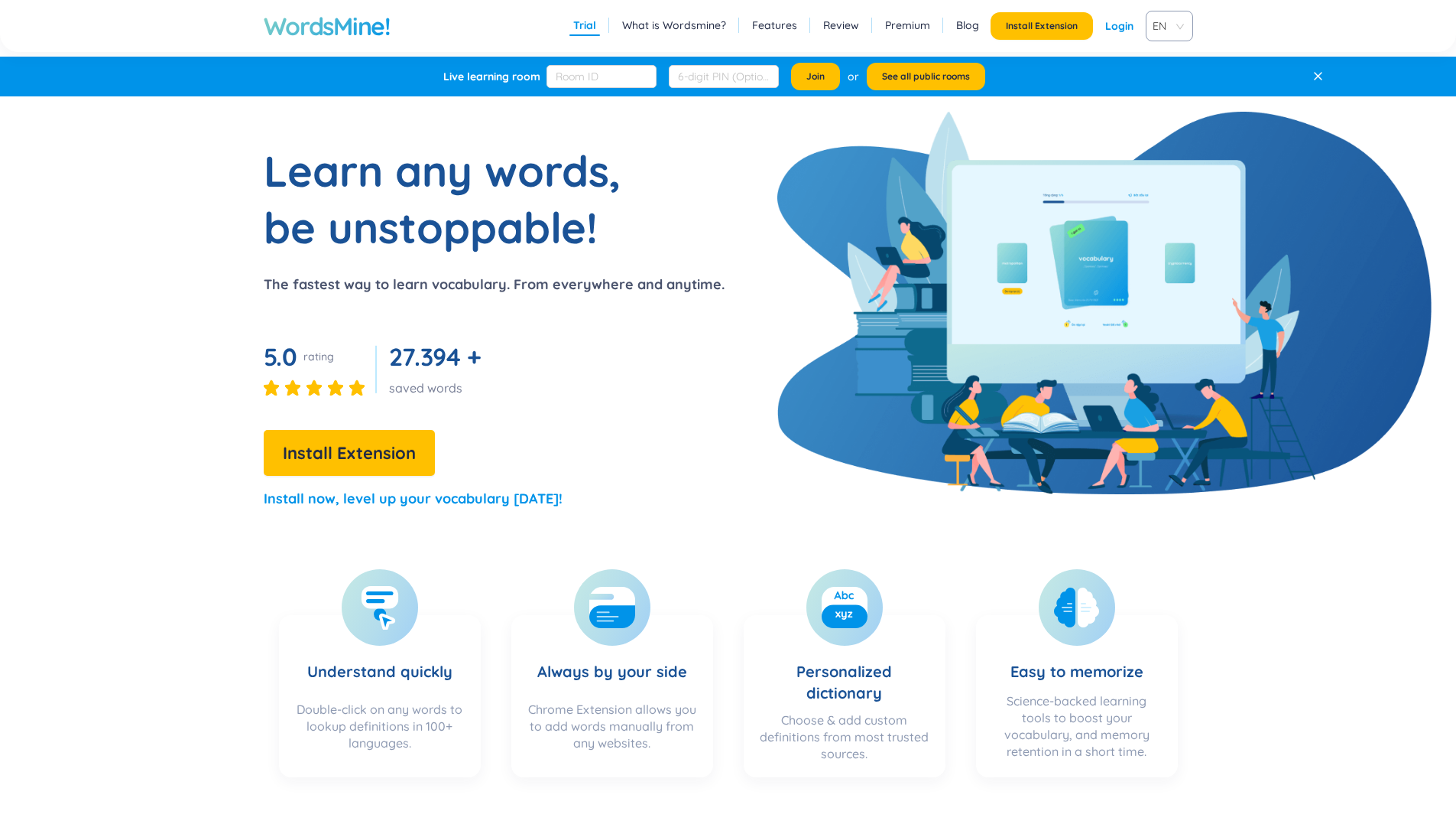
click at [685, 23] on link "What is Wordsmine?" at bounding box center [673, 25] width 104 height 16
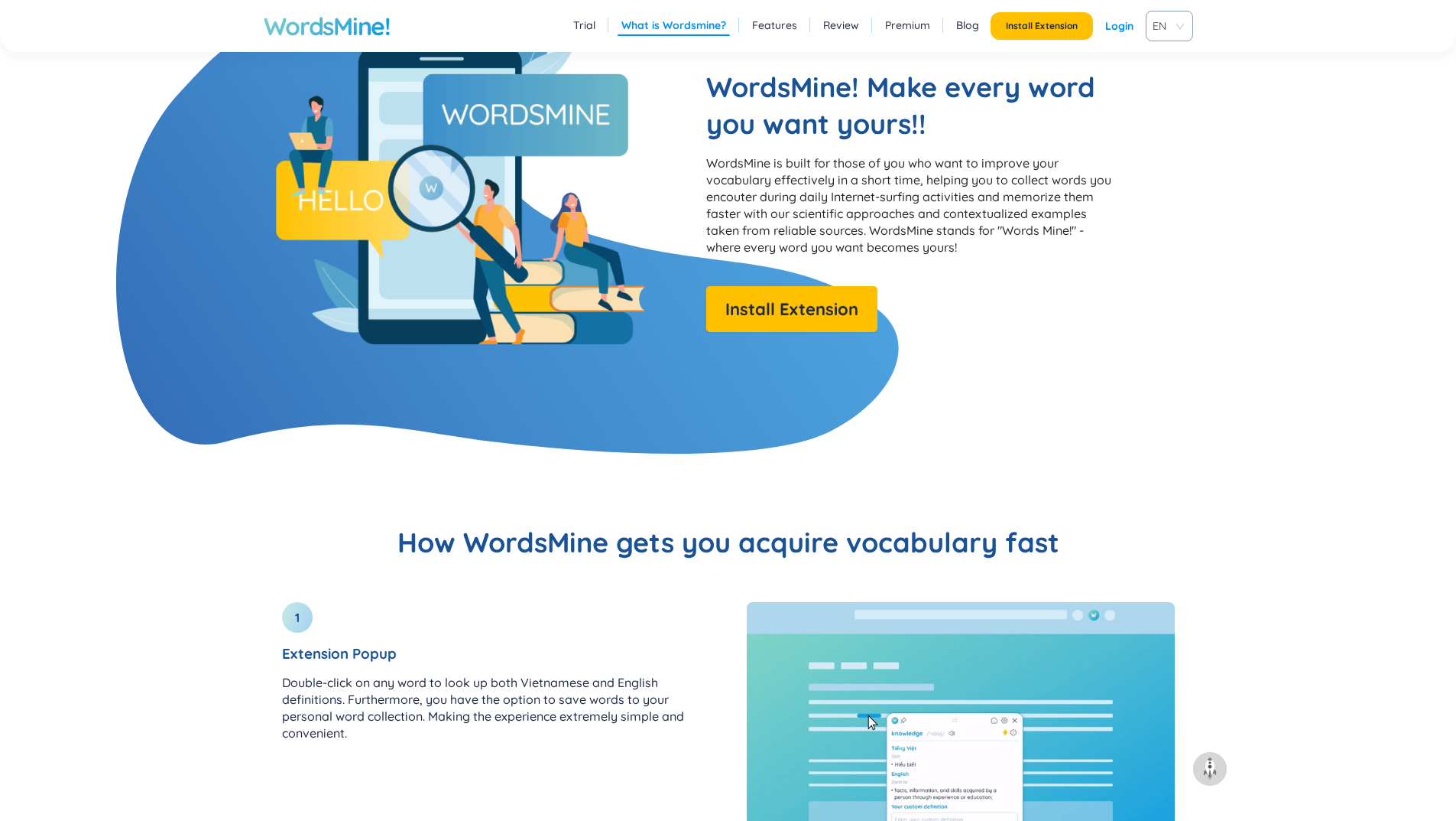
click at [768, 23] on link "Features" at bounding box center [774, 25] width 46 height 16
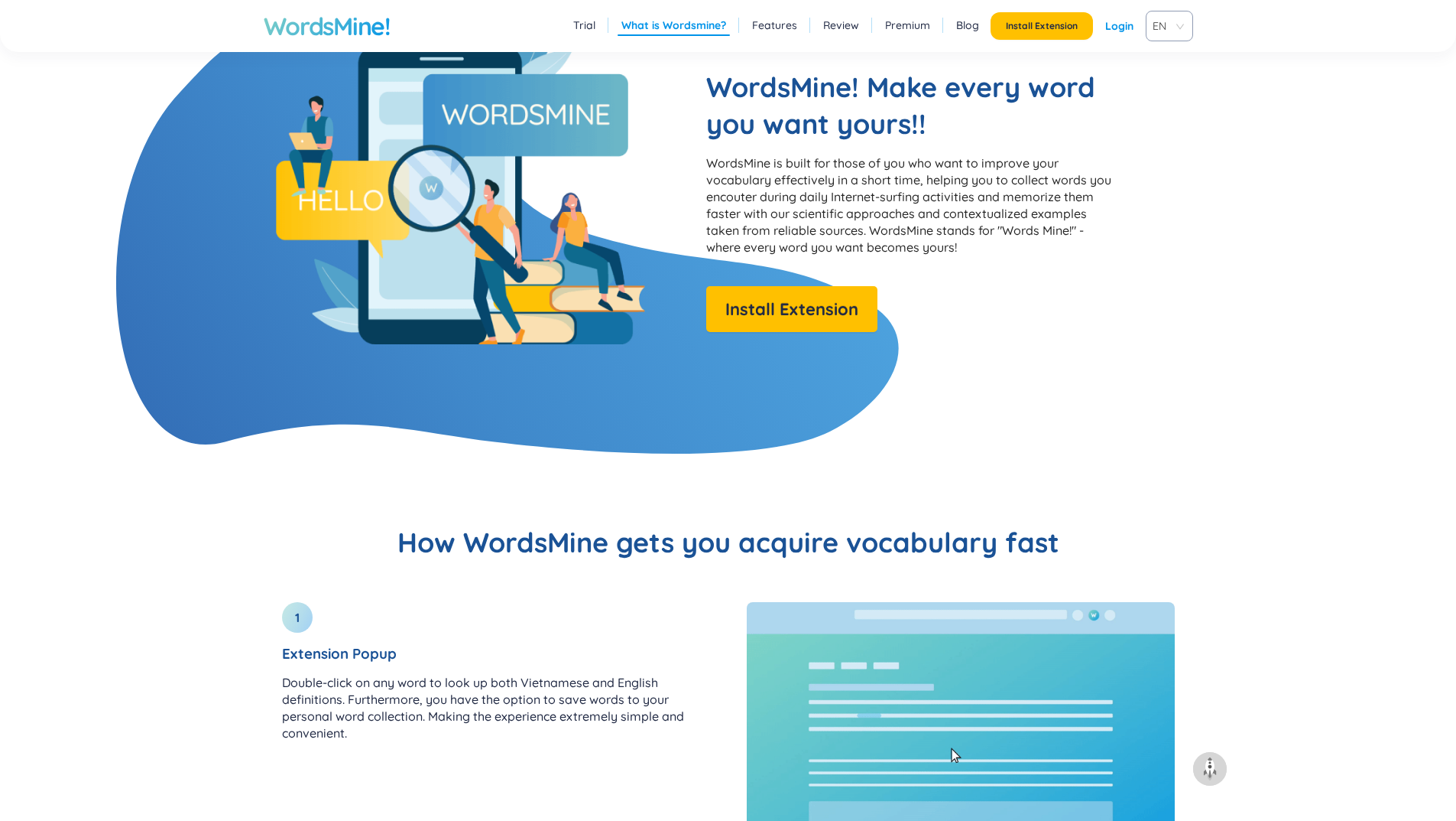
scroll to position [1636, 0]
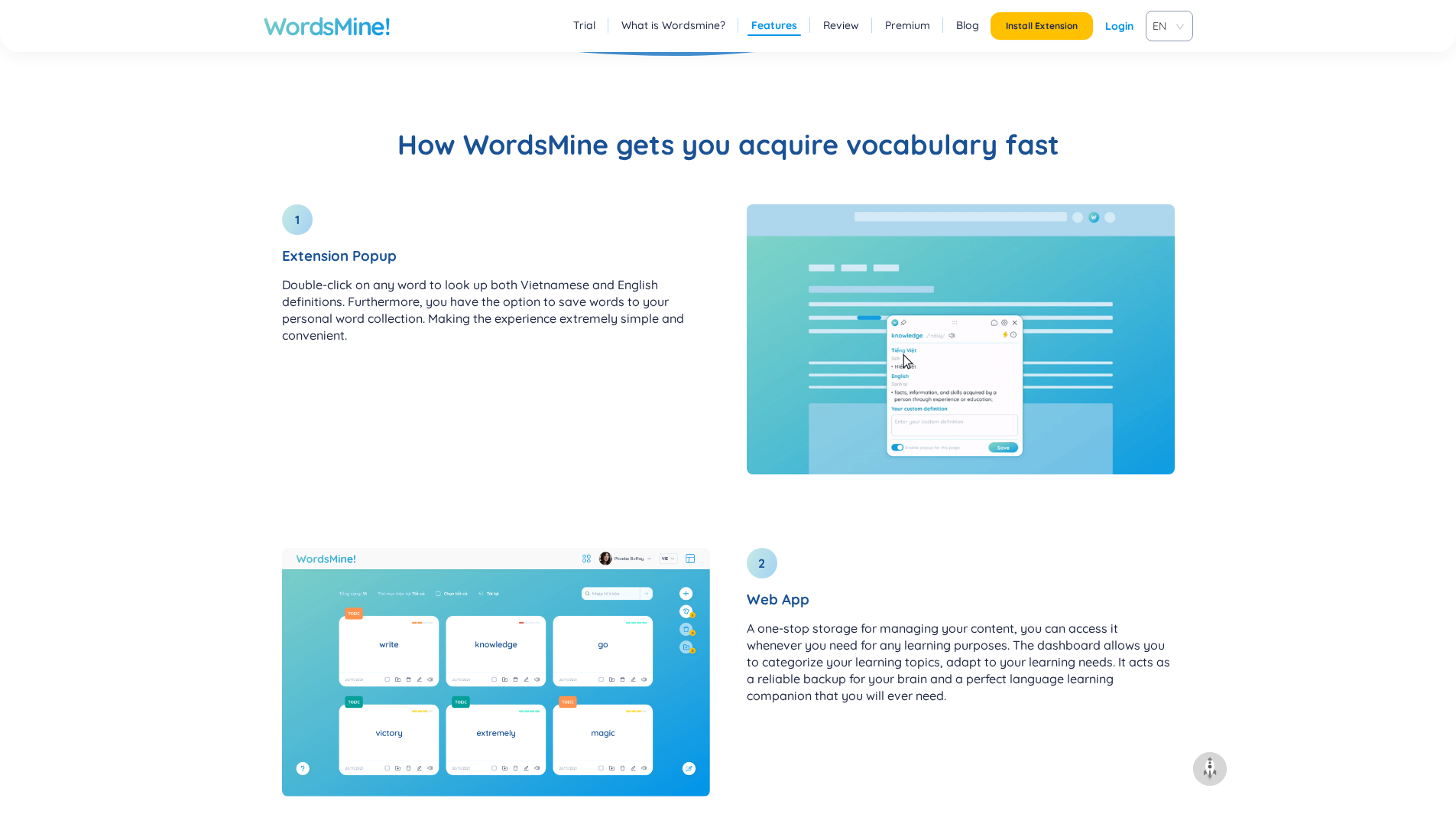
click at [839, 23] on link "Review" at bounding box center [841, 25] width 36 height 16
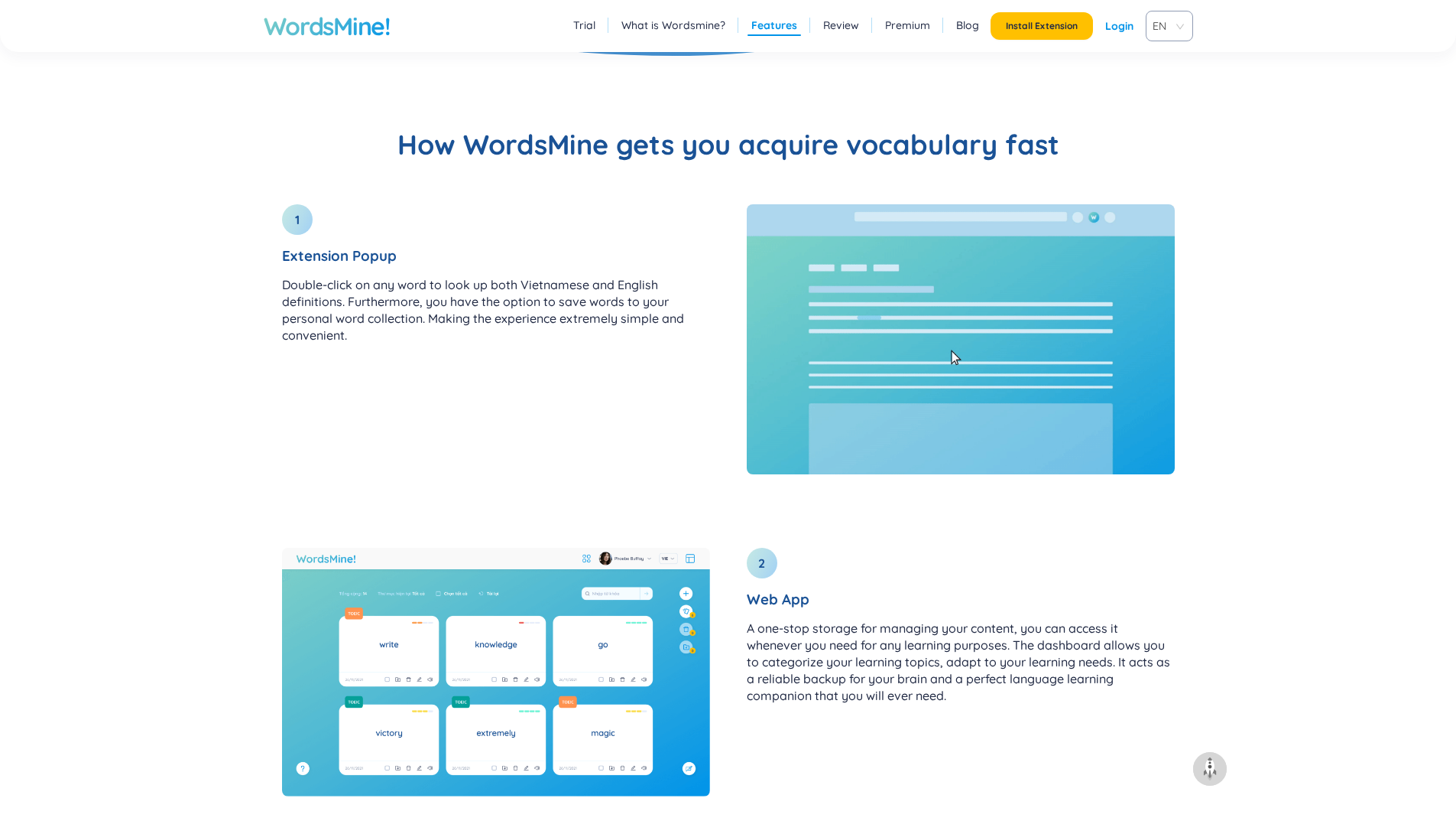
scroll to position [2899, 0]
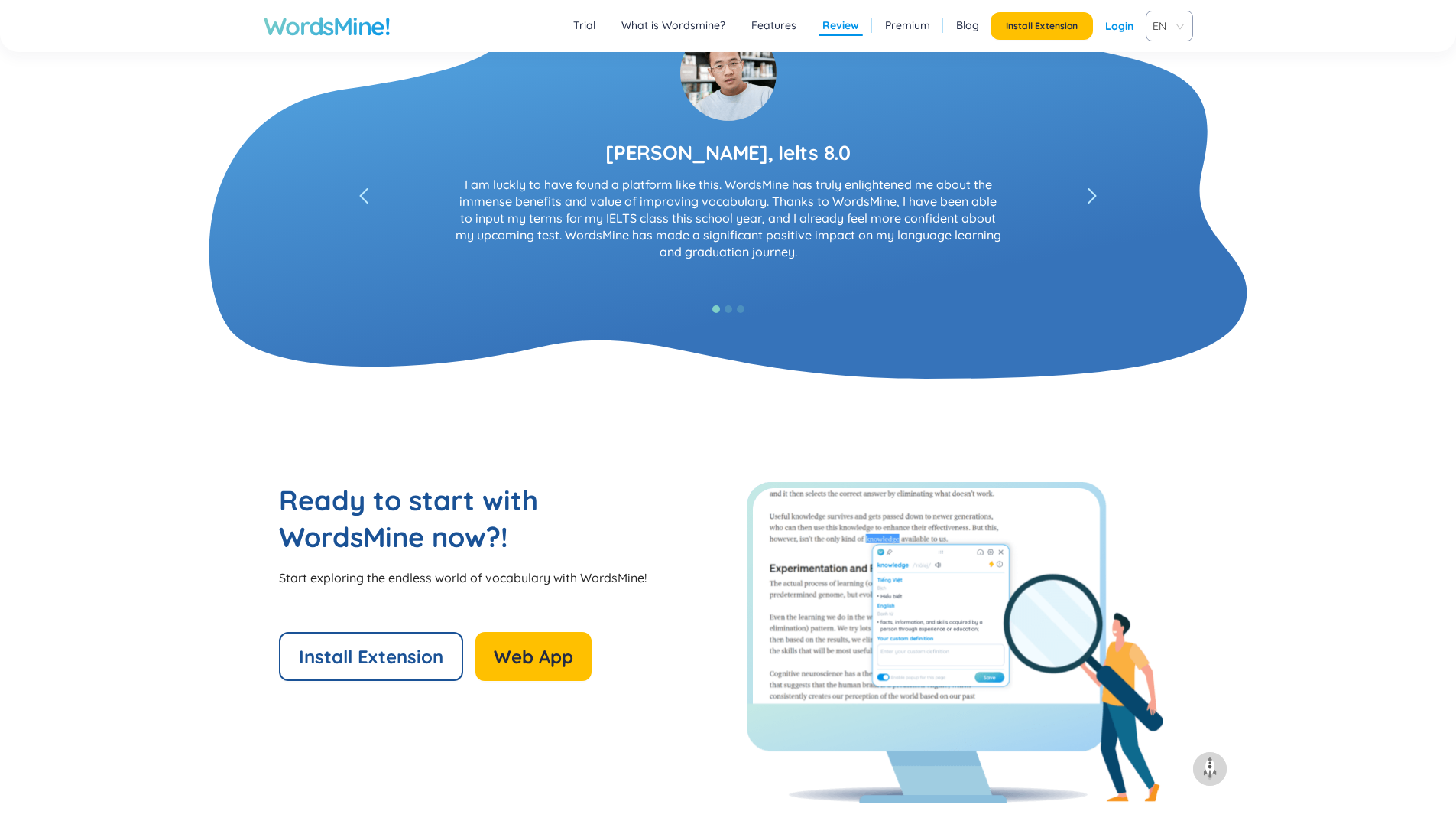
click at [896, 18] on link "Premium" at bounding box center [908, 25] width 46 height 16
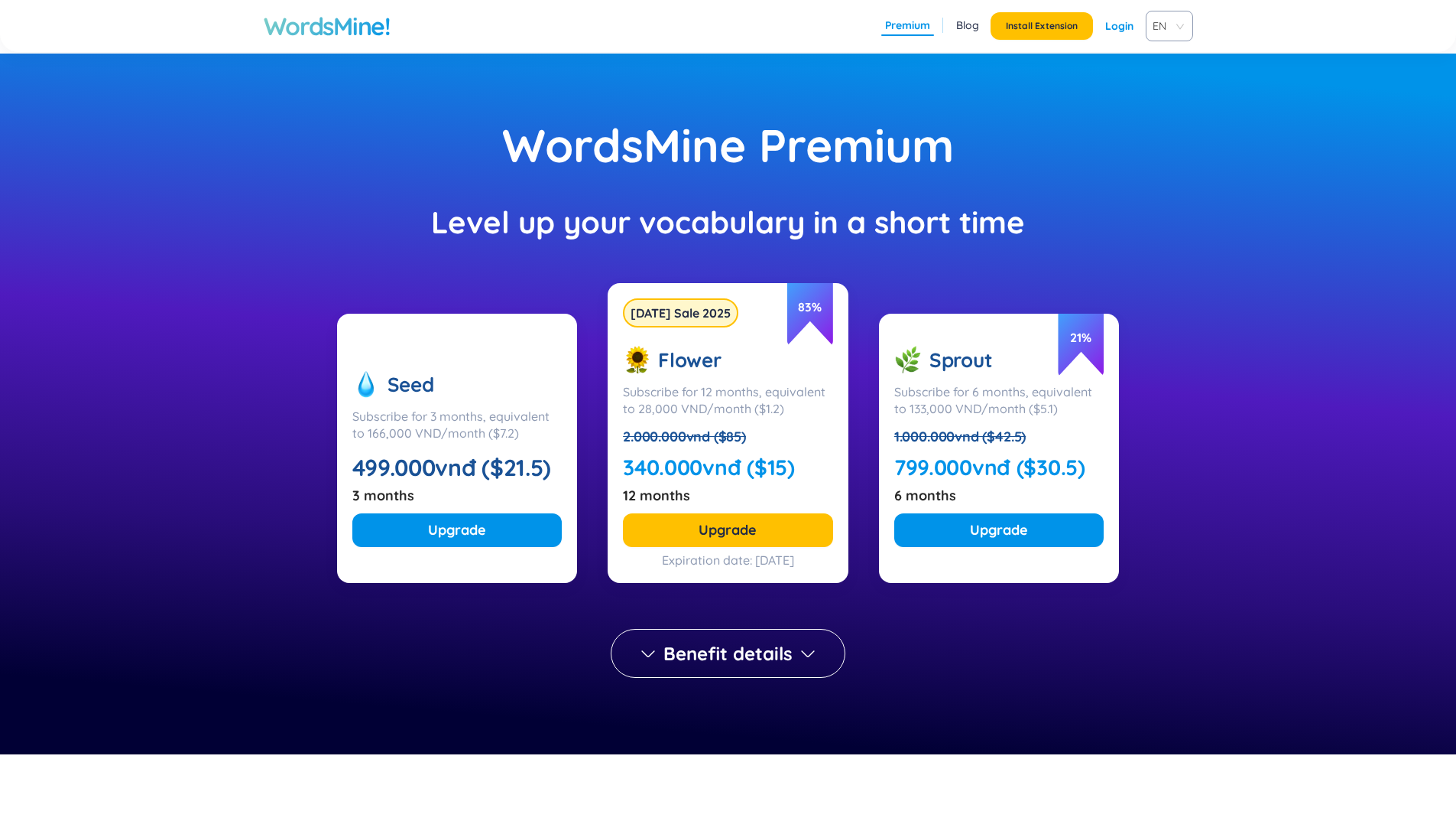
click at [958, 20] on link "Blog" at bounding box center [968, 25] width 23 height 16
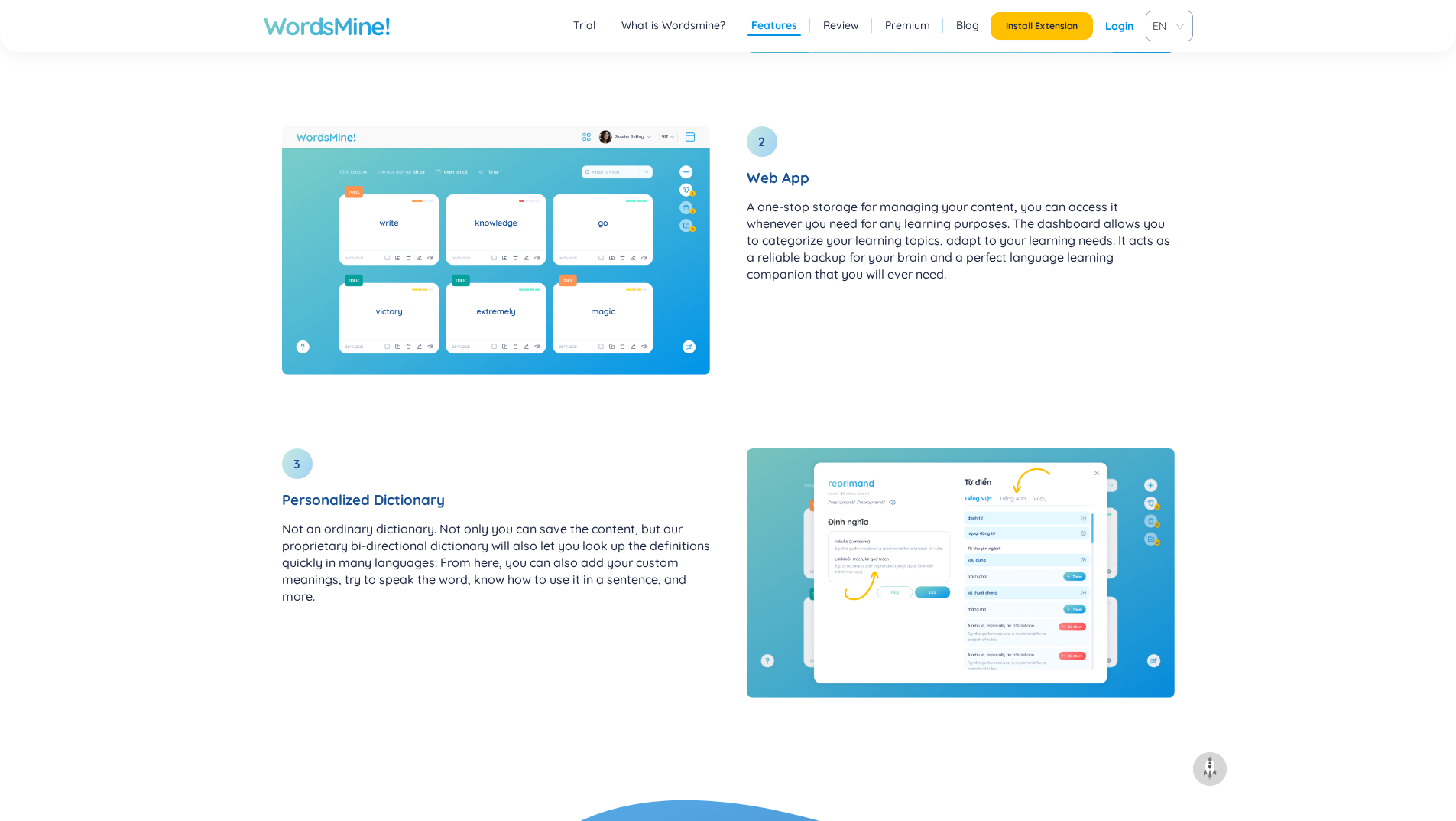
scroll to position [1676, 0]
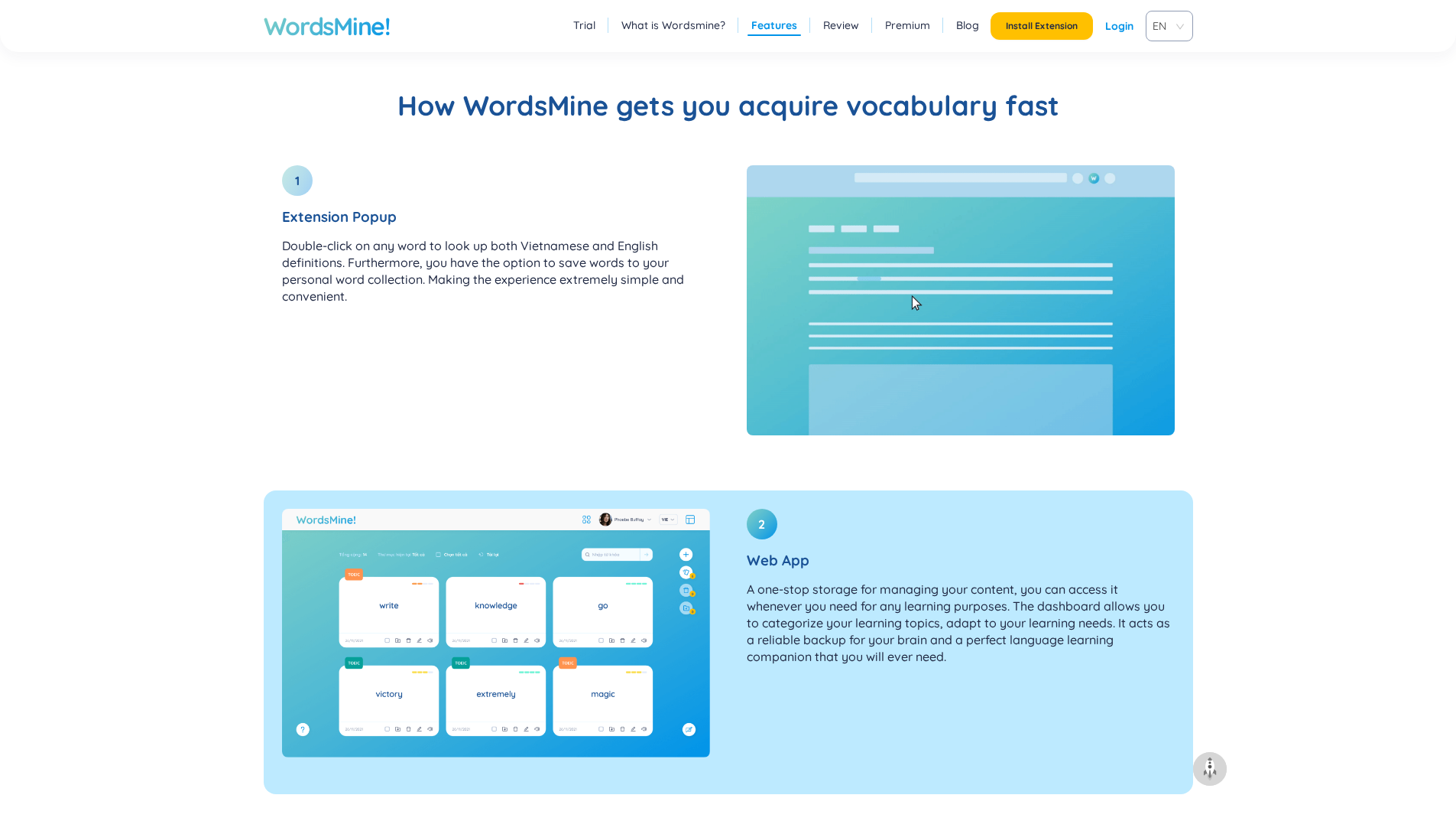
click at [445, 601] on img at bounding box center [496, 633] width 428 height 248
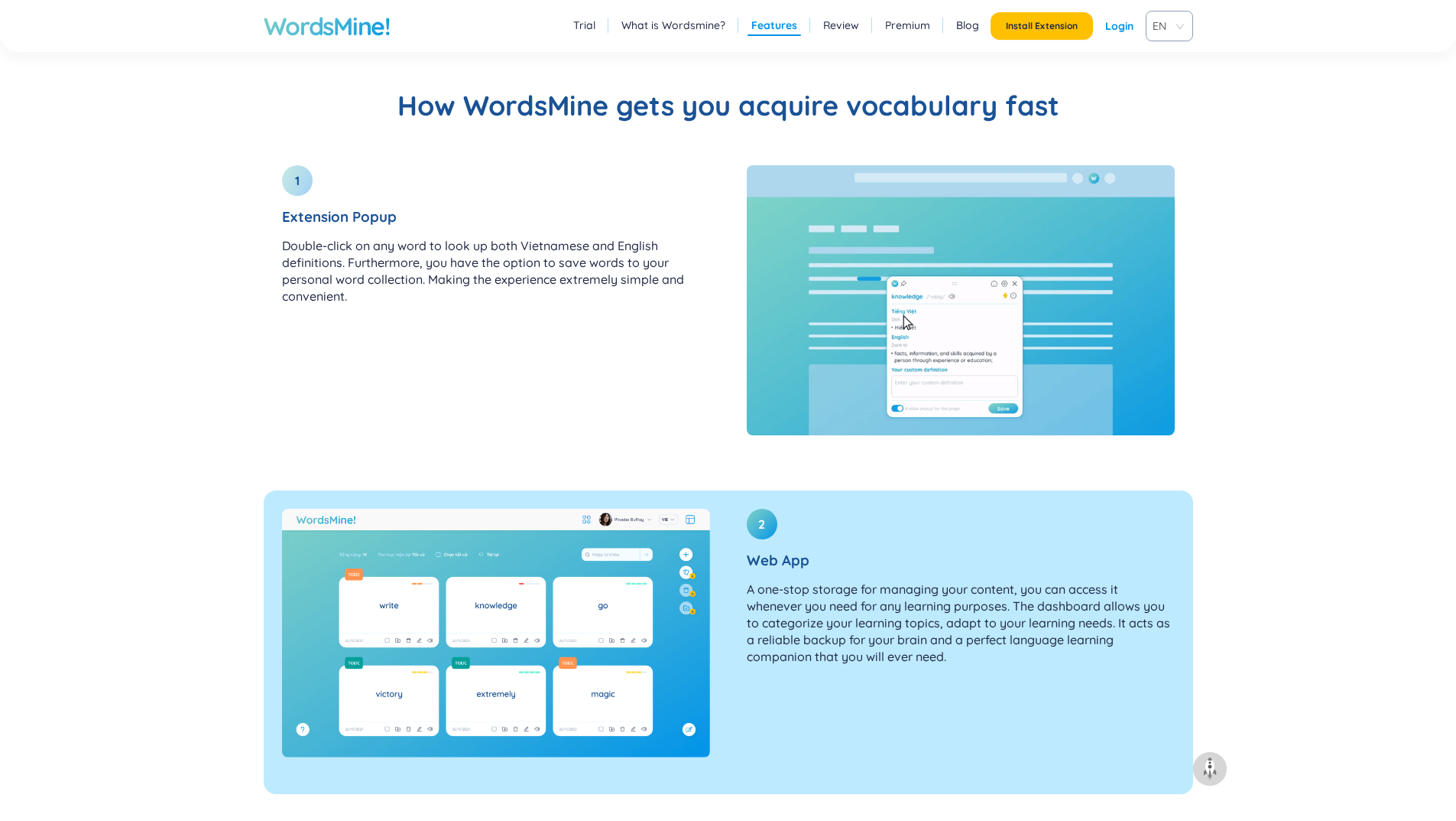
click at [543, 639] on img at bounding box center [496, 633] width 428 height 248
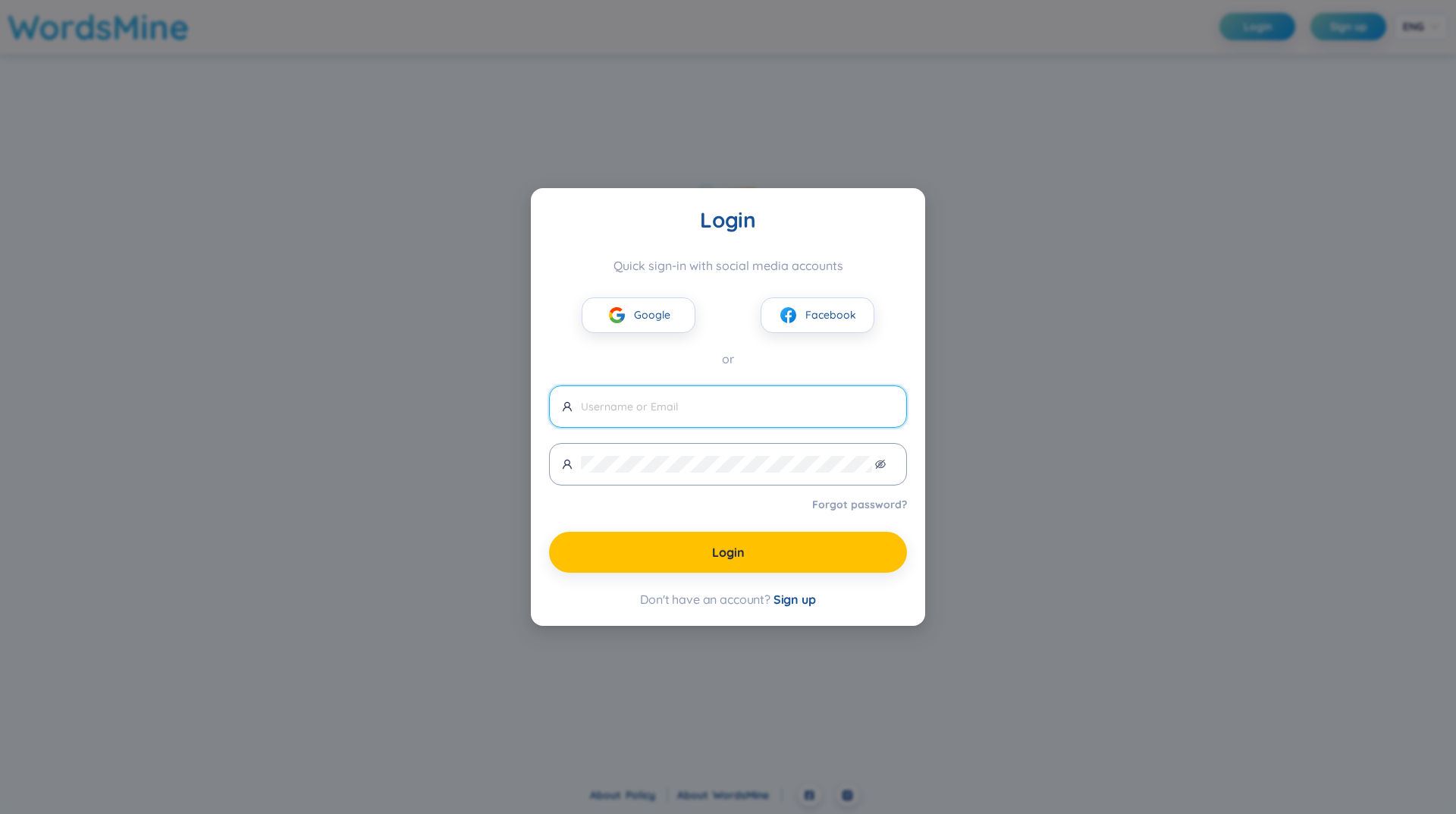
type input "[PERSON_NAME][EMAIL_ADDRESS][DOMAIN_NAME]"
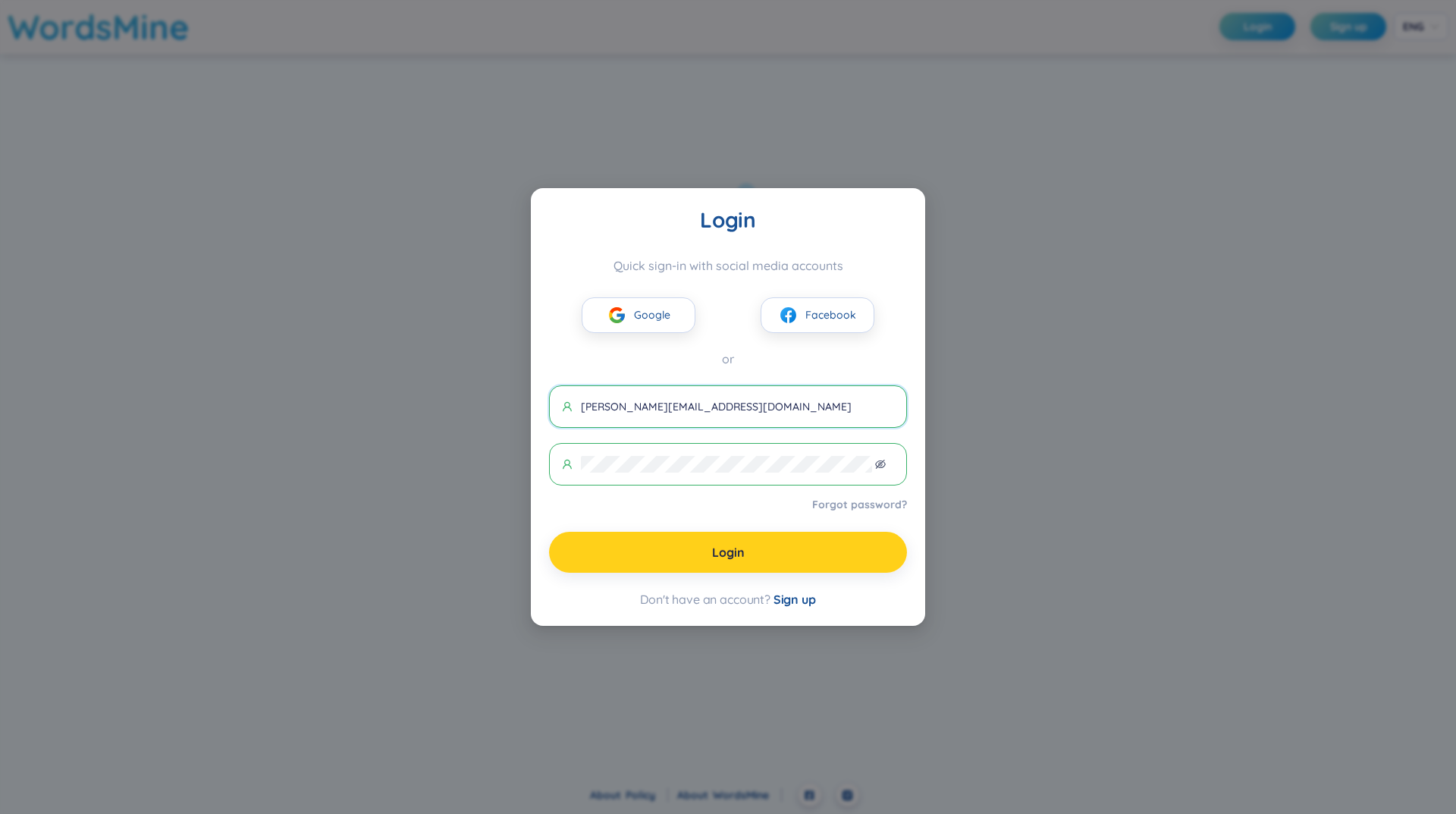
click at [724, 555] on span "Login" at bounding box center [728, 552] width 33 height 16
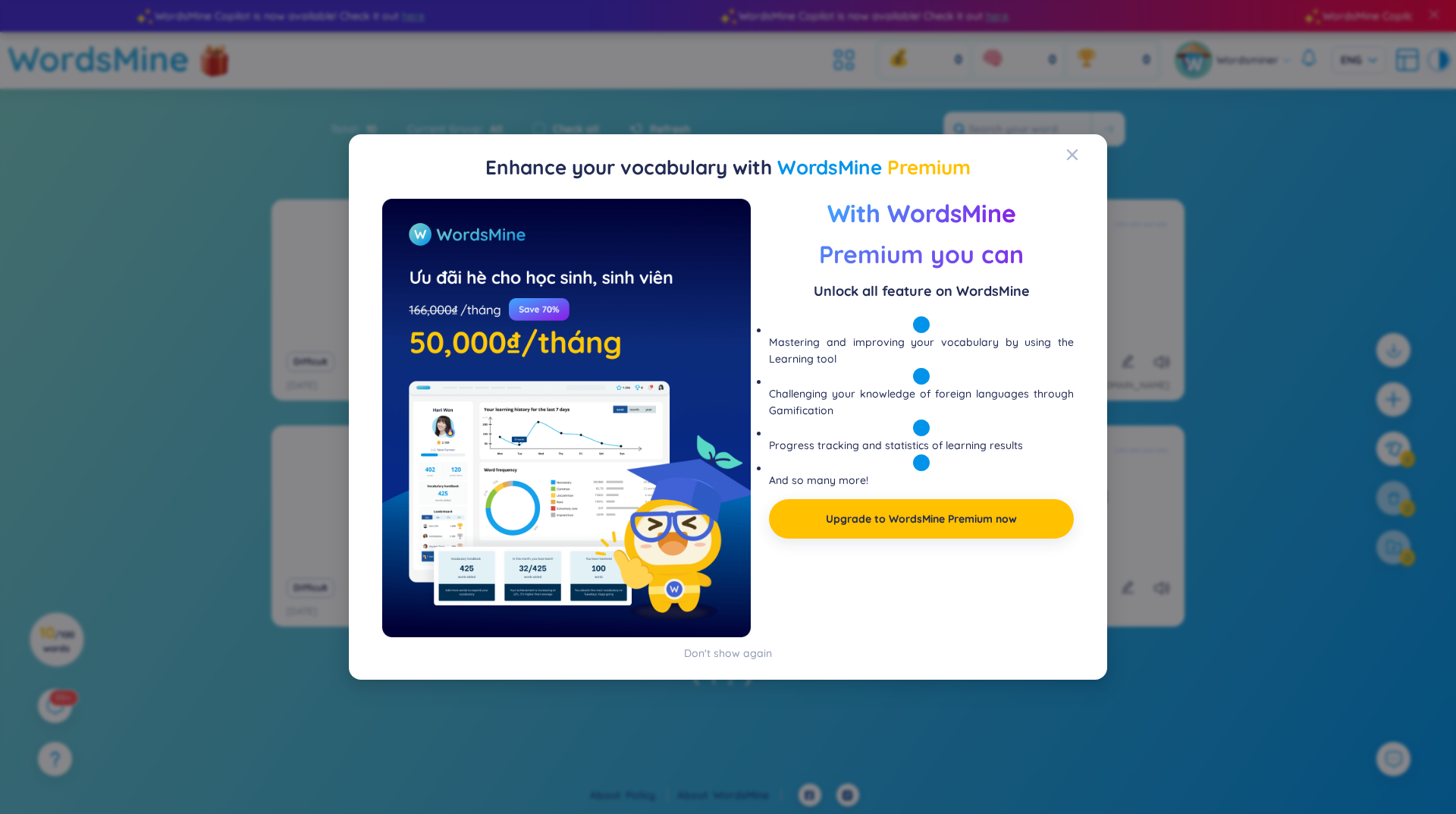
click at [1057, 153] on h2 "Enhance your vocabulary with WordsMine Premium" at bounding box center [728, 168] width 722 height 31
click at [1073, 153] on icon "Close" at bounding box center [1072, 154] width 11 height 11
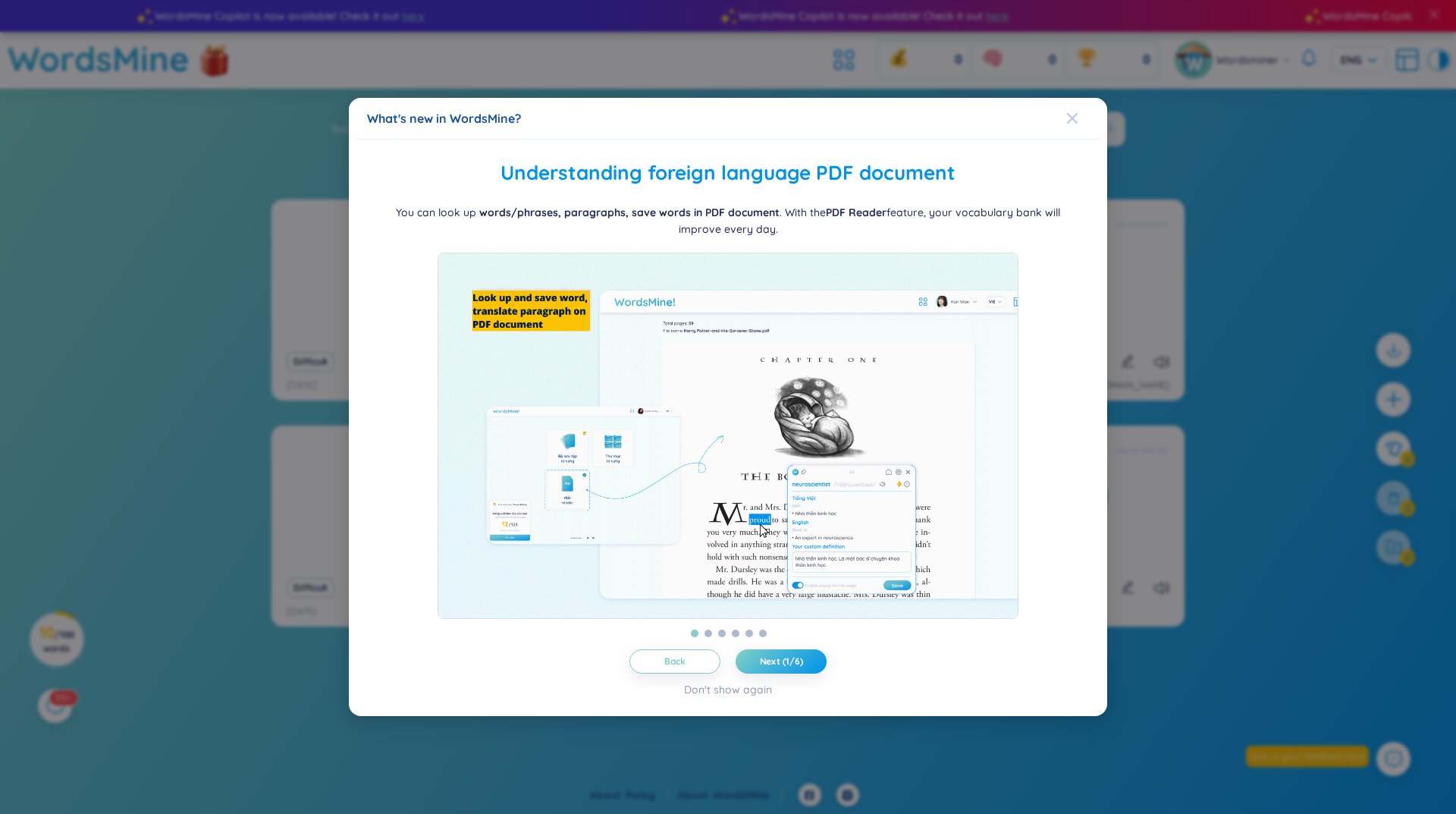
click at [1069, 112] on icon "Close" at bounding box center [1072, 118] width 12 height 12
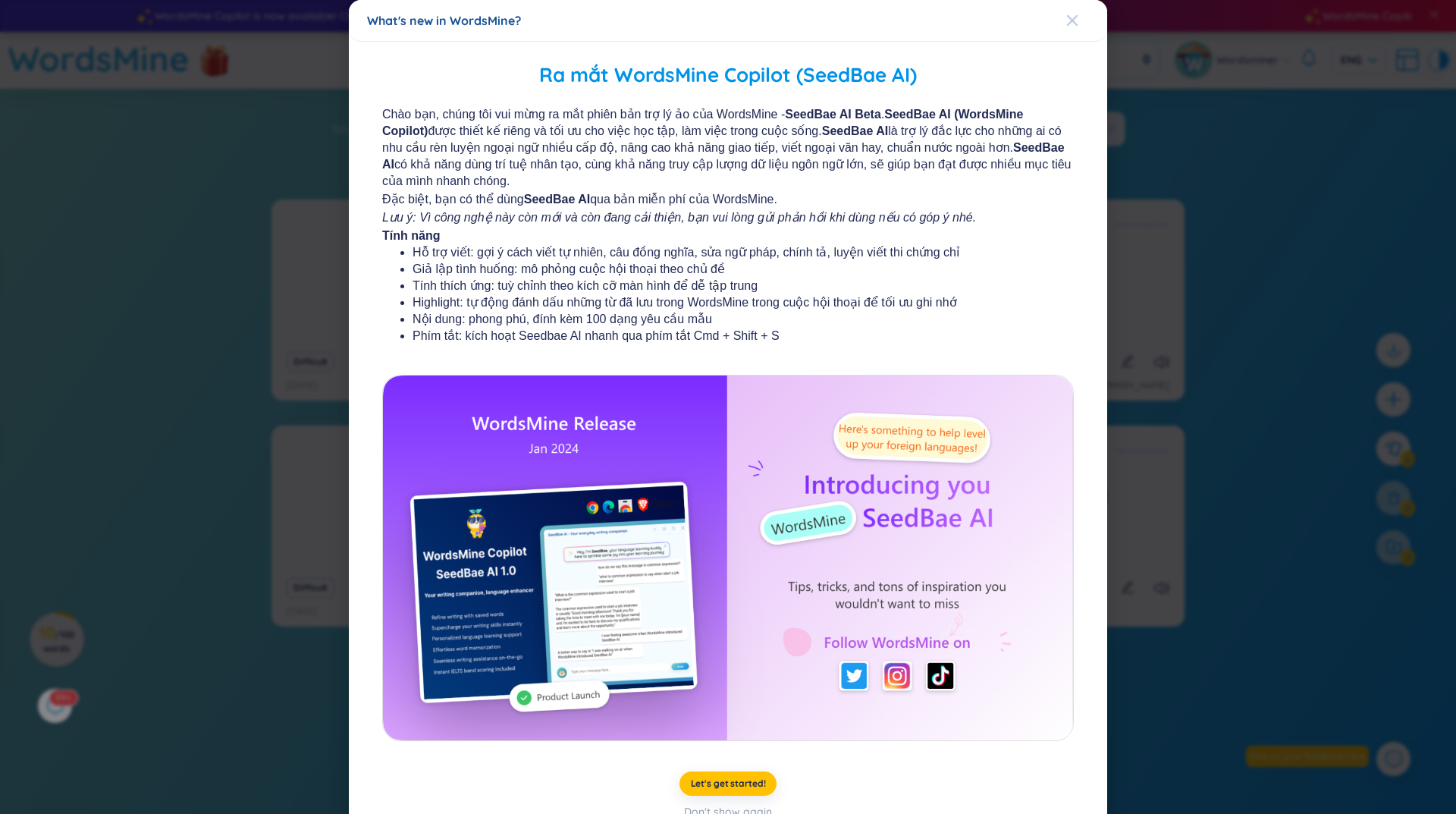
click at [1070, 14] on icon "Close" at bounding box center [1072, 20] width 12 height 12
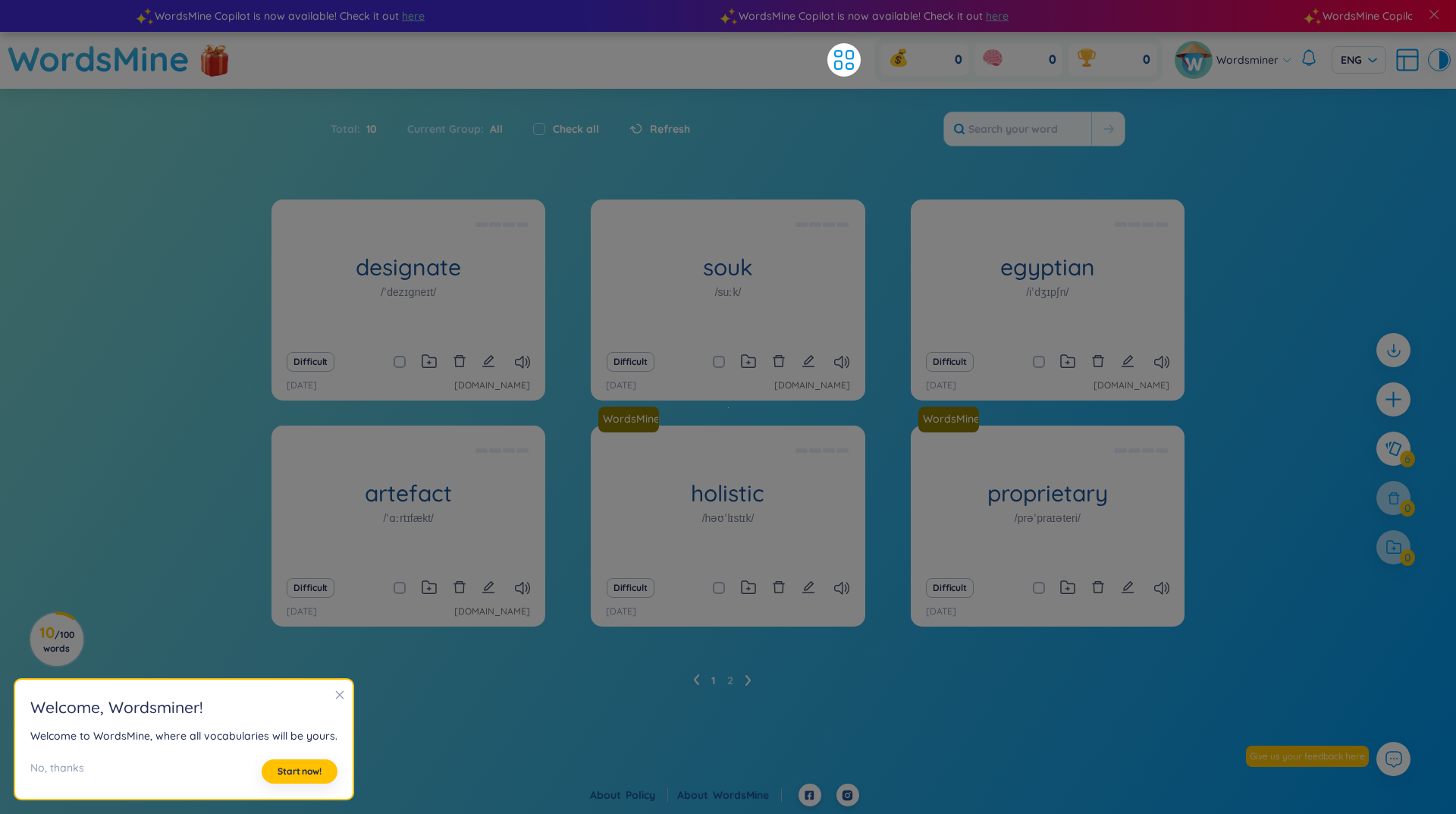
click at [334, 697] on icon "close" at bounding box center [339, 694] width 11 height 11
click at [539, 695] on div "designate /ˈdezɪɡneɪt/ (Definition is empty) Difficult [DATE] [DOMAIN_NAME] sou…" at bounding box center [728, 460] width 1456 height 523
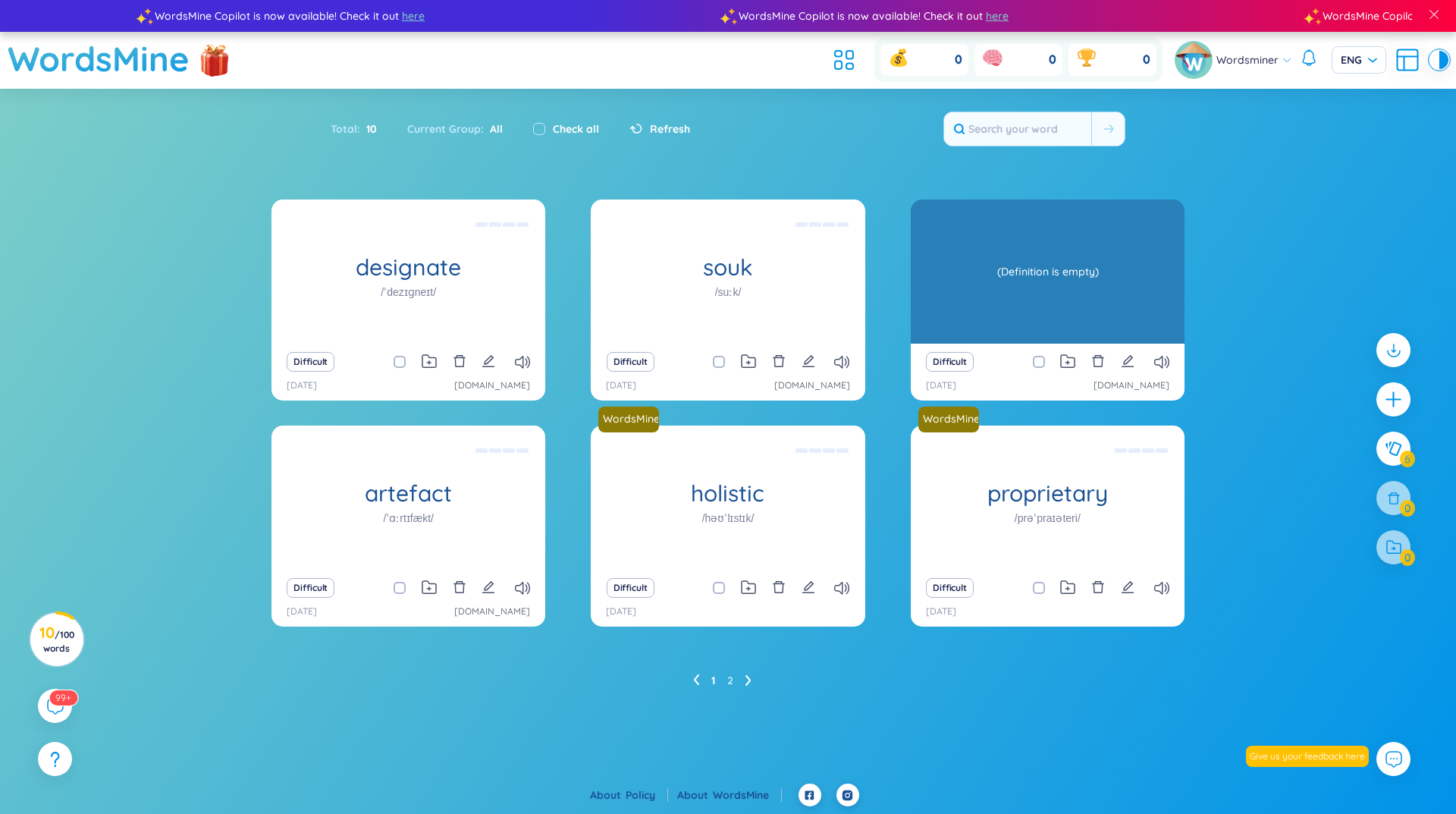
click at [1085, 278] on div "(Definition is empty)" at bounding box center [1047, 271] width 259 height 136
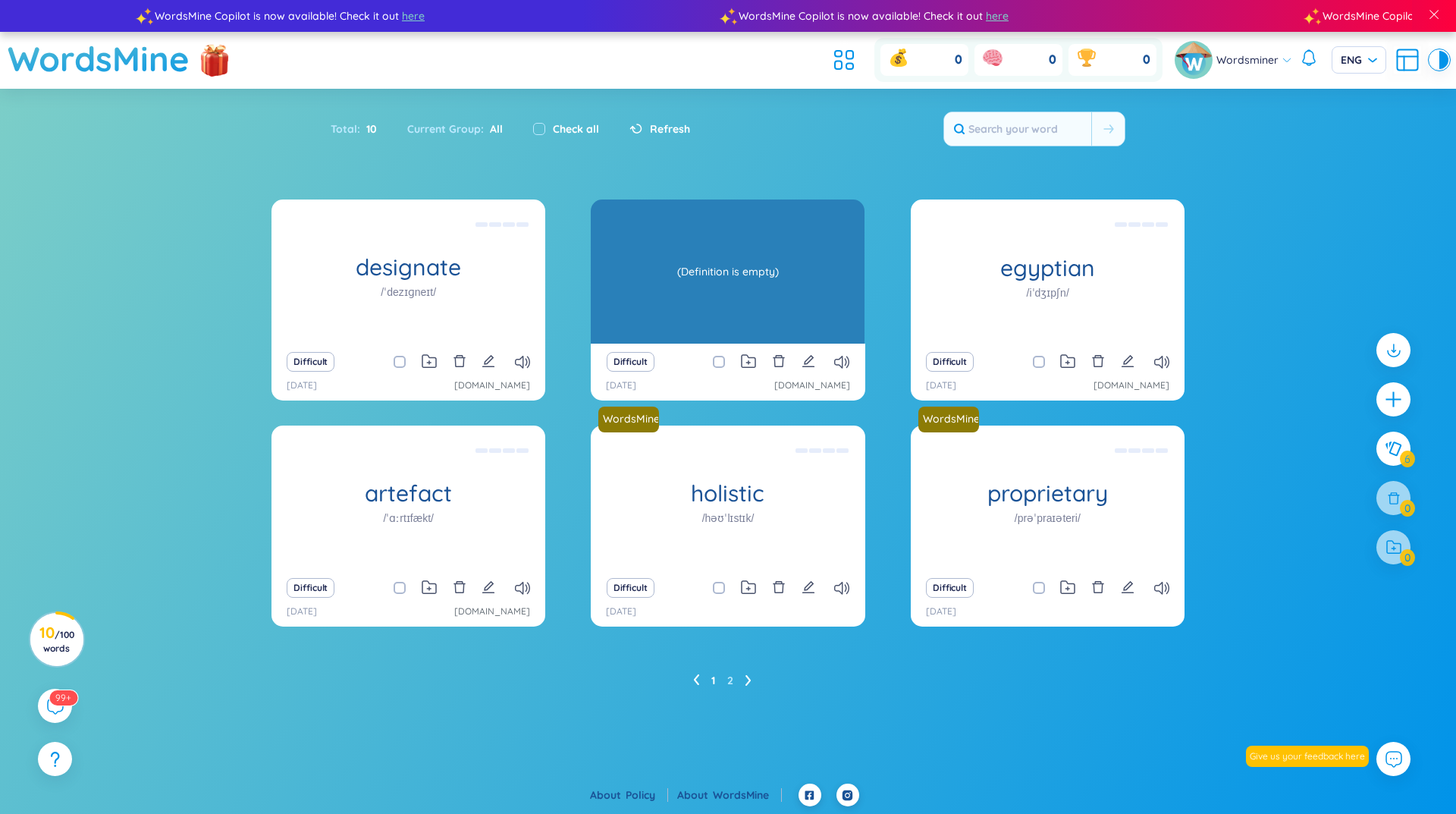
click at [789, 296] on div "souk /suːk/ (Definition is empty)" at bounding box center [728, 271] width 274 height 144
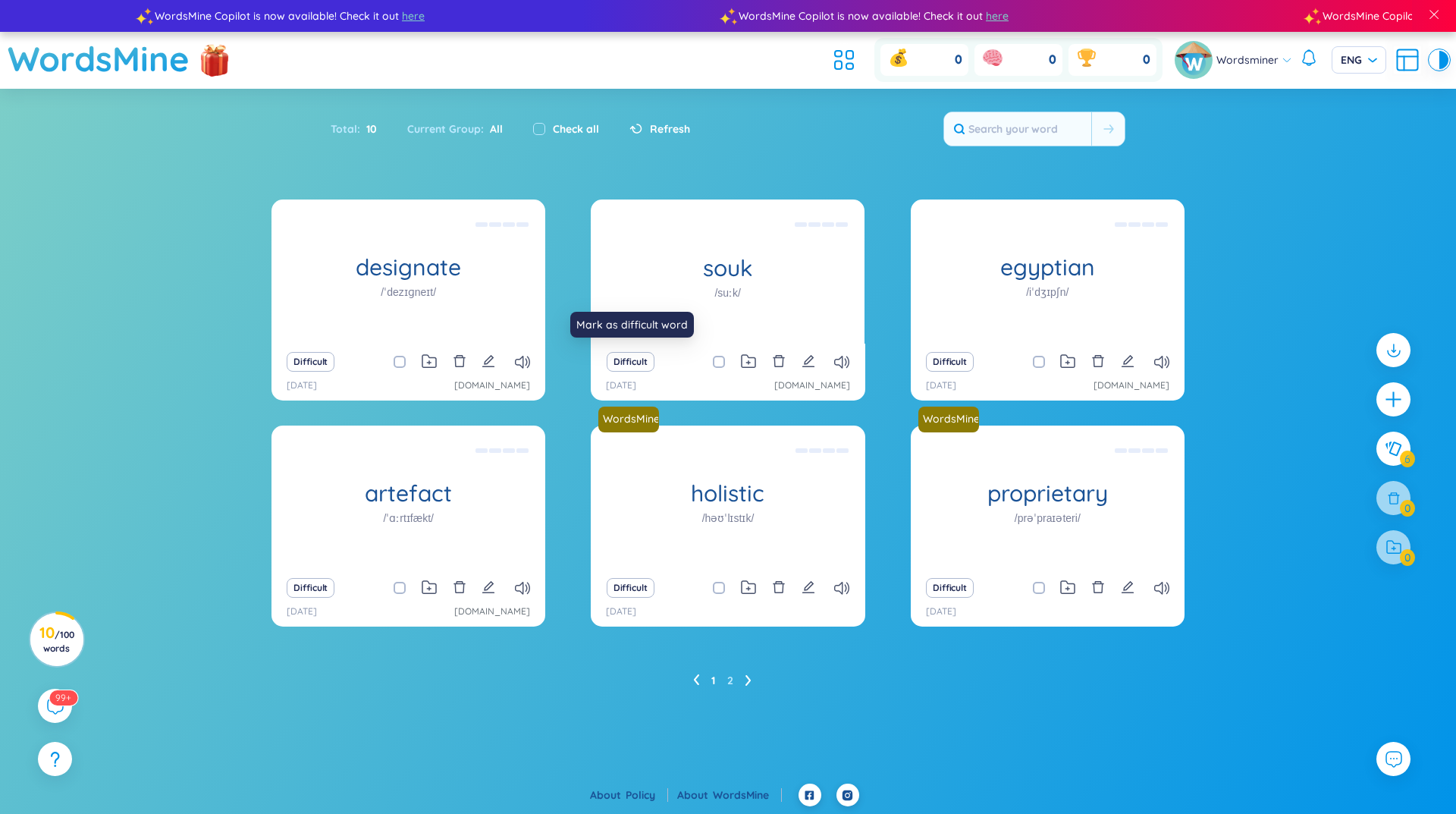
drag, startPoint x: 635, startPoint y: 362, endPoint x: 815, endPoint y: 577, distance: 280.4
click at [815, 577] on div "designate /ˈdezɪɡneɪt/ (Definition is empty) Difficult [DATE] [DOMAIN_NAME] sou…" at bounding box center [728, 422] width 913 height 446
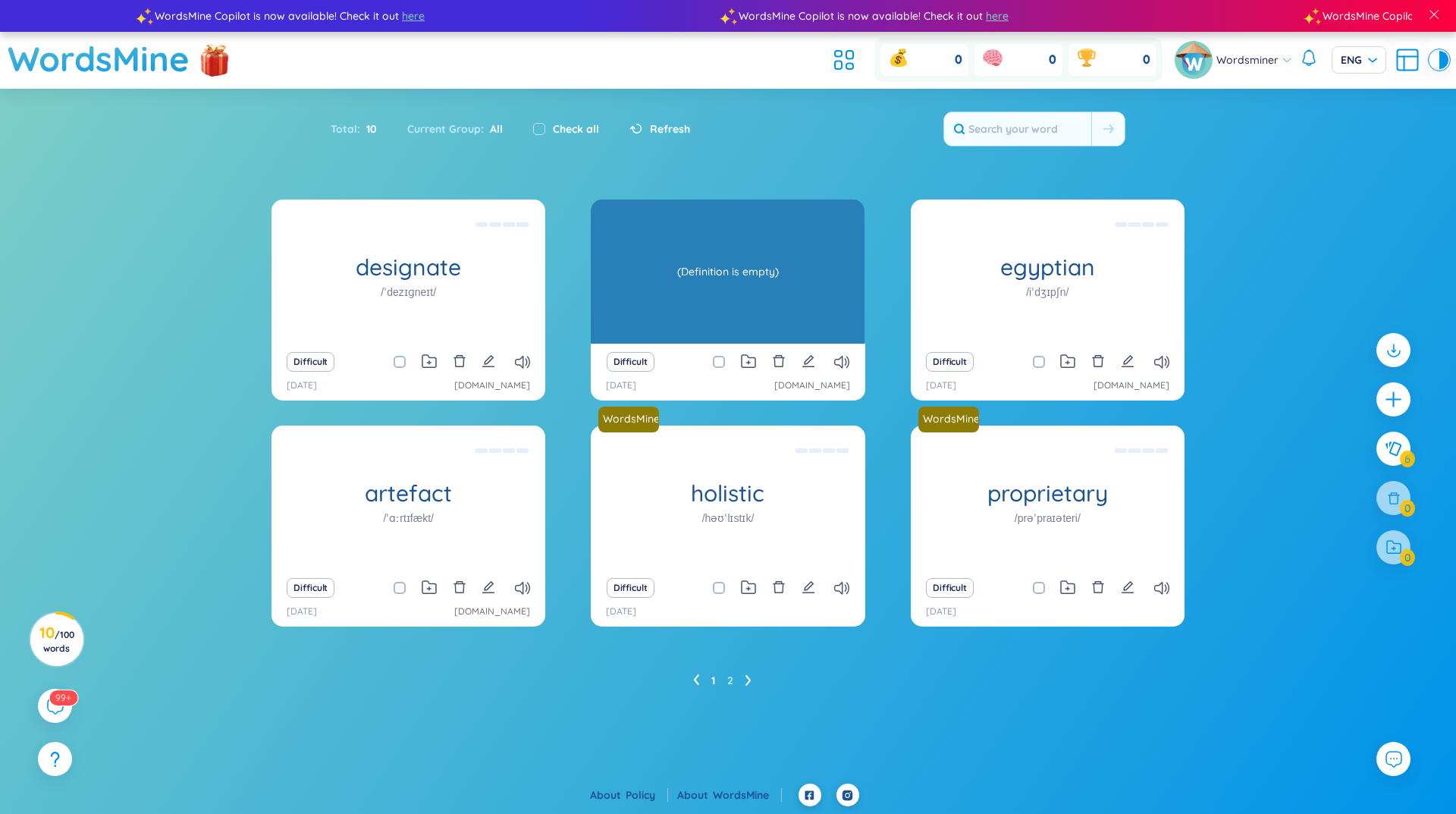
click at [739, 264] on div "(Definition is empty)" at bounding box center [727, 271] width 259 height 136
click at [741, 259] on div "(Definition is empty)" at bounding box center [727, 271] width 259 height 136
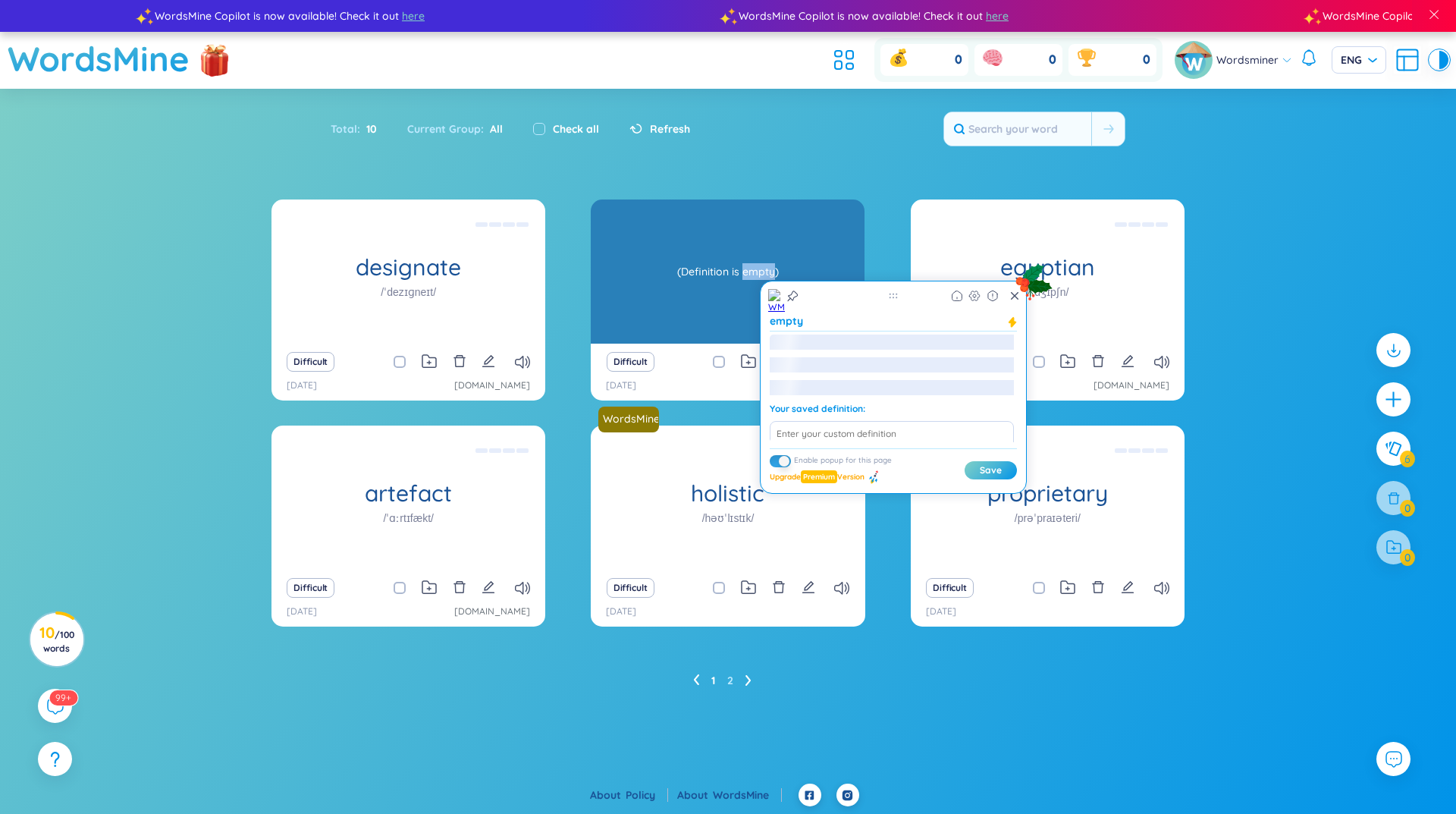
click at [738, 260] on div "(Definition is empty)" at bounding box center [727, 271] width 259 height 136
